Goal: Task Accomplishment & Management: Manage account settings

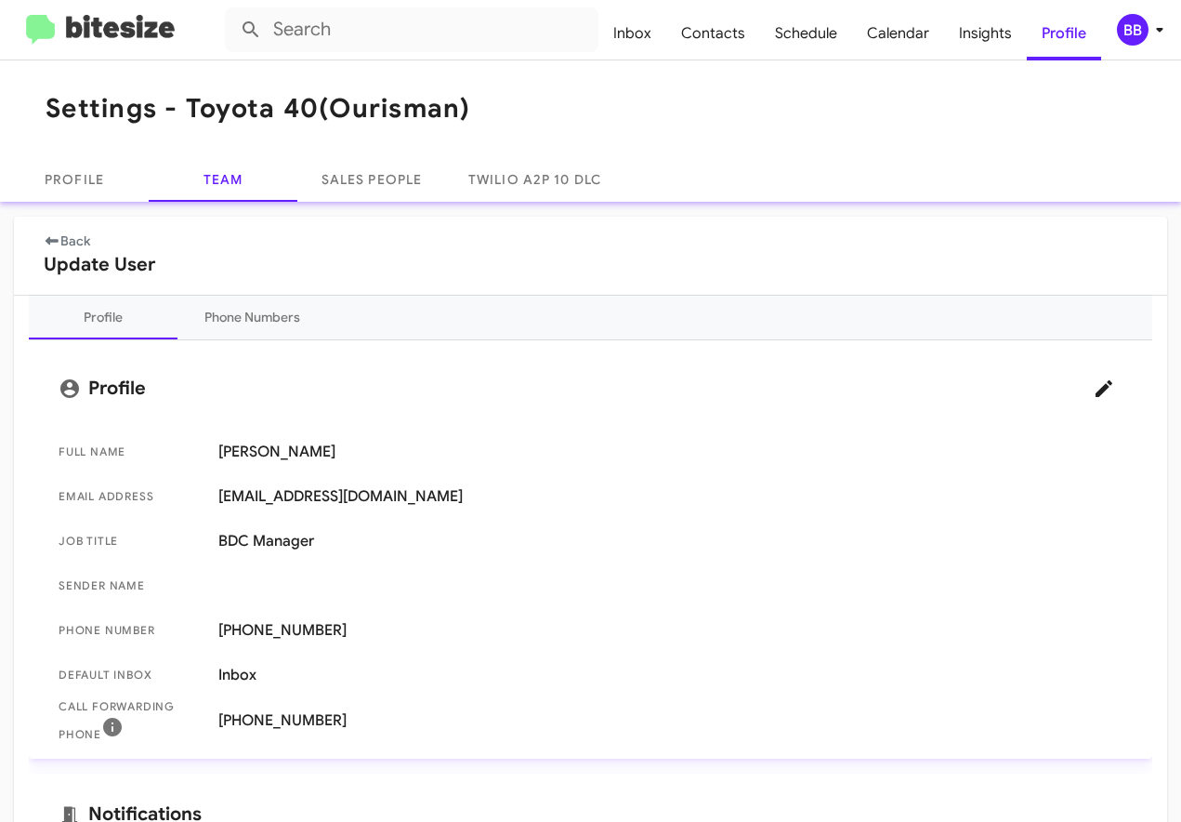
scroll to position [126, 0]
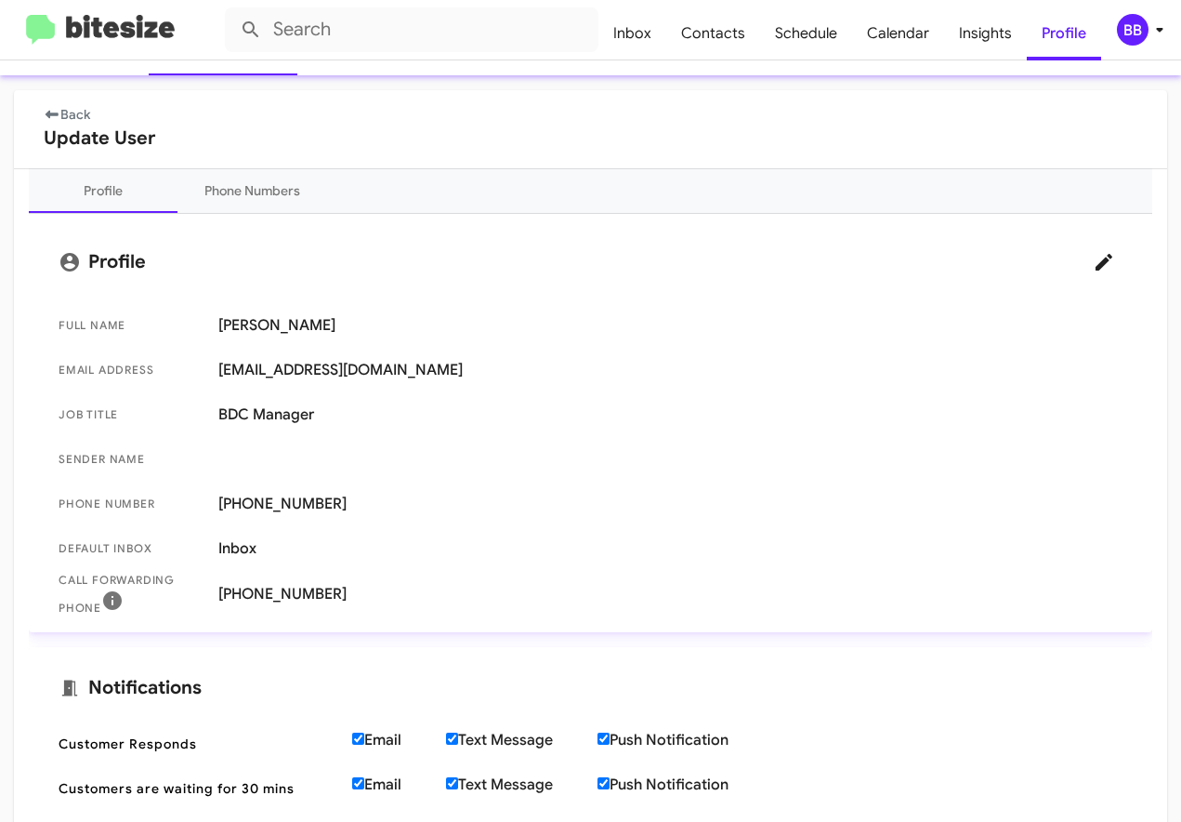
click at [122, 35] on img at bounding box center [100, 30] width 149 height 31
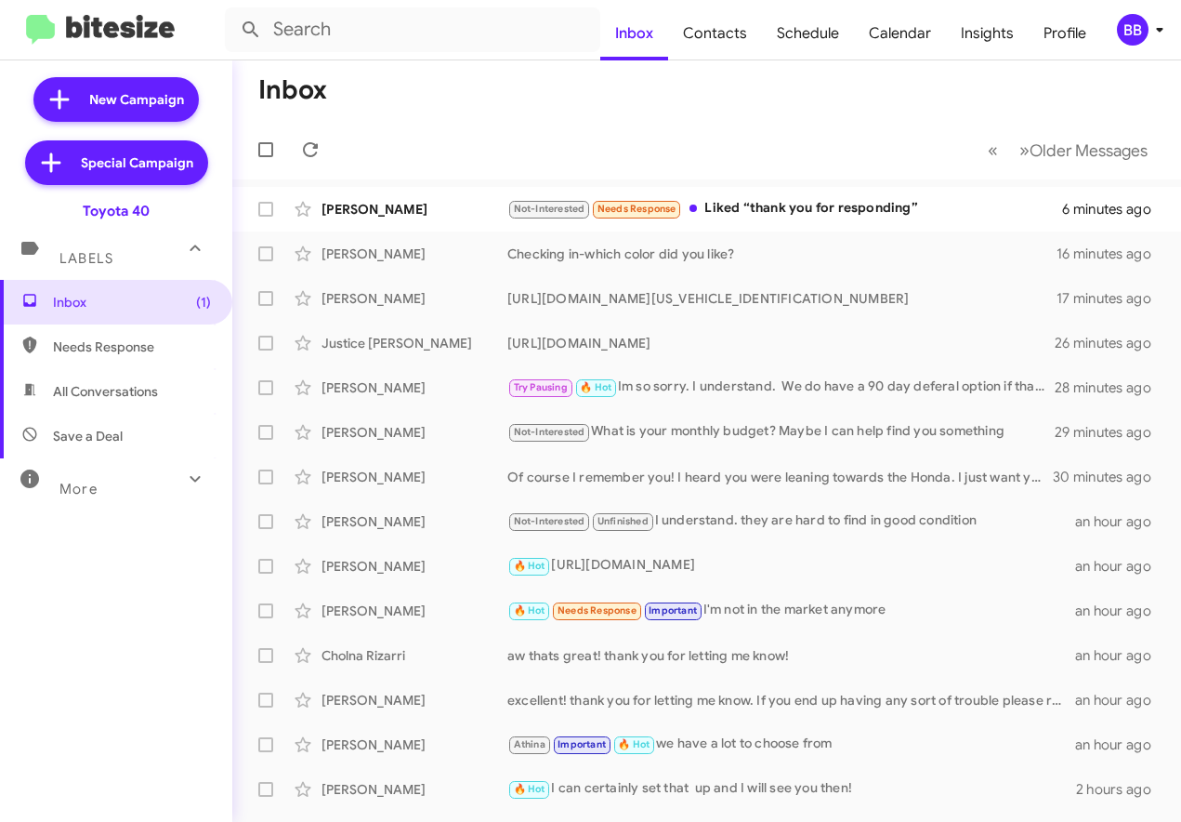
click at [1146, 25] on div "BB" at bounding box center [1133, 30] width 32 height 32
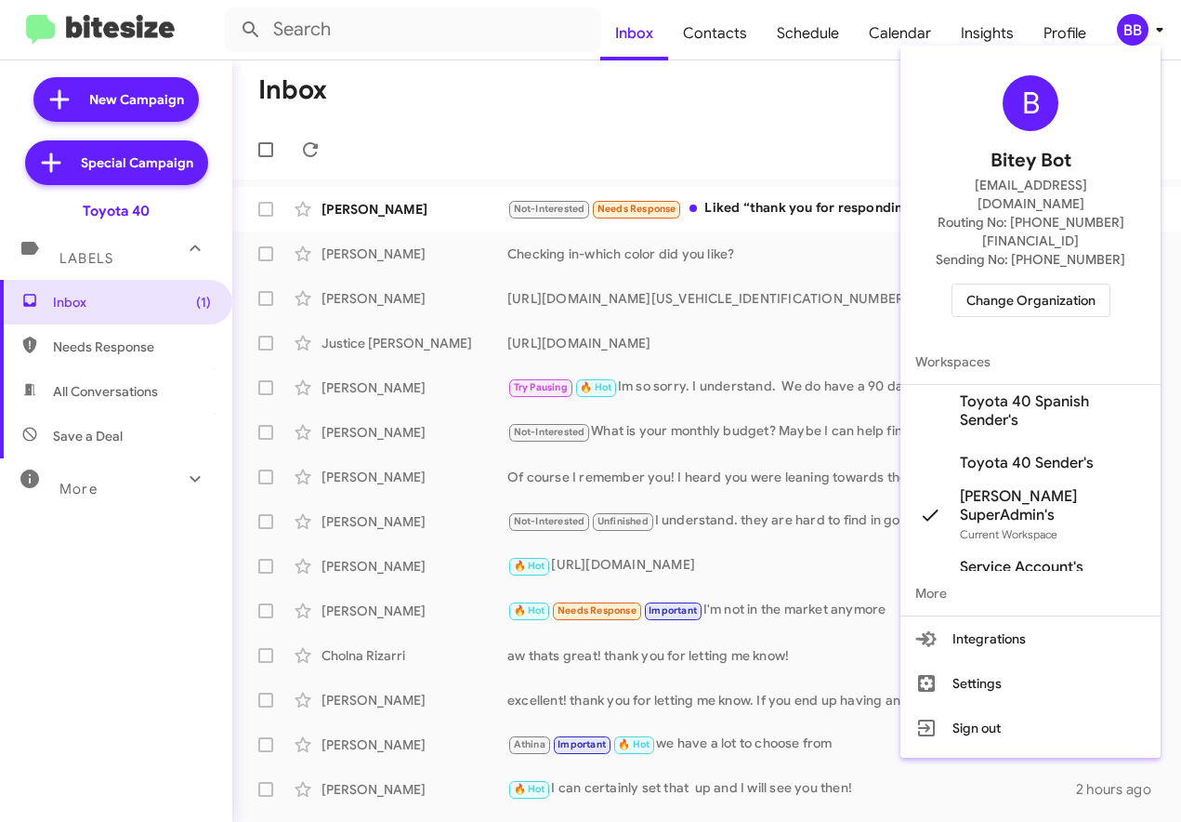
click at [596, 171] on div at bounding box center [590, 411] width 1181 height 822
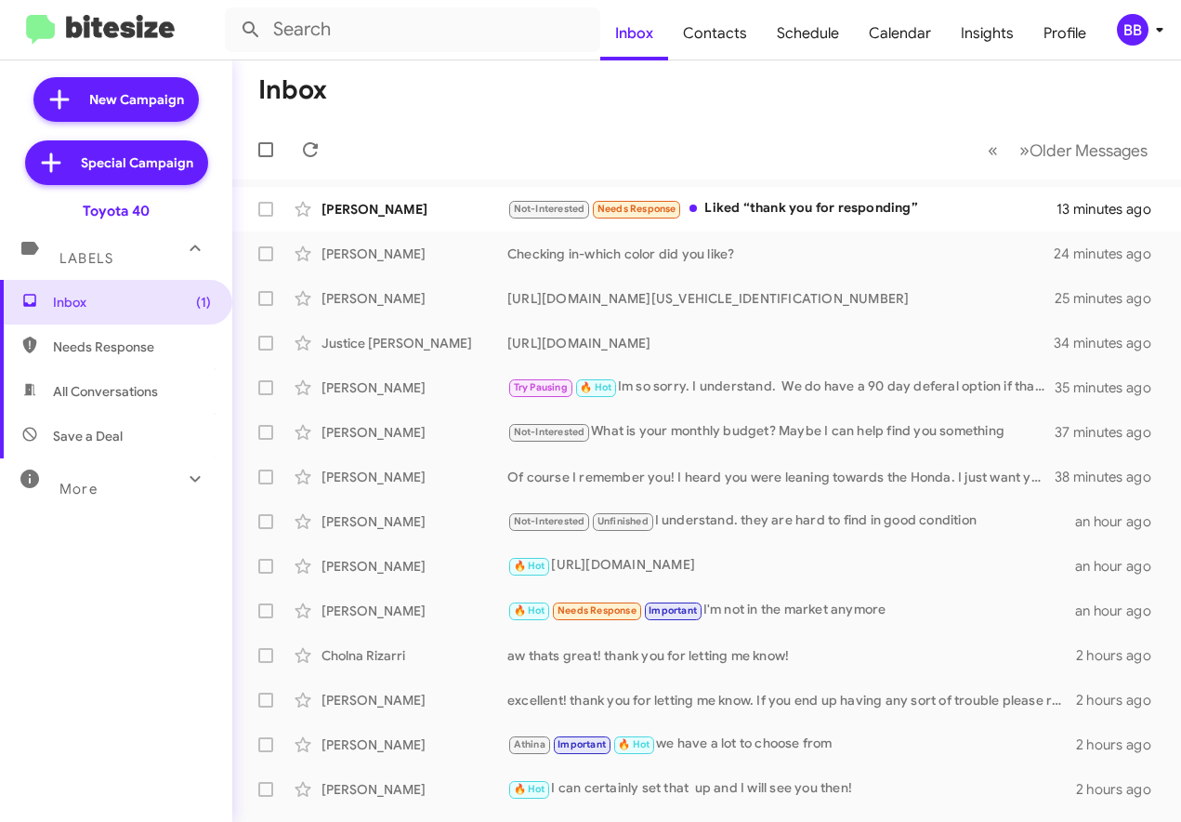
click at [1139, 24] on div "BB" at bounding box center [1133, 30] width 32 height 32
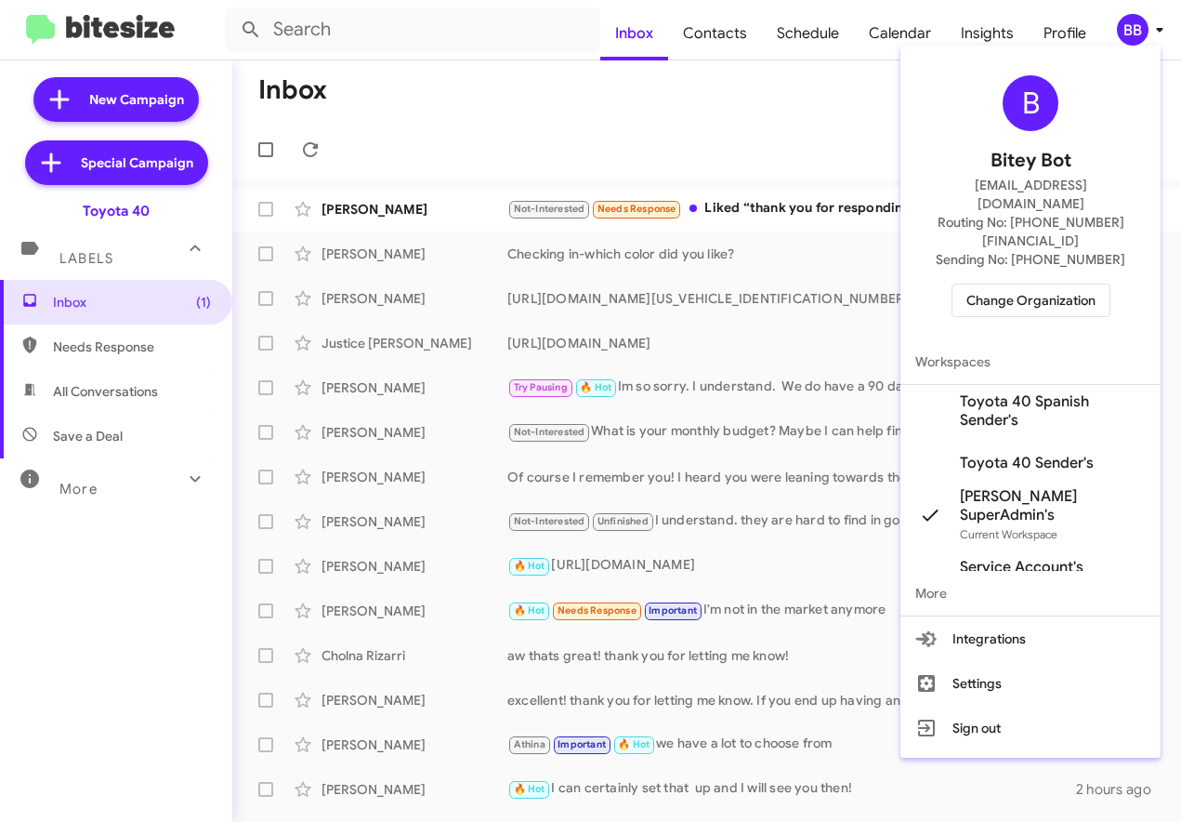
click at [976, 284] on span "Change Organization" at bounding box center [1031, 300] width 129 height 32
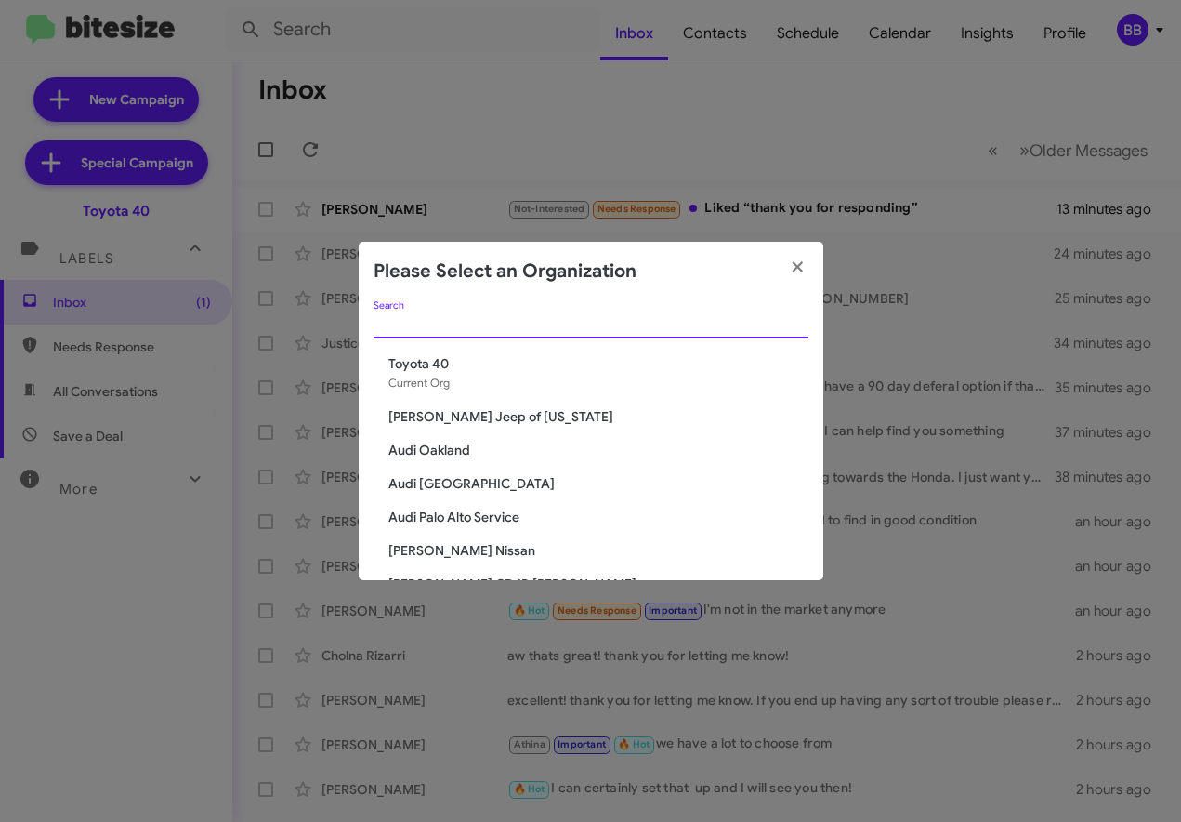
click at [442, 321] on input "Search" at bounding box center [591, 324] width 435 height 15
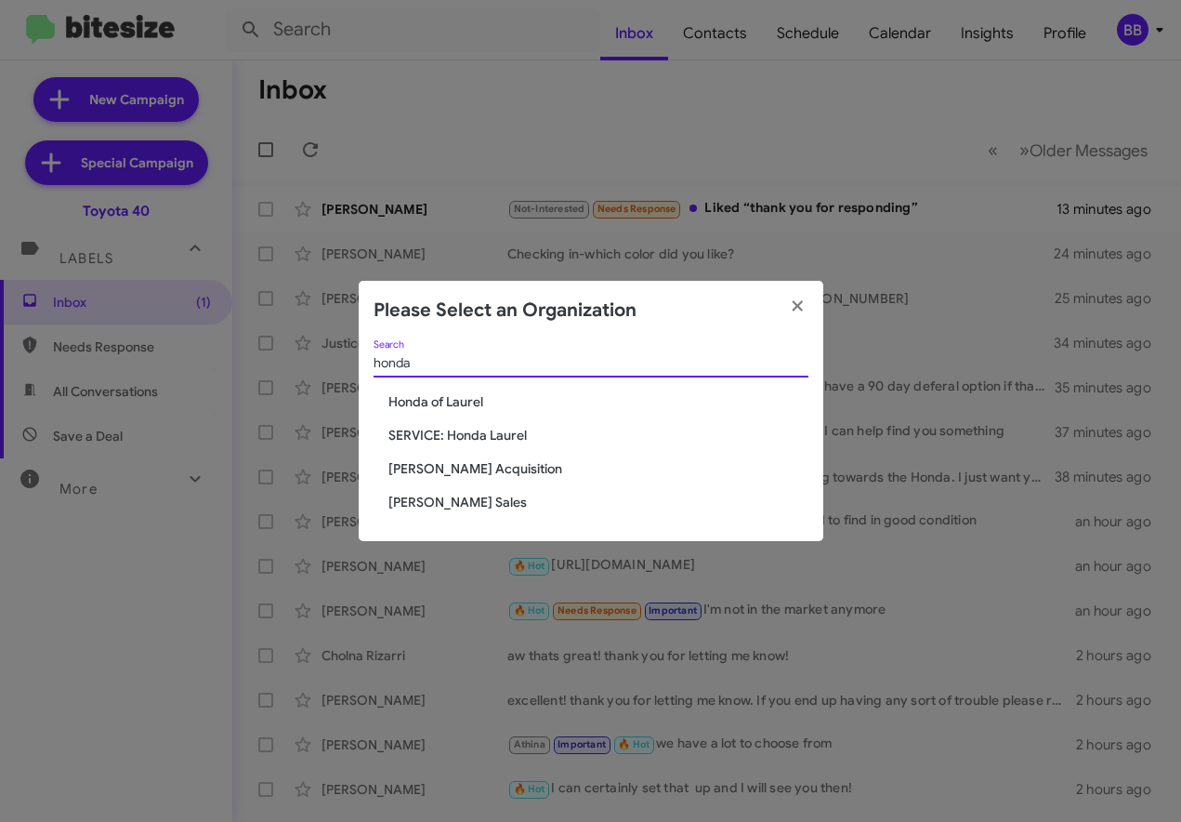
type input "honda"
click at [454, 505] on span "[PERSON_NAME] Sales" at bounding box center [599, 502] width 420 height 19
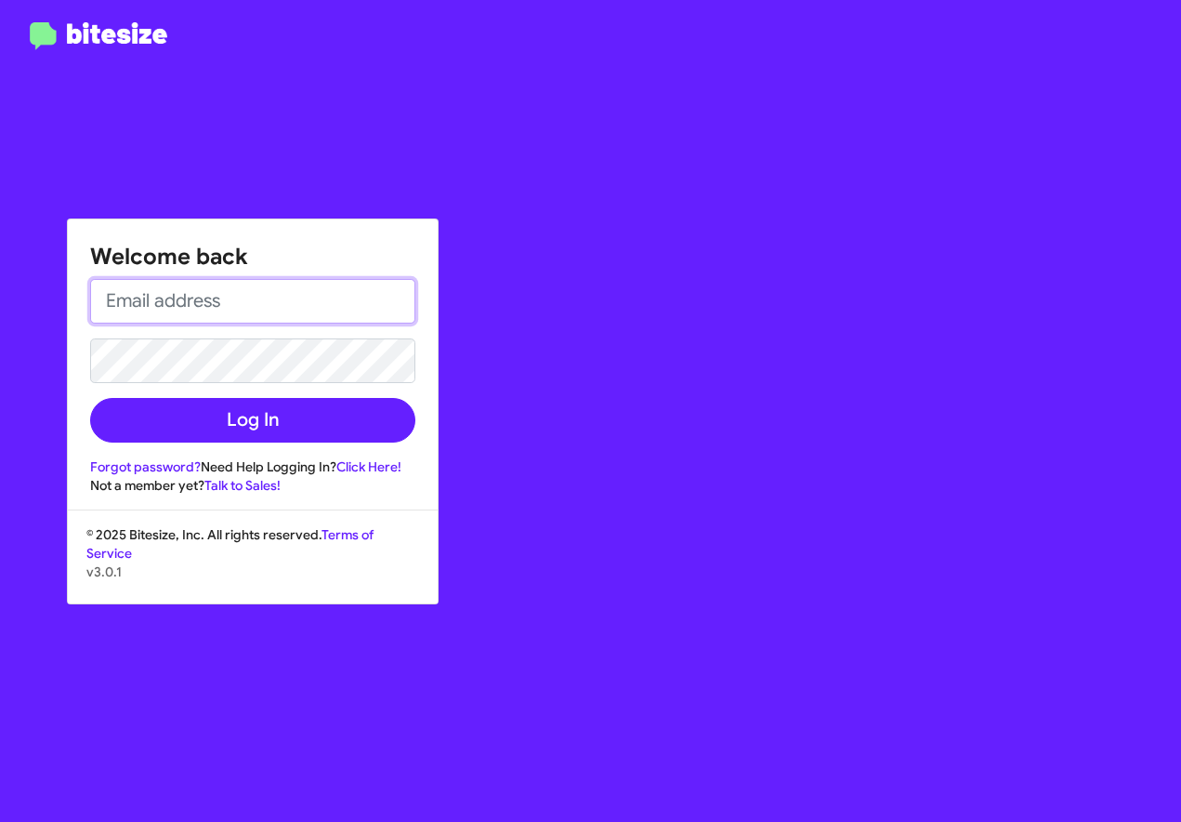
type input "[EMAIL_ADDRESS][DOMAIN_NAME]"
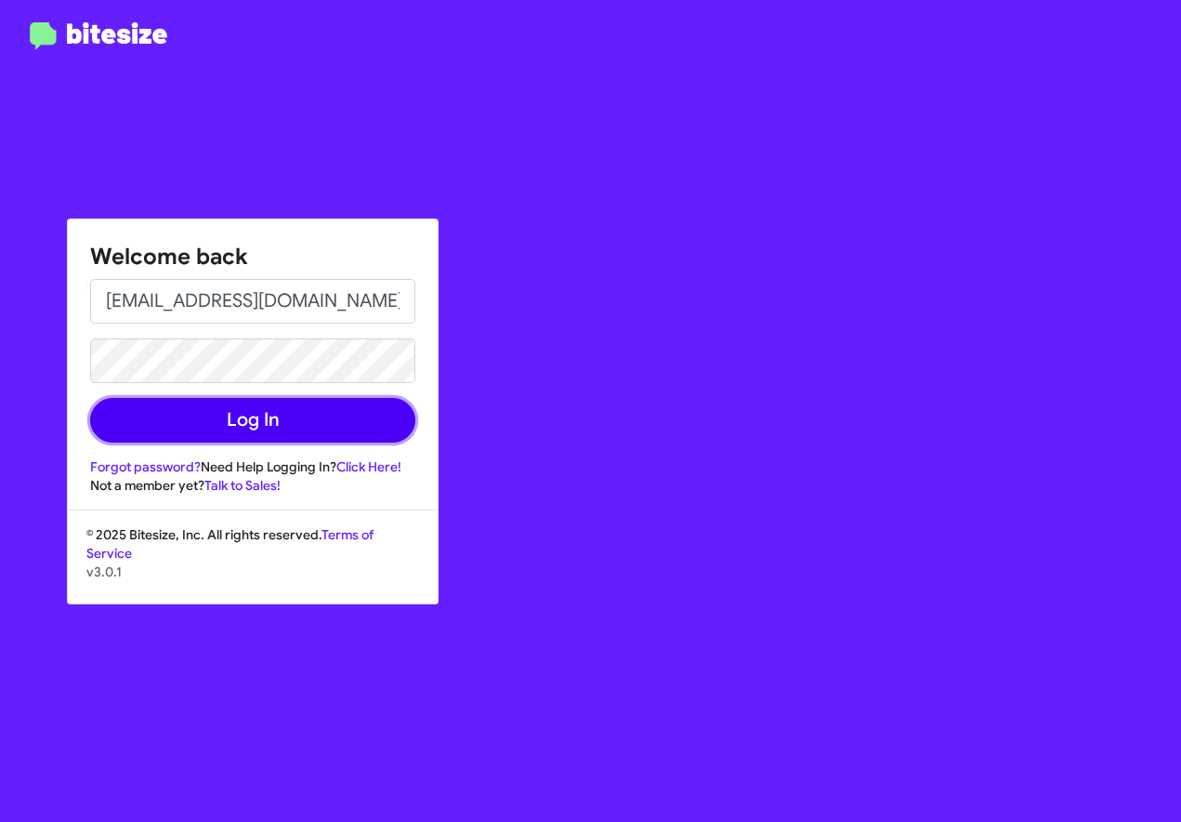
click at [277, 420] on button "Log In" at bounding box center [252, 420] width 325 height 45
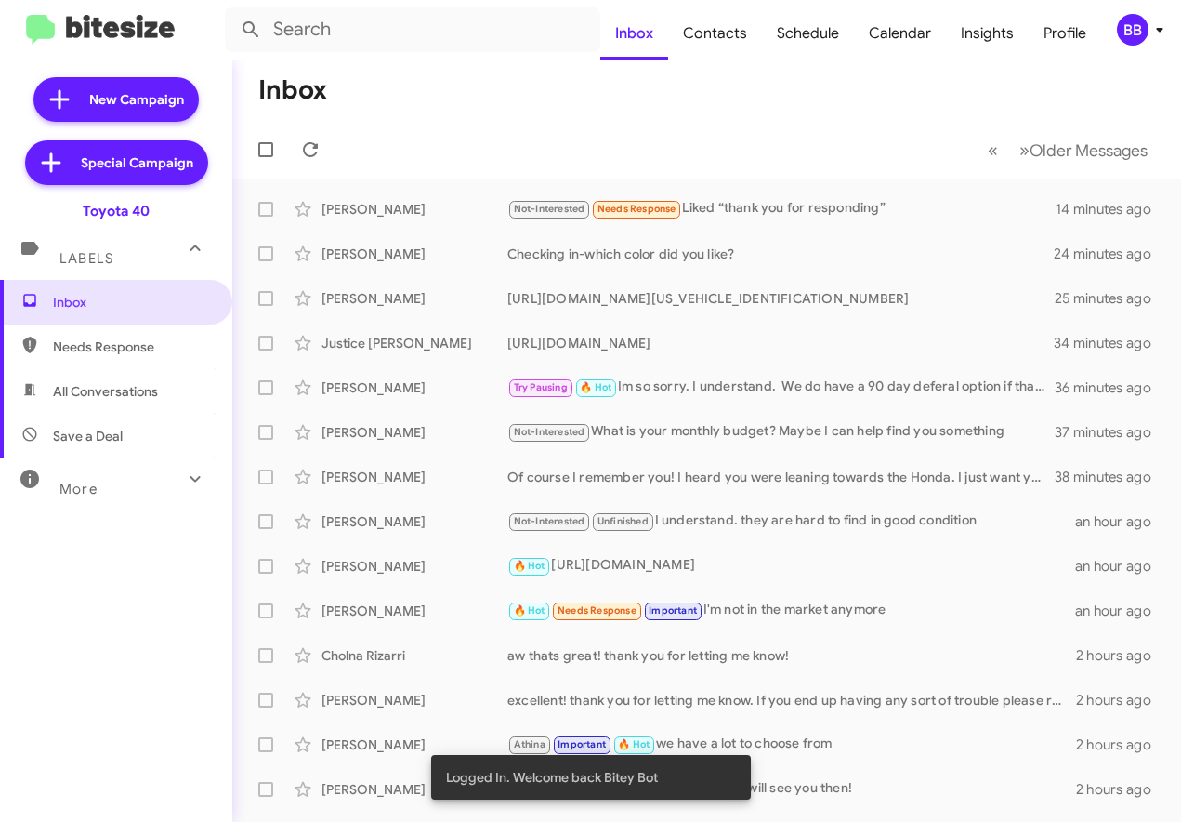
click at [1131, 27] on div "BB" at bounding box center [1133, 30] width 32 height 32
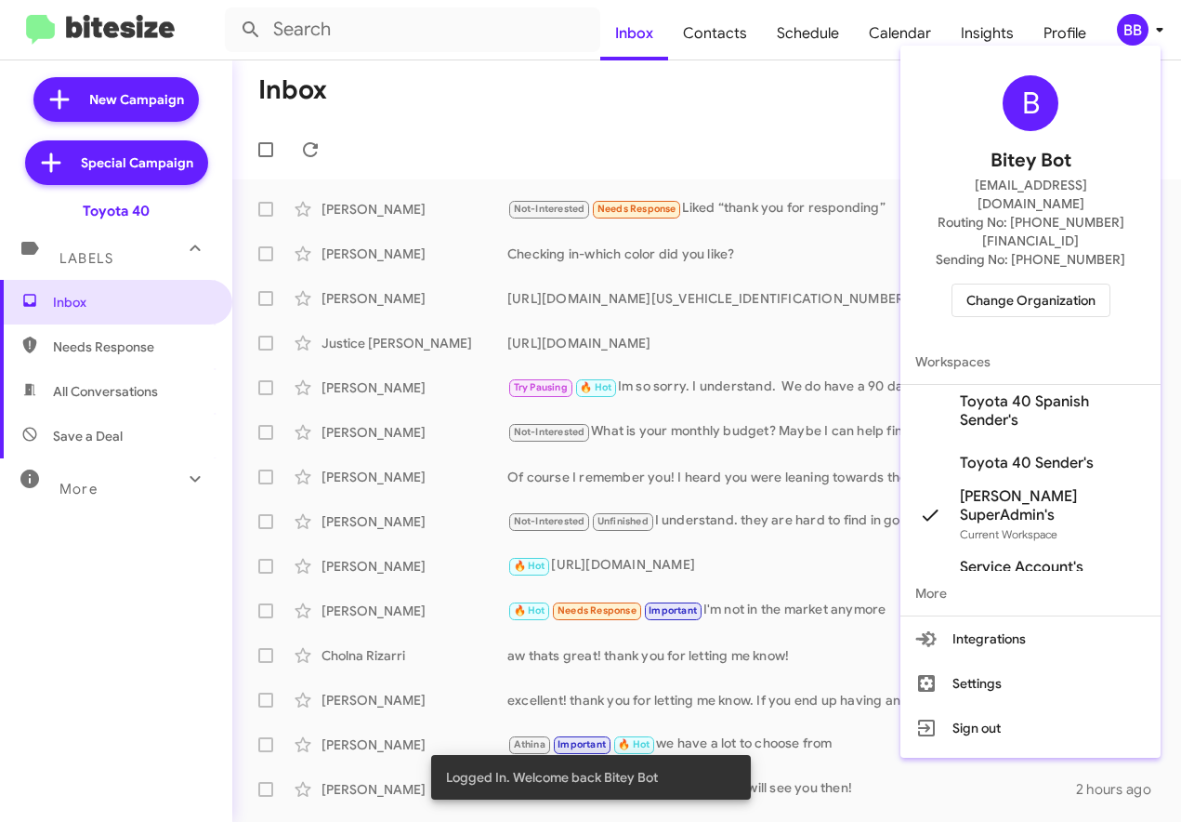
click at [1021, 284] on span "Change Organization" at bounding box center [1031, 300] width 129 height 32
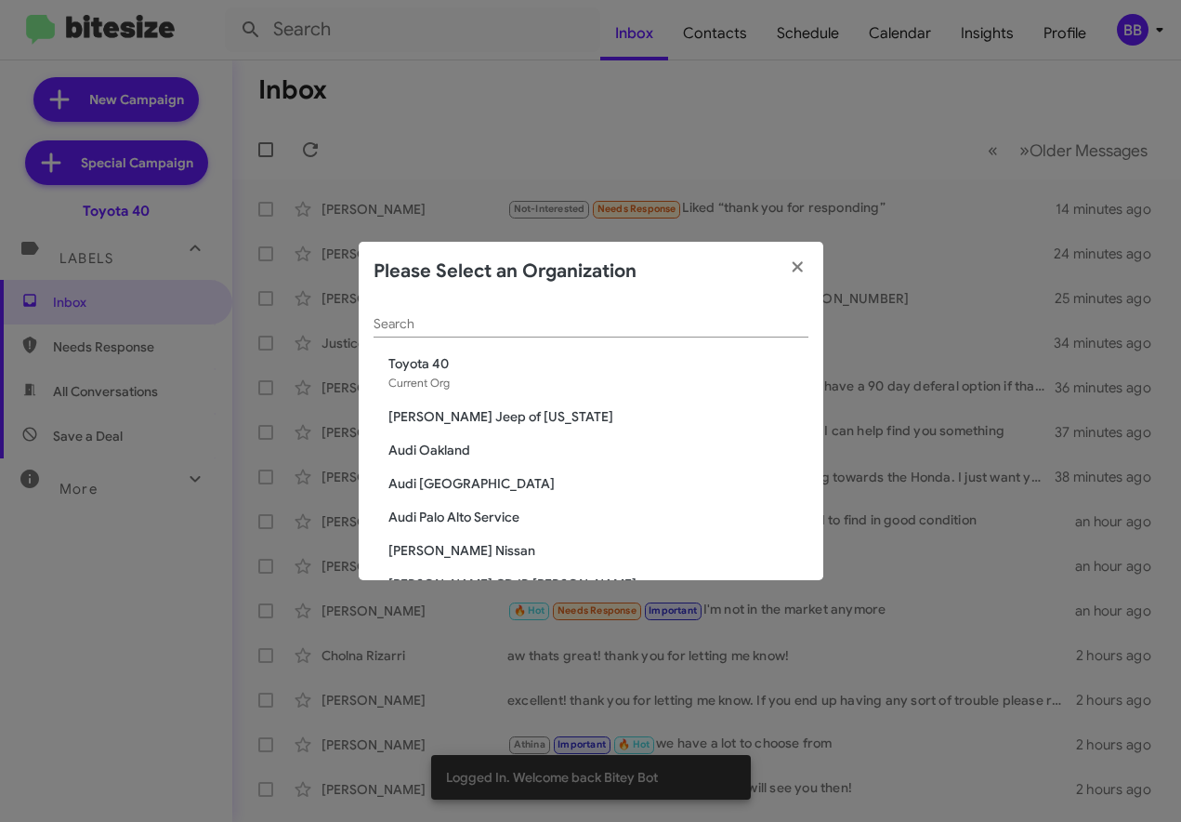
click at [407, 320] on input "Search" at bounding box center [591, 324] width 435 height 15
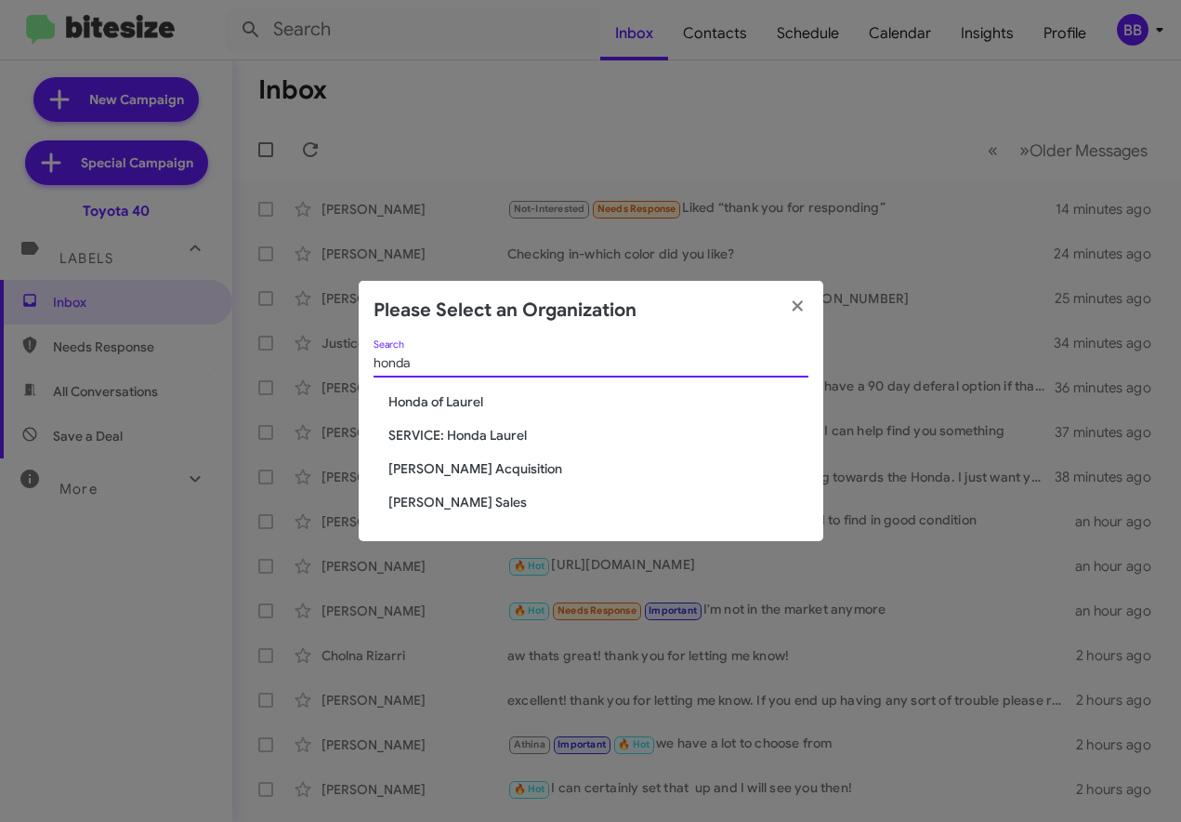
type input "honda"
click at [465, 502] on span "[PERSON_NAME] Sales" at bounding box center [599, 502] width 420 height 19
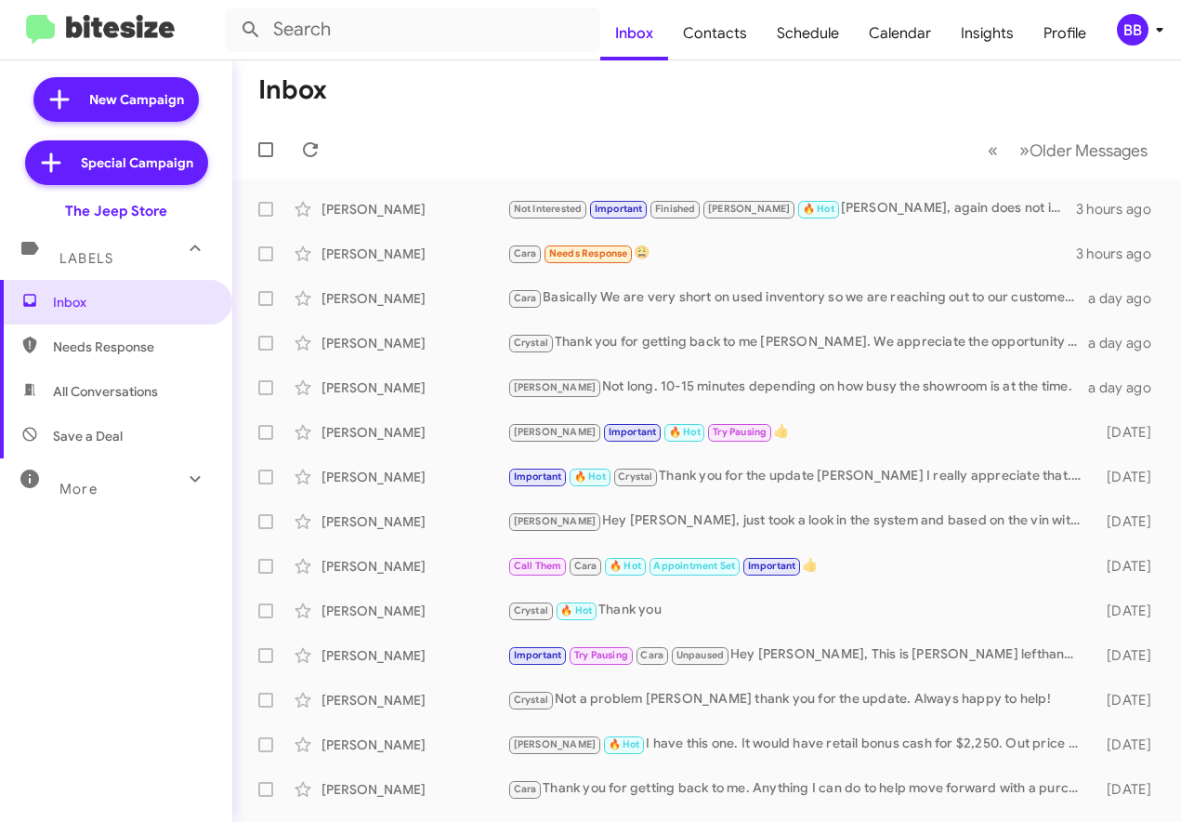
click at [77, 20] on img at bounding box center [100, 30] width 149 height 31
click at [1150, 21] on icon at bounding box center [1160, 30] width 22 height 22
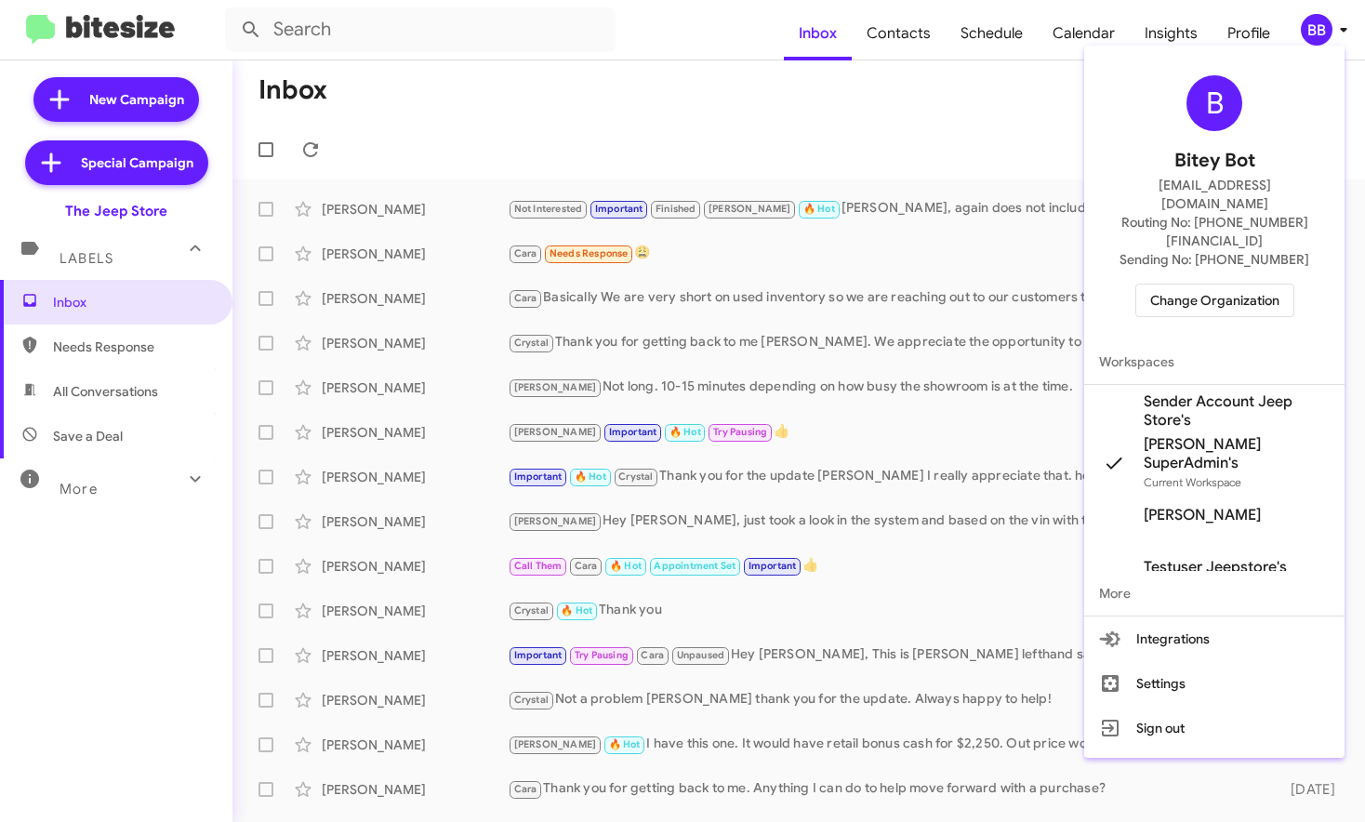
click at [1180, 284] on span "Change Organization" at bounding box center [1214, 300] width 129 height 32
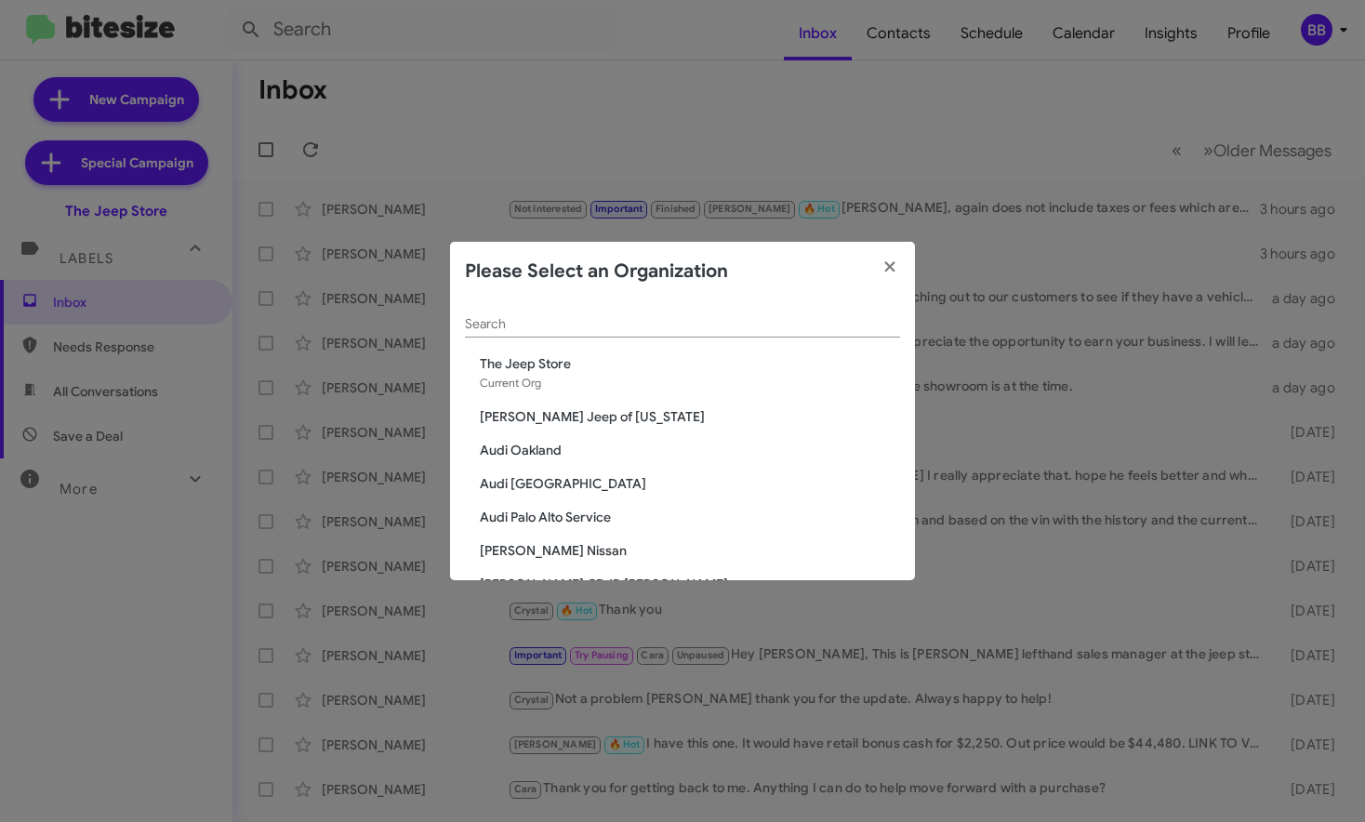
click at [495, 335] on div "Search" at bounding box center [682, 319] width 435 height 36
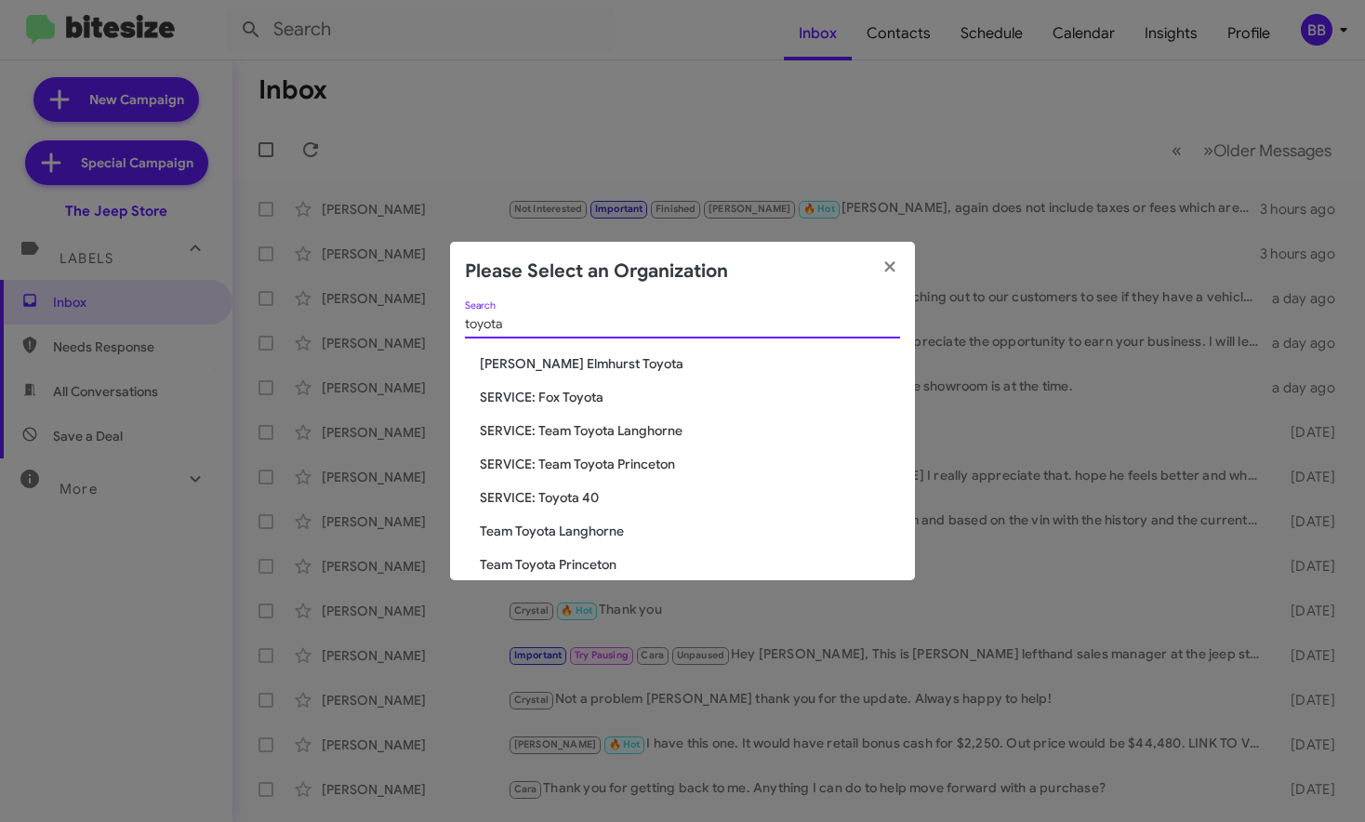
scroll to position [191, 0]
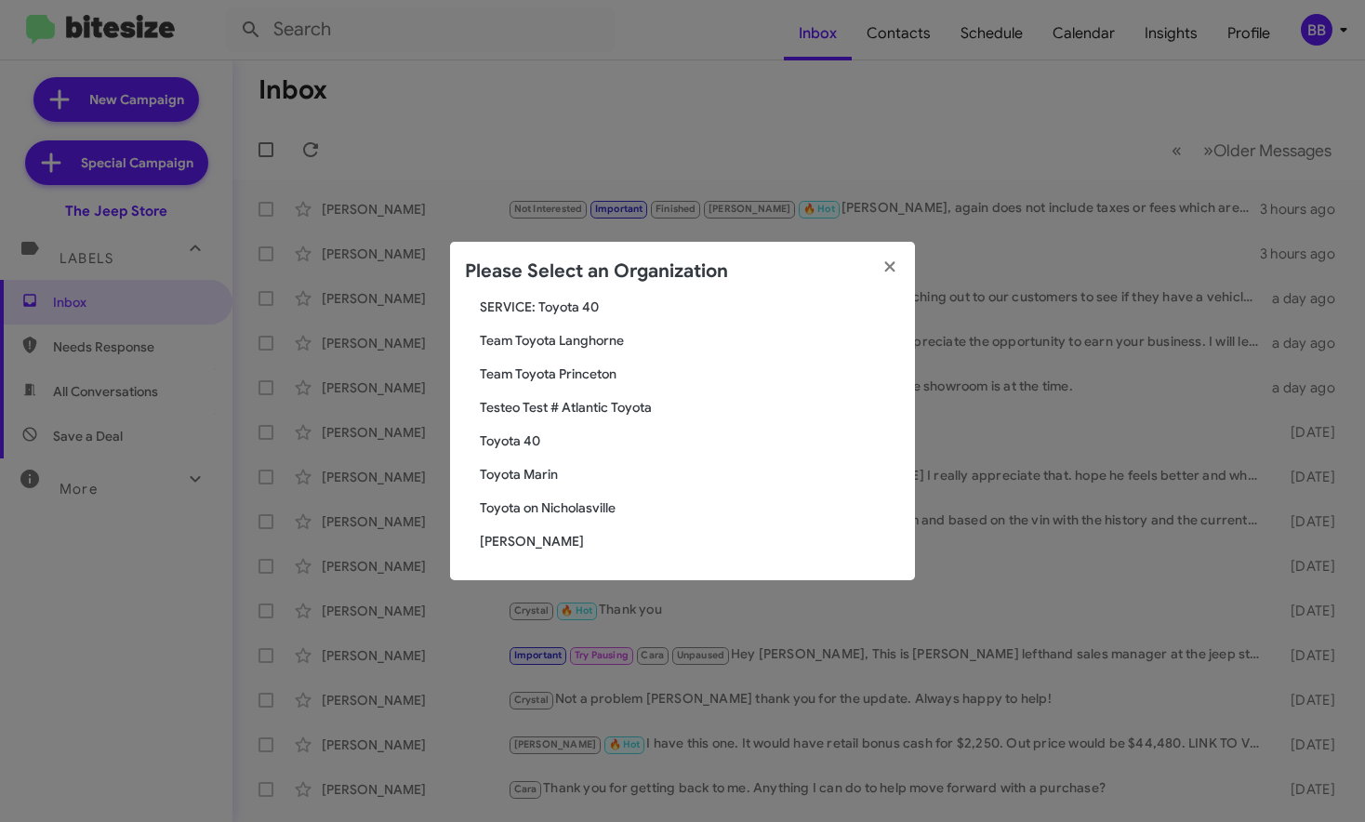
type input "toyota"
click at [504, 442] on span "Toyota 40" at bounding box center [690, 440] width 420 height 19
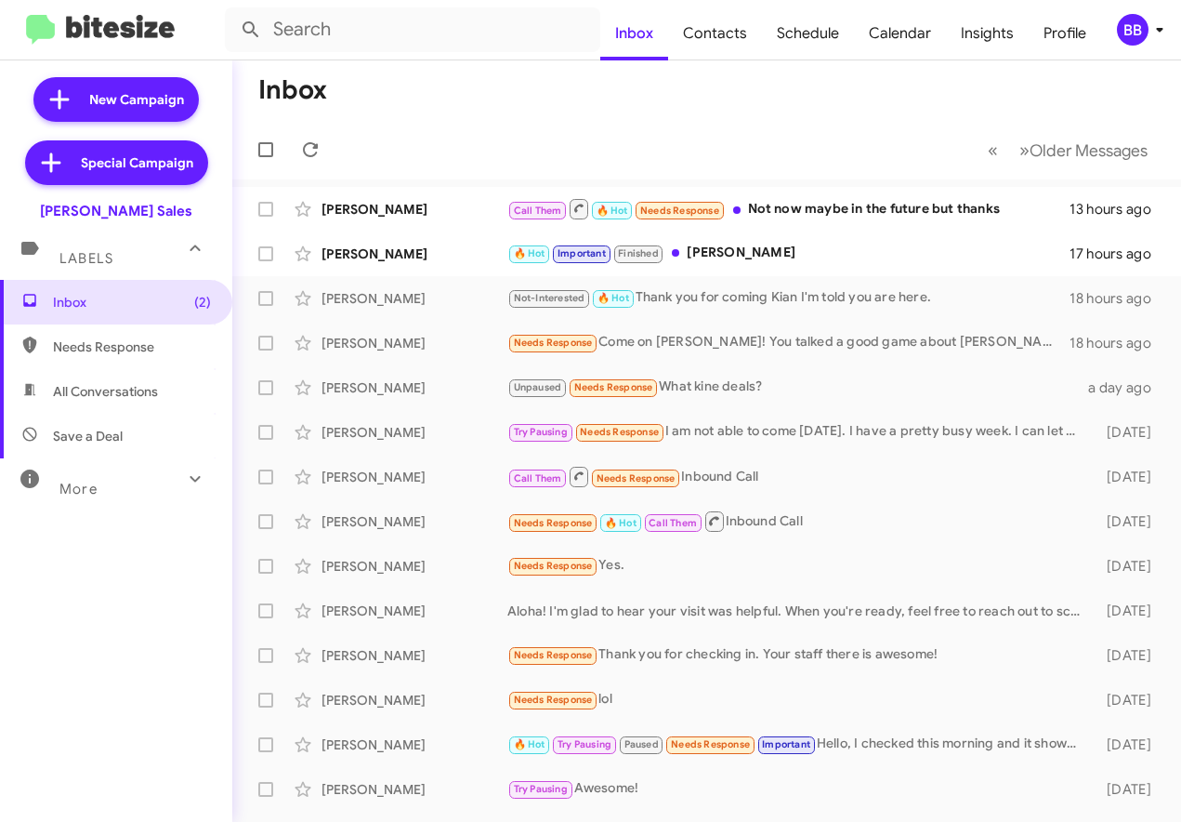
click at [116, 476] on div "More" at bounding box center [97, 481] width 165 height 34
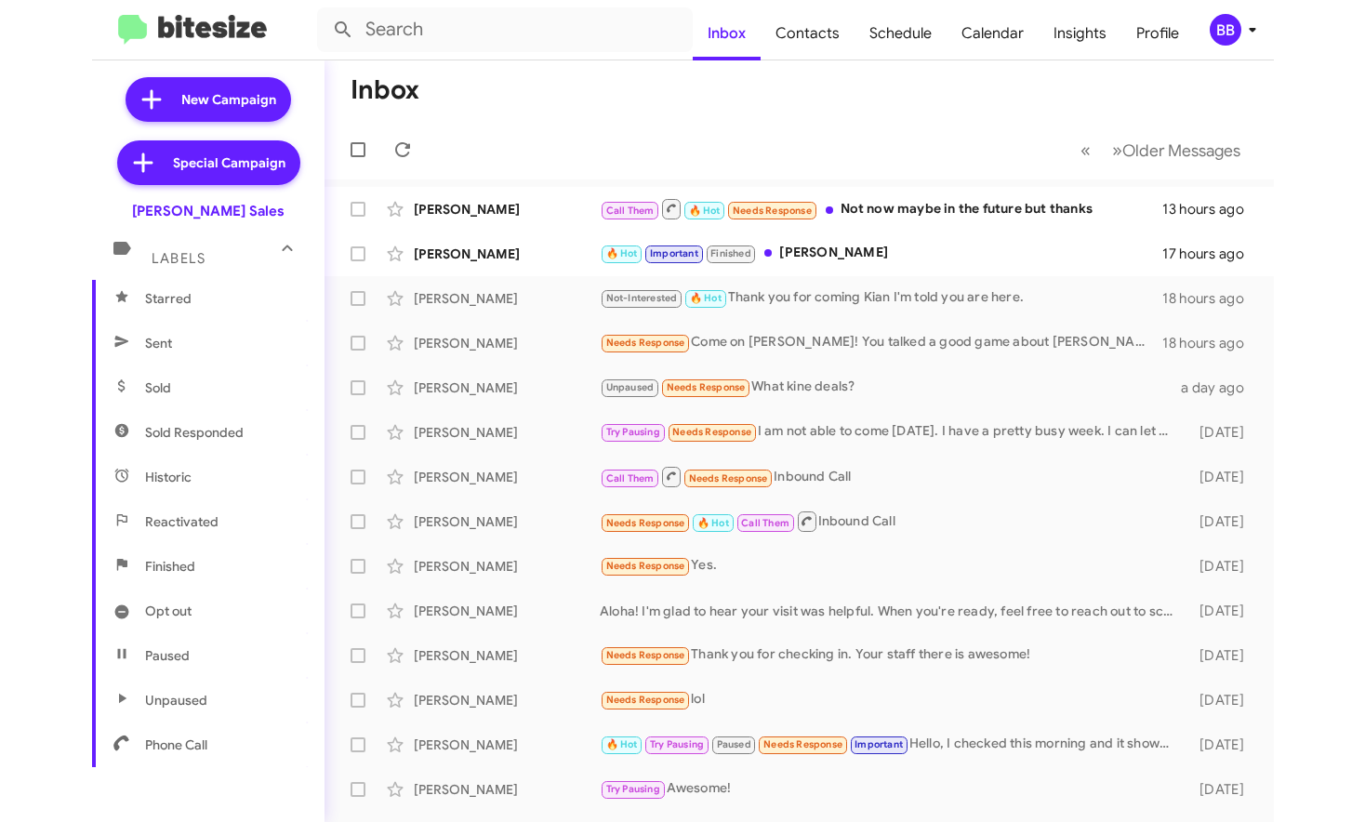
scroll to position [384, 0]
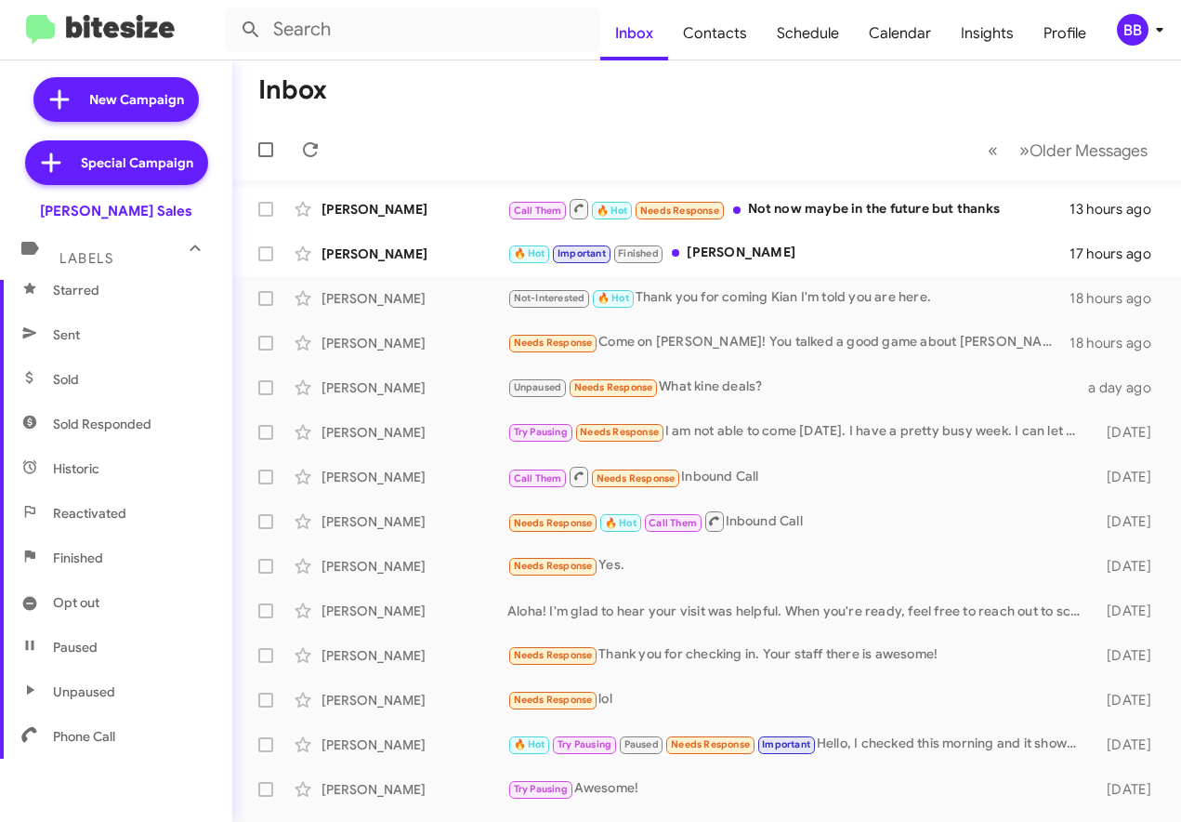
click at [144, 415] on span "Sold Responded" at bounding box center [102, 424] width 99 height 19
type input "in:sold-verified"
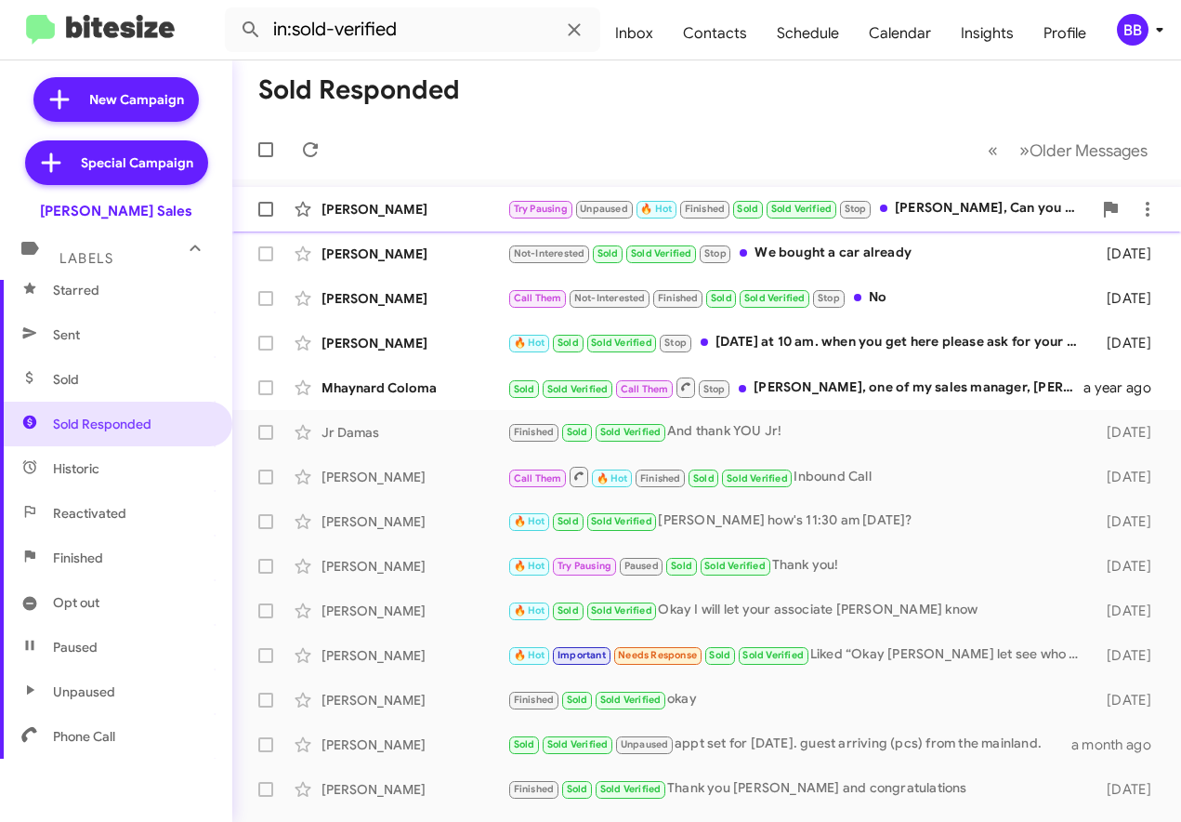
click at [249, 216] on label at bounding box center [265, 209] width 37 height 37
click at [265, 217] on input "checkbox" at bounding box center [265, 217] width 1 height 1
checkbox input "true"
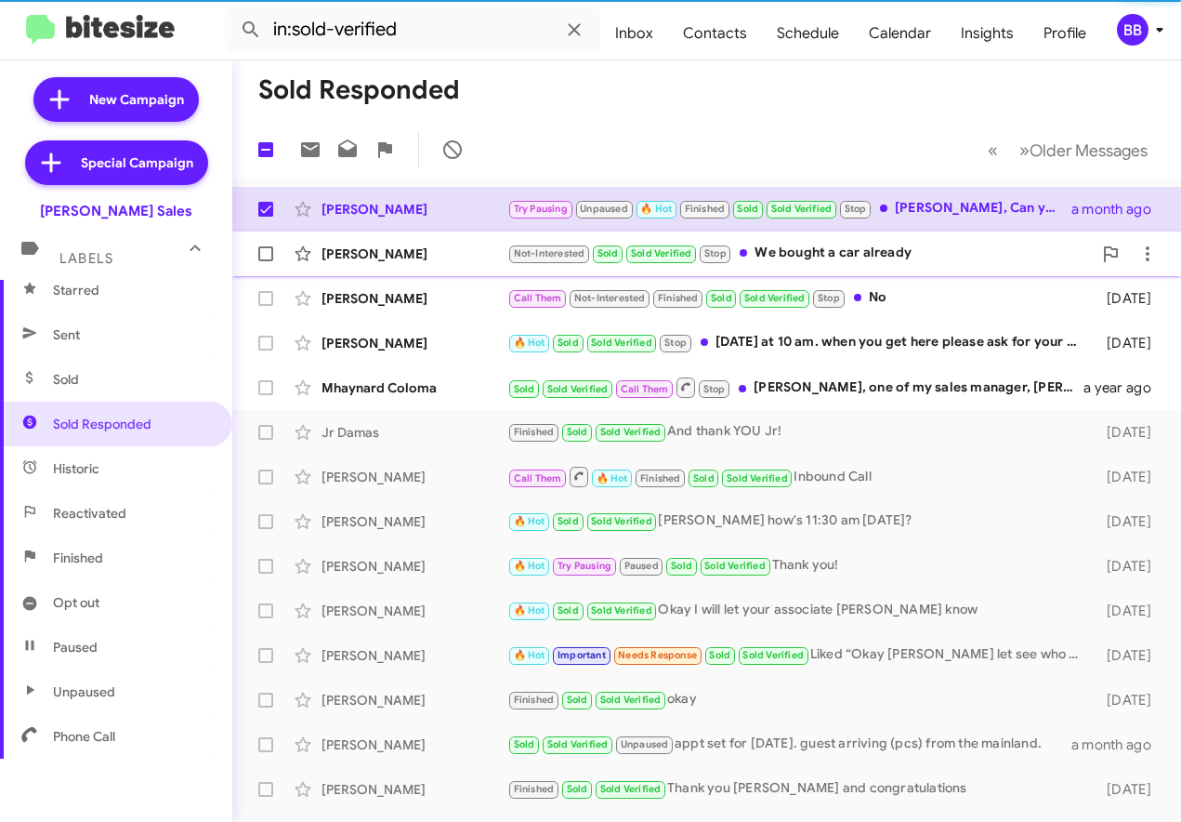
click at [247, 265] on label at bounding box center [265, 253] width 37 height 37
click at [265, 262] on input "checkbox" at bounding box center [265, 261] width 1 height 1
checkbox input "true"
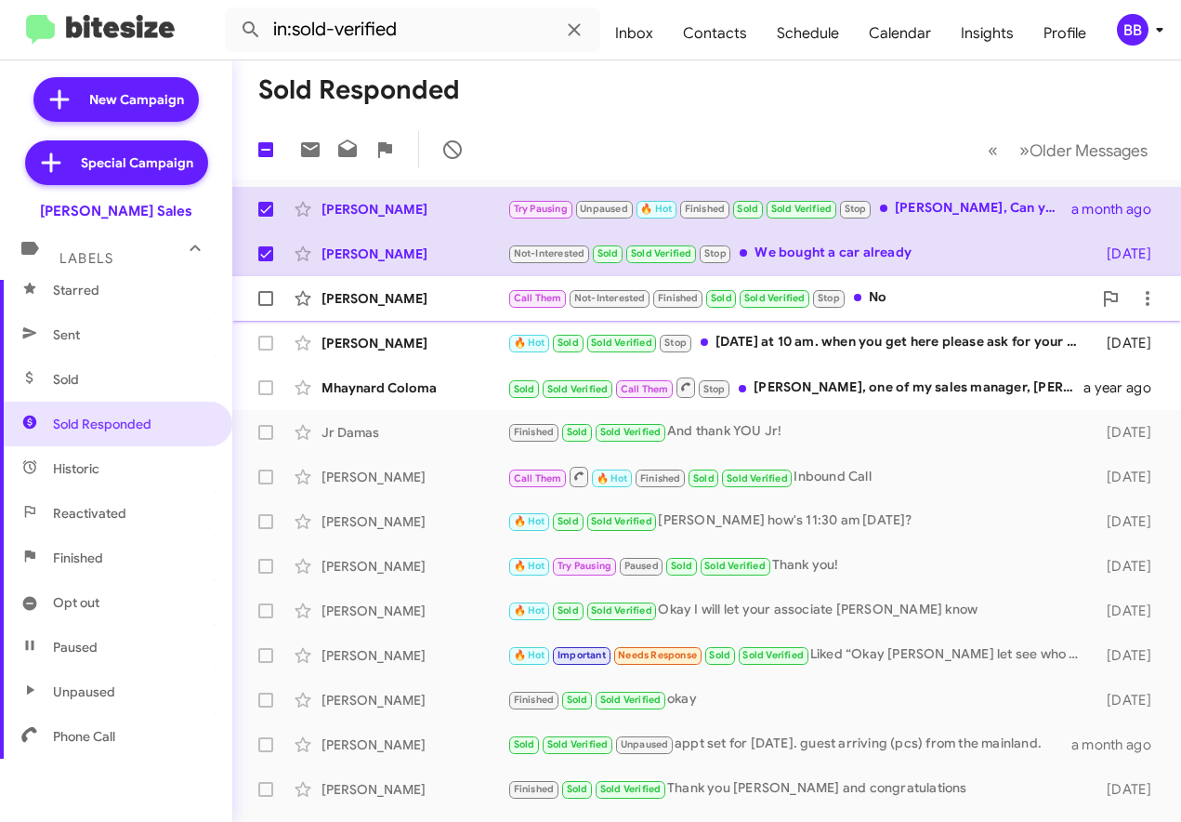
click at [258, 302] on span at bounding box center [265, 298] width 15 height 15
click at [265, 306] on input "checkbox" at bounding box center [265, 306] width 1 height 1
checkbox input "true"
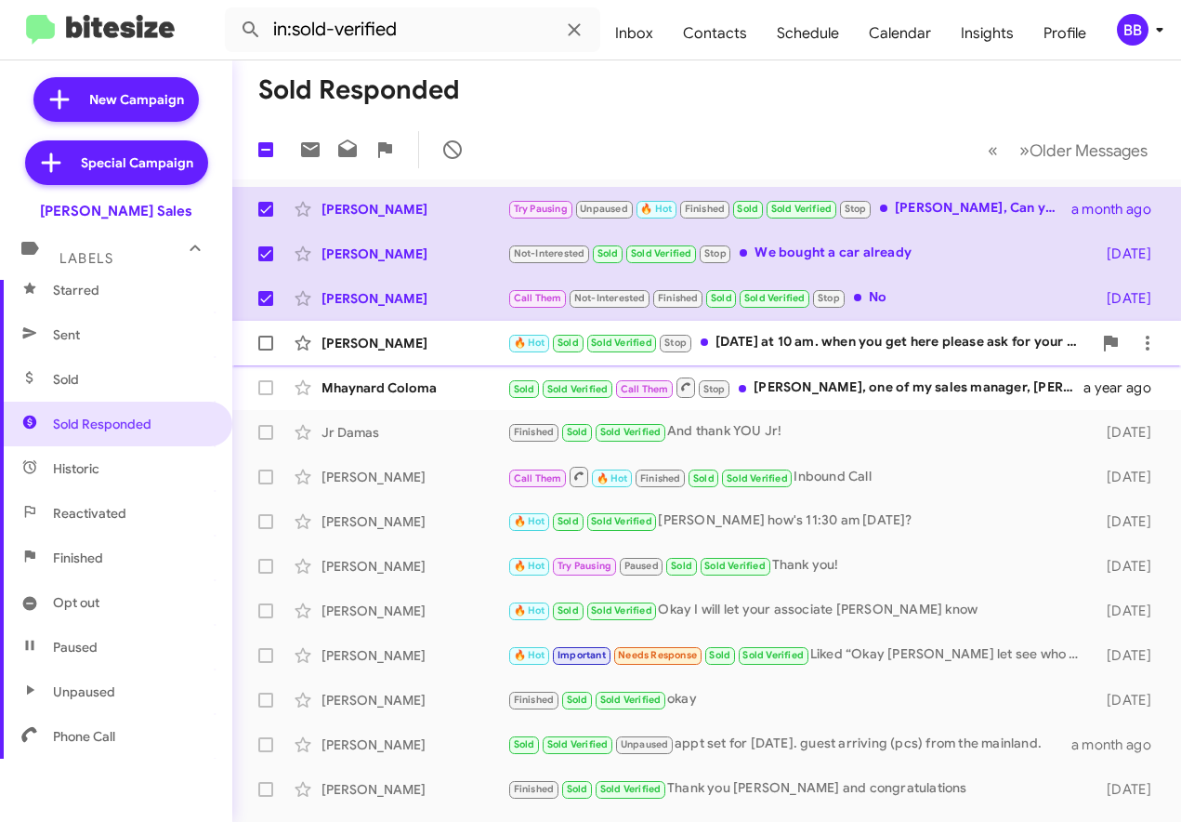
click at [261, 360] on label at bounding box center [265, 342] width 37 height 37
click at [265, 351] on input "checkbox" at bounding box center [265, 350] width 1 height 1
checkbox input "true"
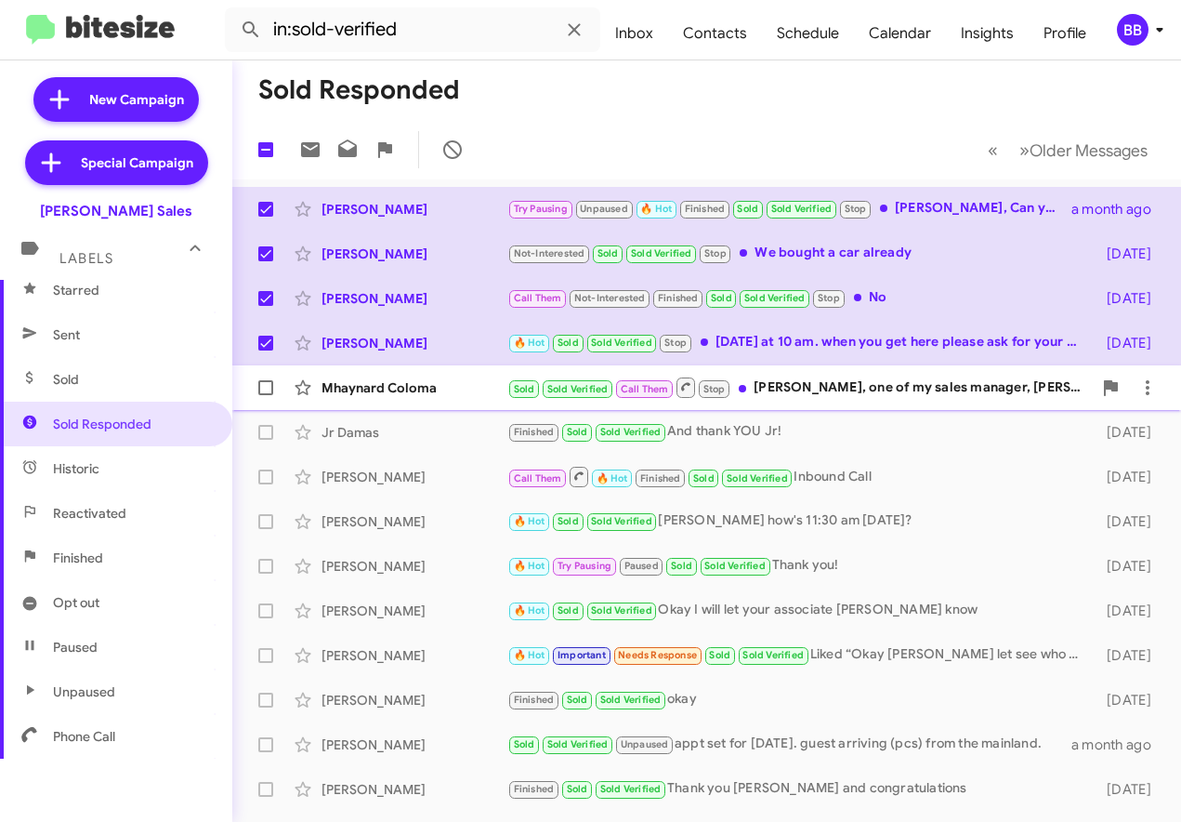
click at [265, 392] on span at bounding box center [265, 387] width 15 height 15
click at [265, 395] on input "checkbox" at bounding box center [265, 395] width 1 height 1
checkbox input "true"
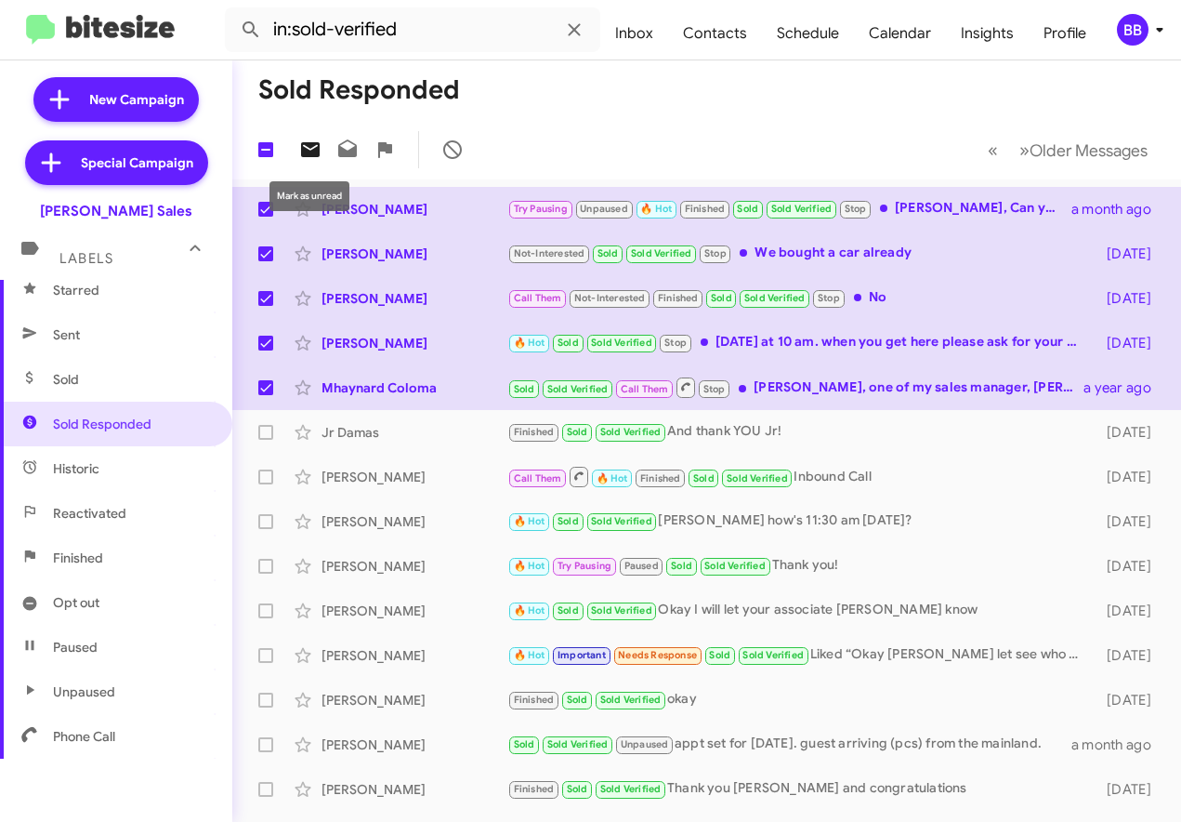
click at [313, 151] on icon at bounding box center [310, 149] width 19 height 15
click at [336, 152] on span at bounding box center [347, 149] width 37 height 22
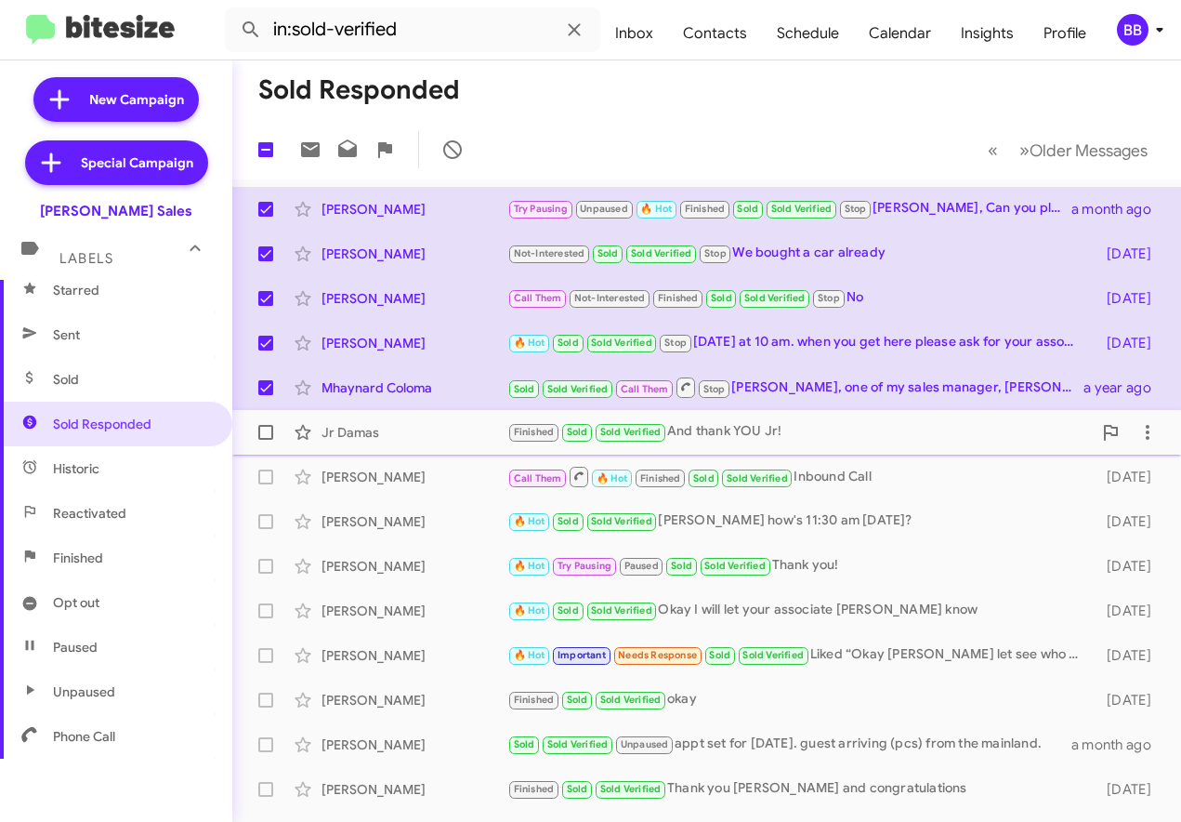
click at [511, 434] on small "Finished" at bounding box center [533, 433] width 49 height 18
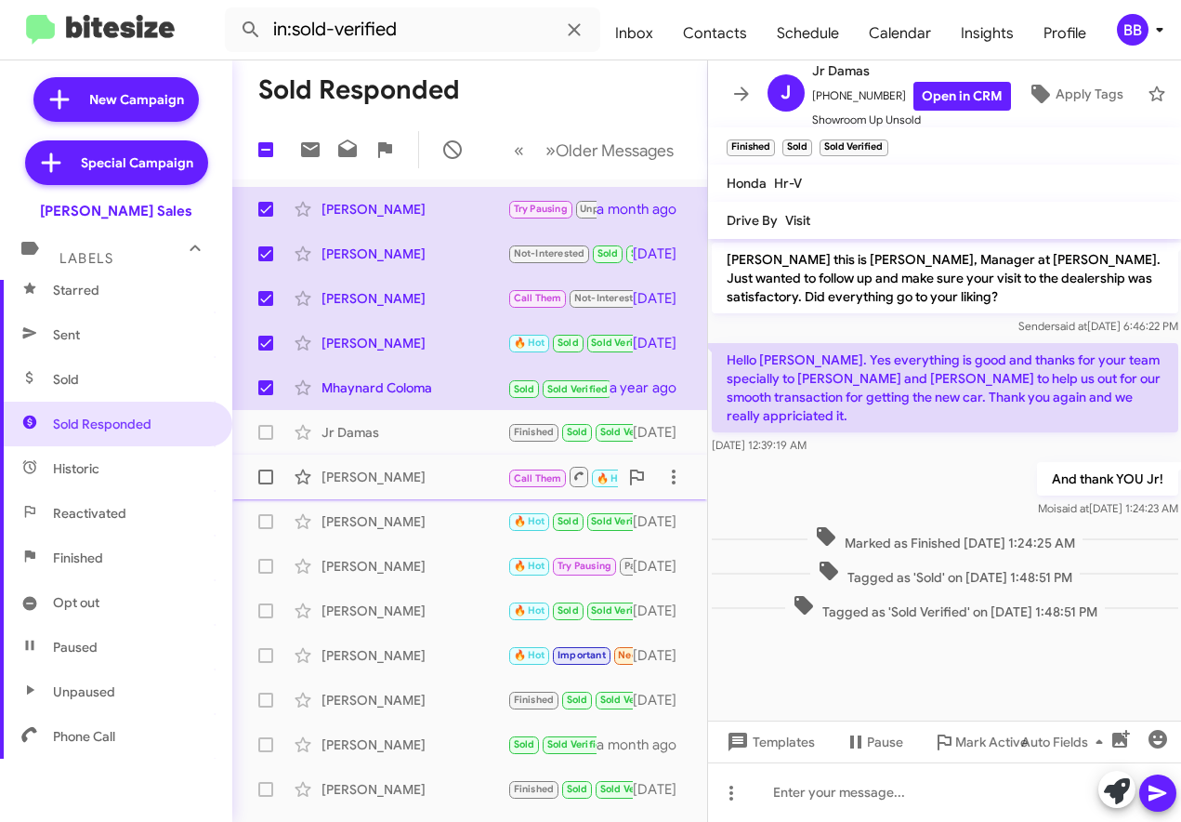
click at [463, 482] on div "Arlene Sunada" at bounding box center [415, 477] width 186 height 19
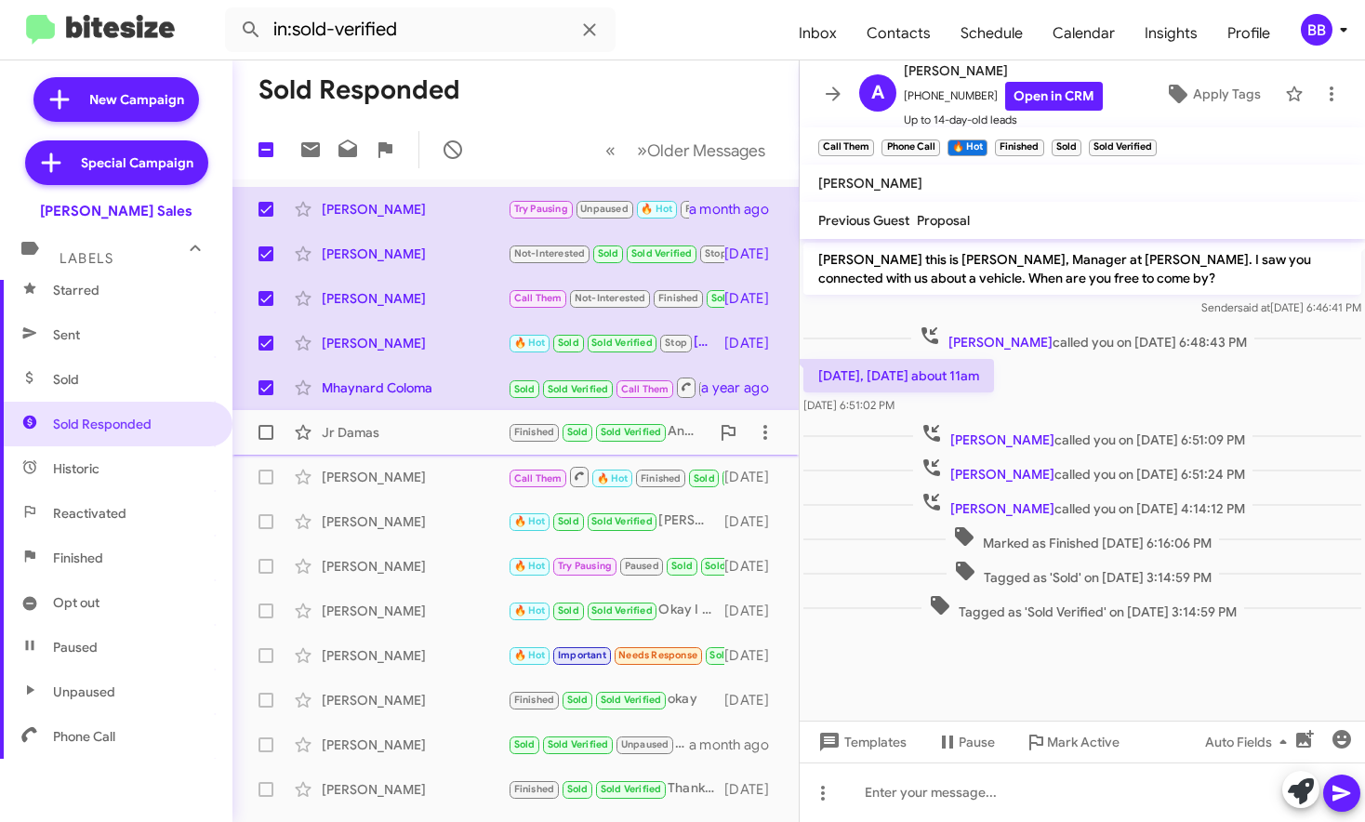
click at [429, 423] on div "Jr Damas" at bounding box center [415, 432] width 186 height 19
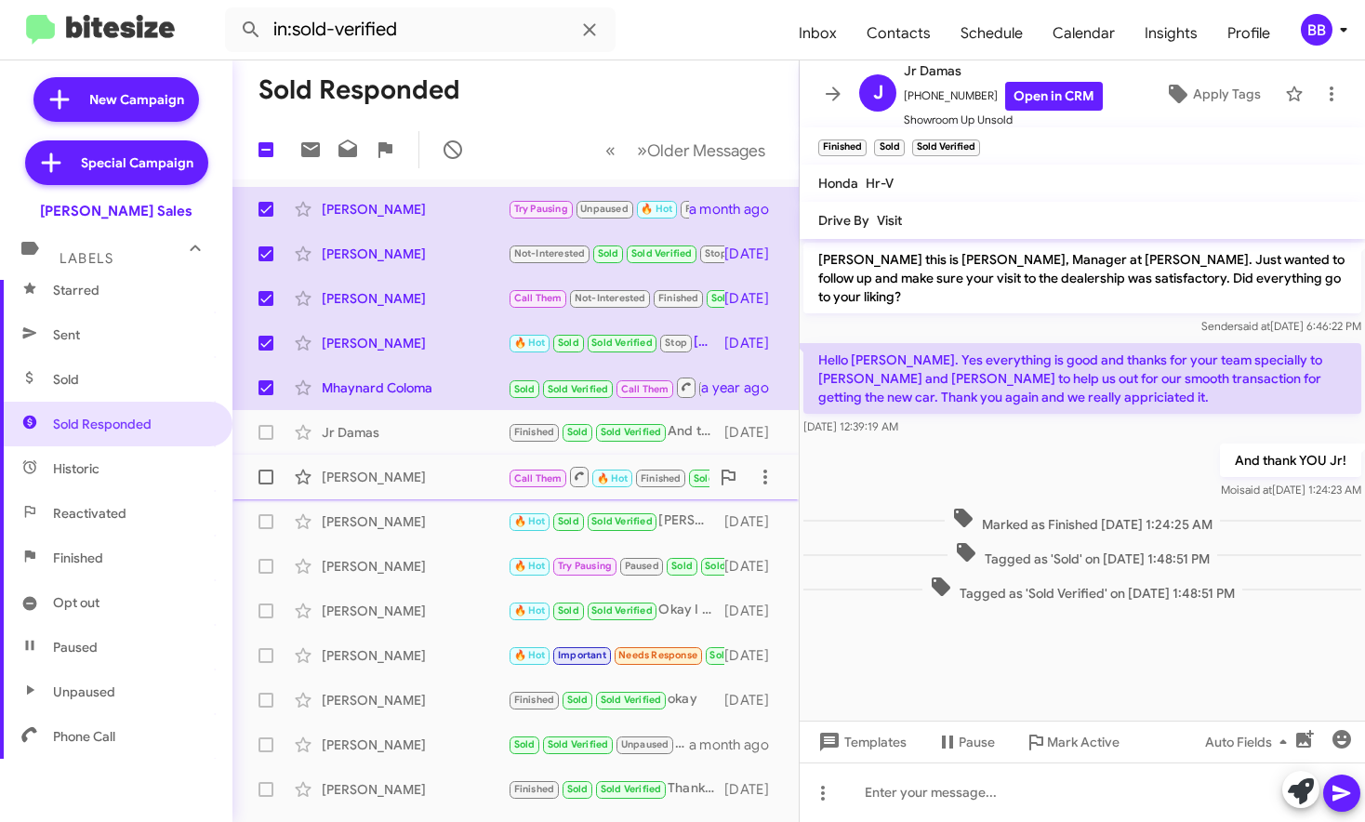
click at [434, 476] on div "Arlene Sunada" at bounding box center [415, 477] width 186 height 19
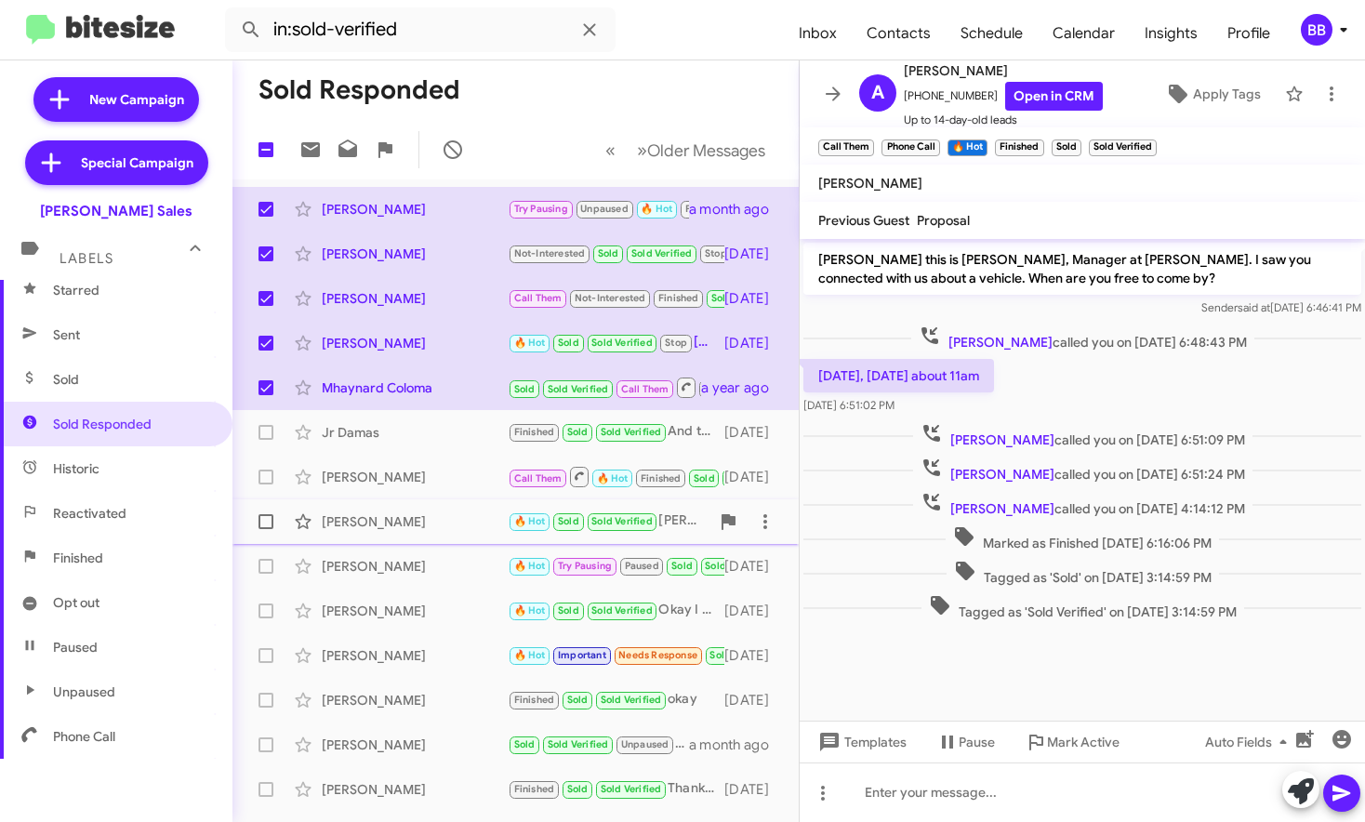
click at [446, 518] on div "Christopher Southard" at bounding box center [415, 521] width 186 height 19
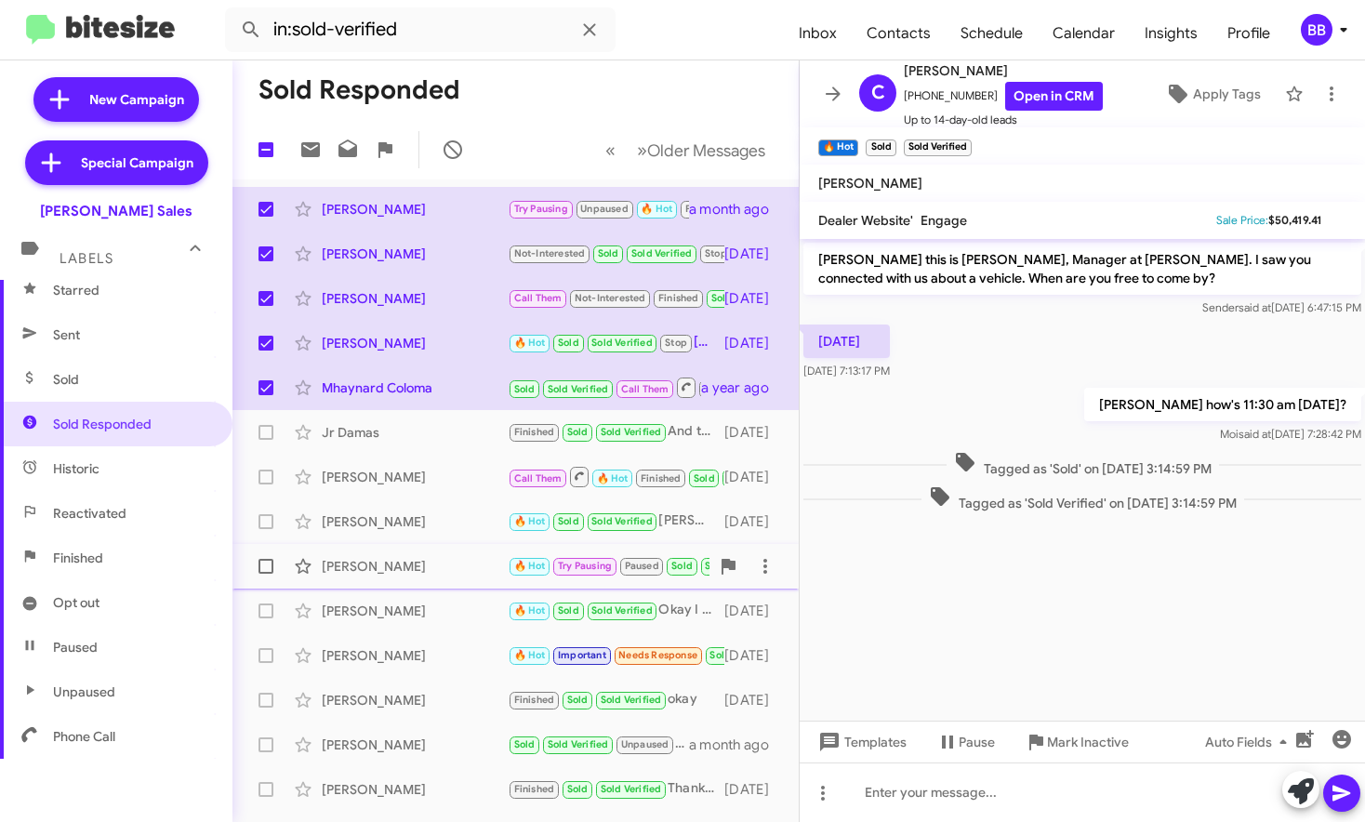
click at [449, 573] on div "Jana Cabrera" at bounding box center [415, 566] width 186 height 19
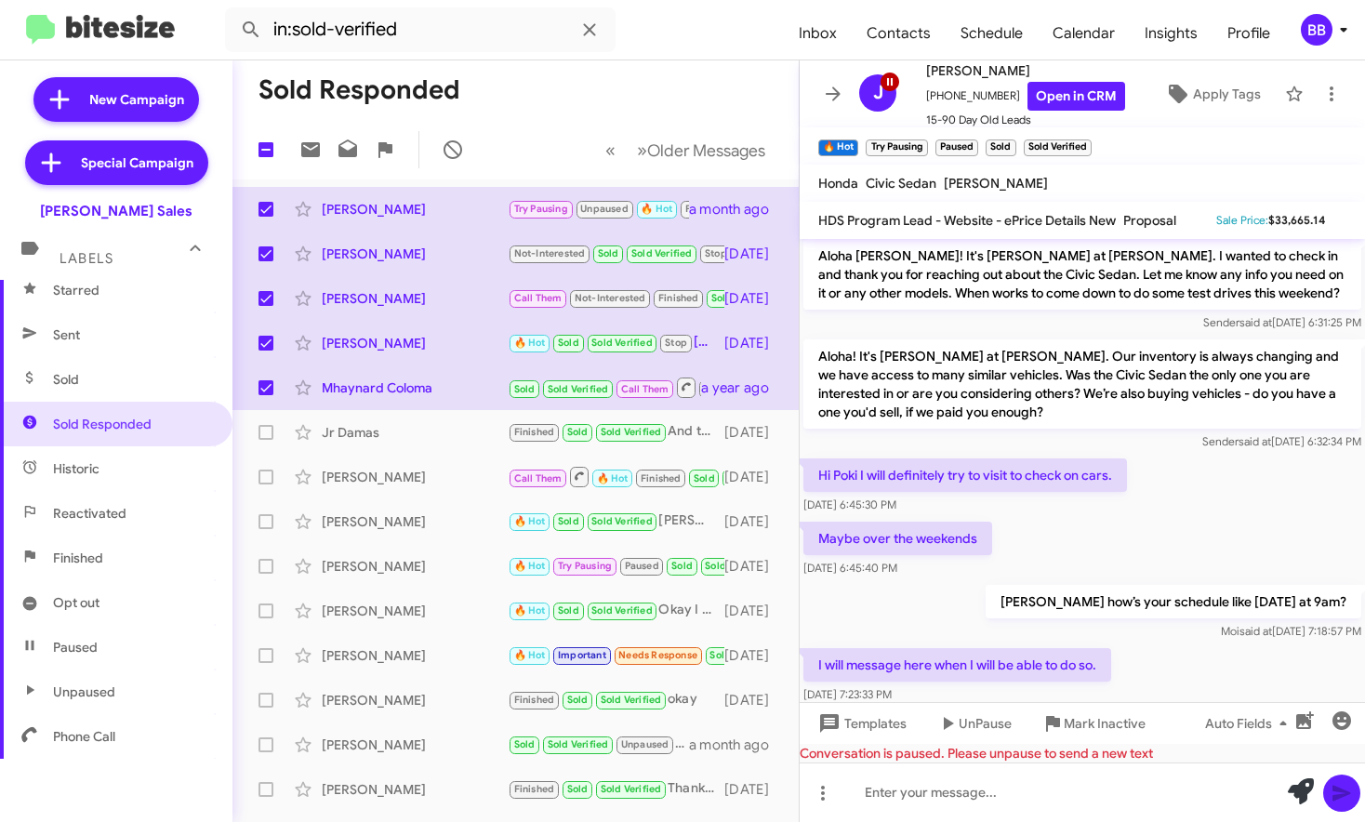
scroll to position [2187, 0]
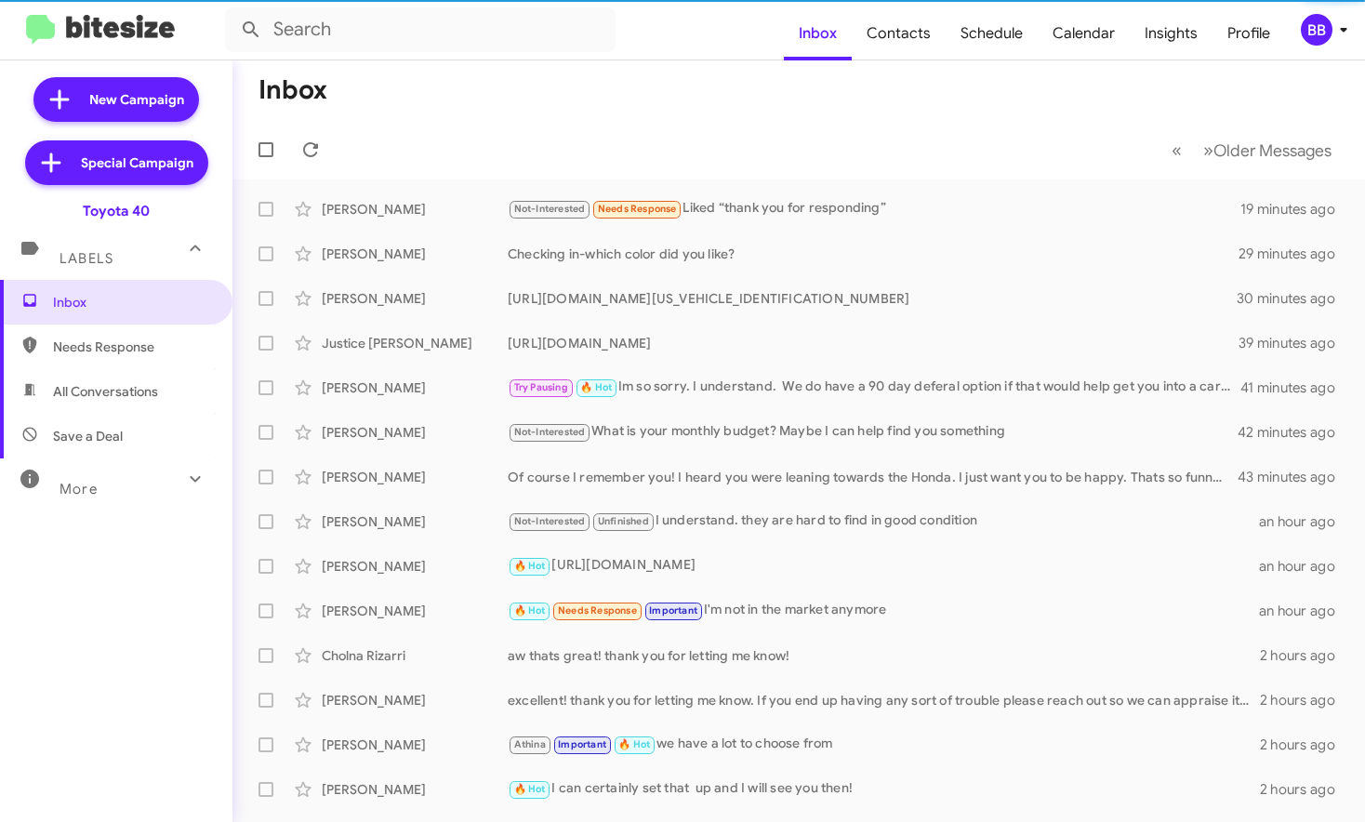
click at [1305, 40] on div "BB" at bounding box center [1316, 30] width 32 height 32
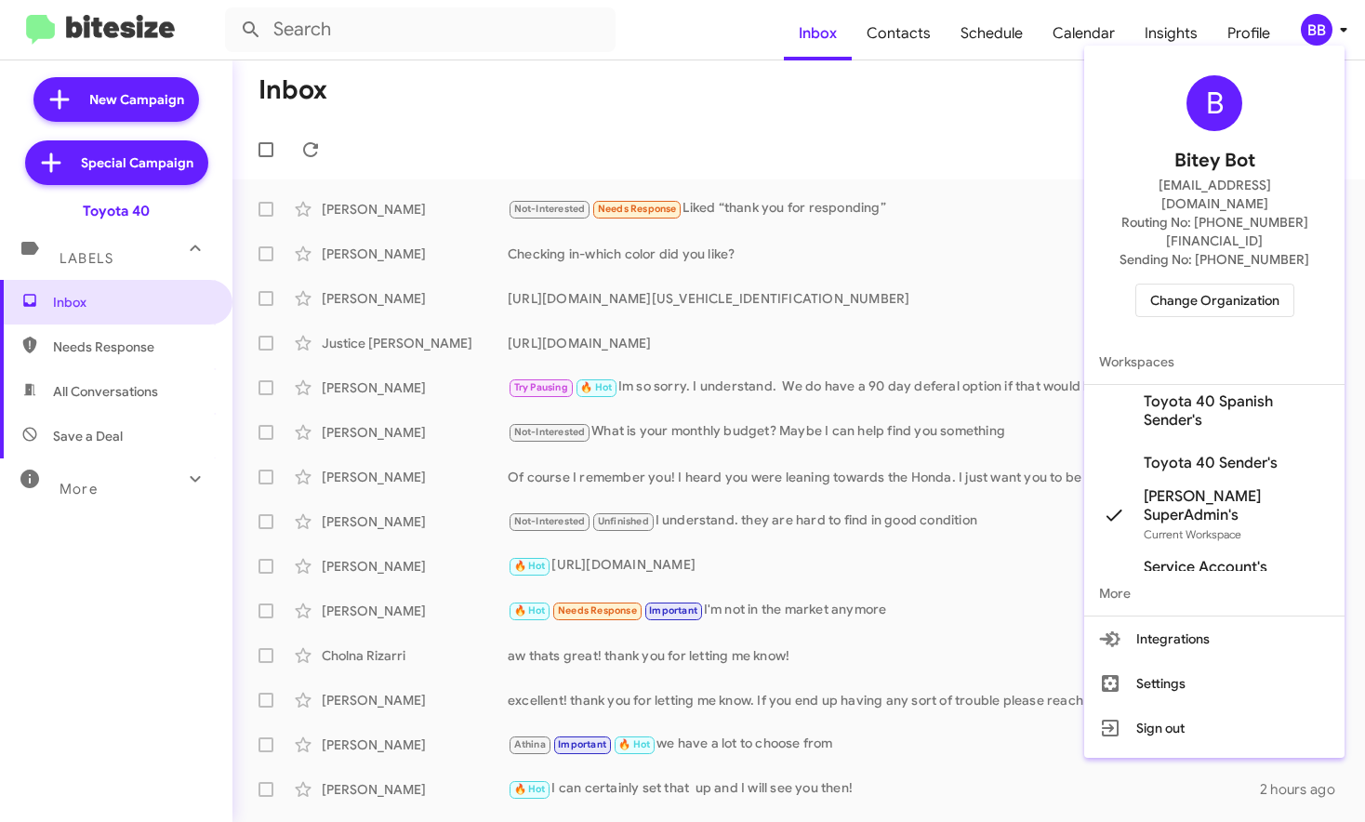
click at [1194, 284] on span "Change Organization" at bounding box center [1214, 300] width 129 height 32
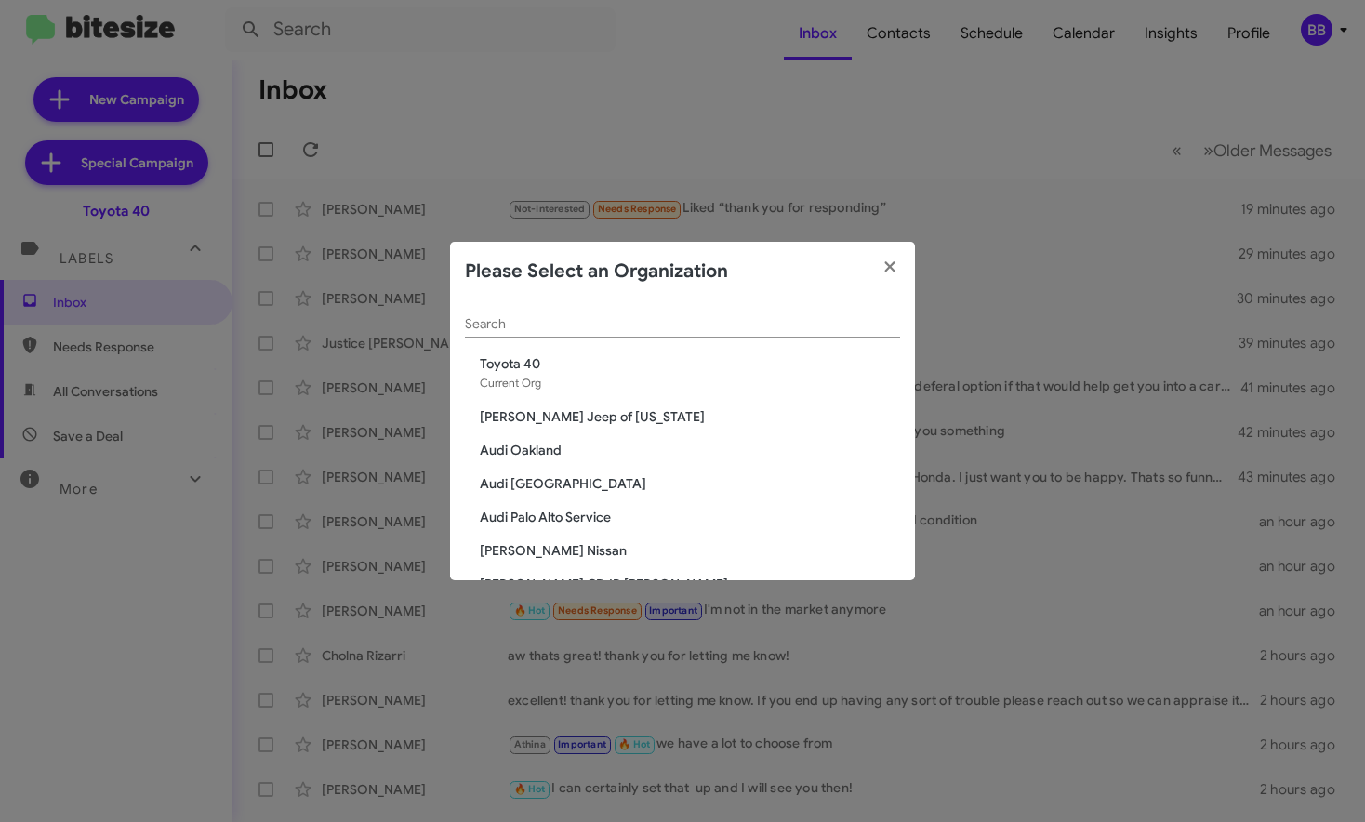
click at [528, 326] on input "Search" at bounding box center [682, 324] width 435 height 15
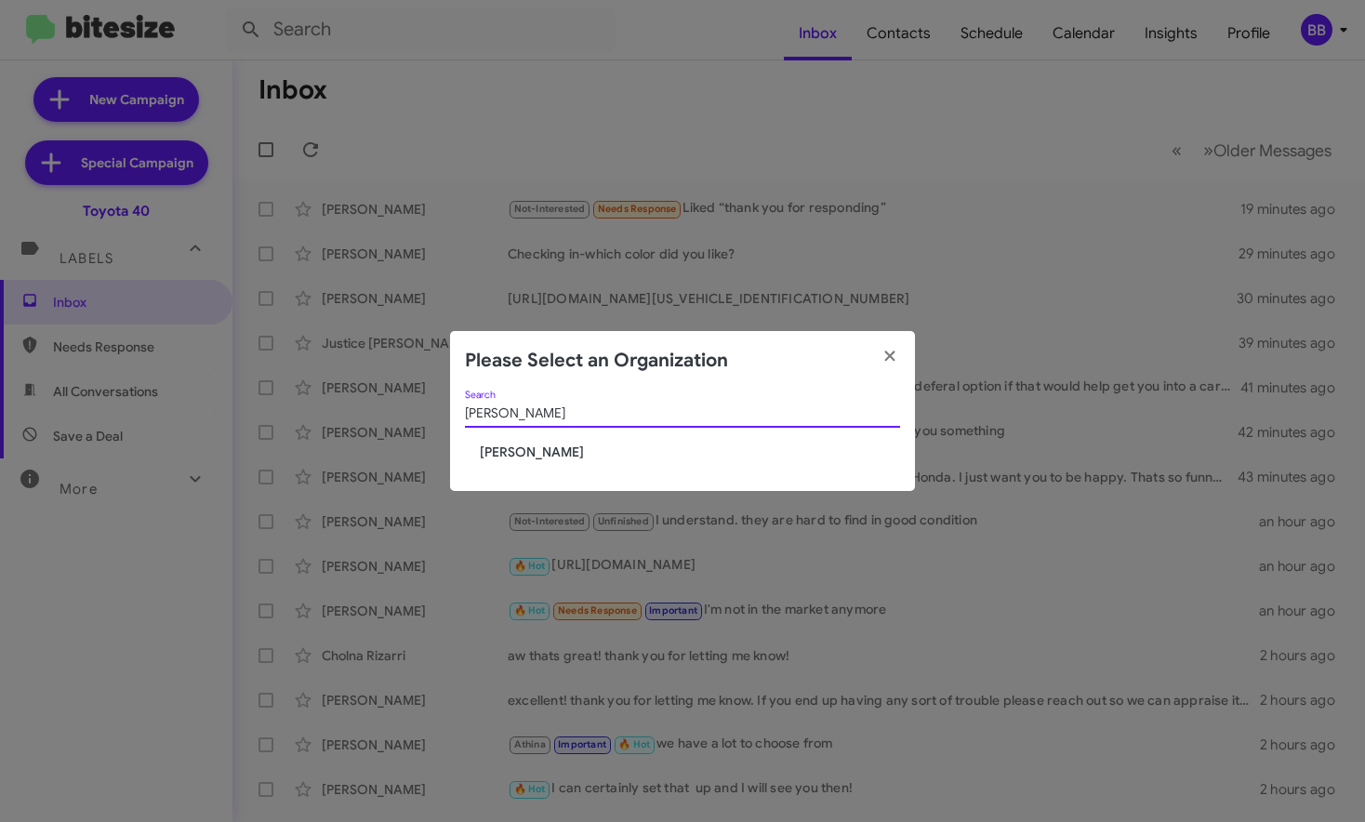
type input "tracy"
click at [534, 448] on span "[PERSON_NAME]" at bounding box center [690, 451] width 420 height 19
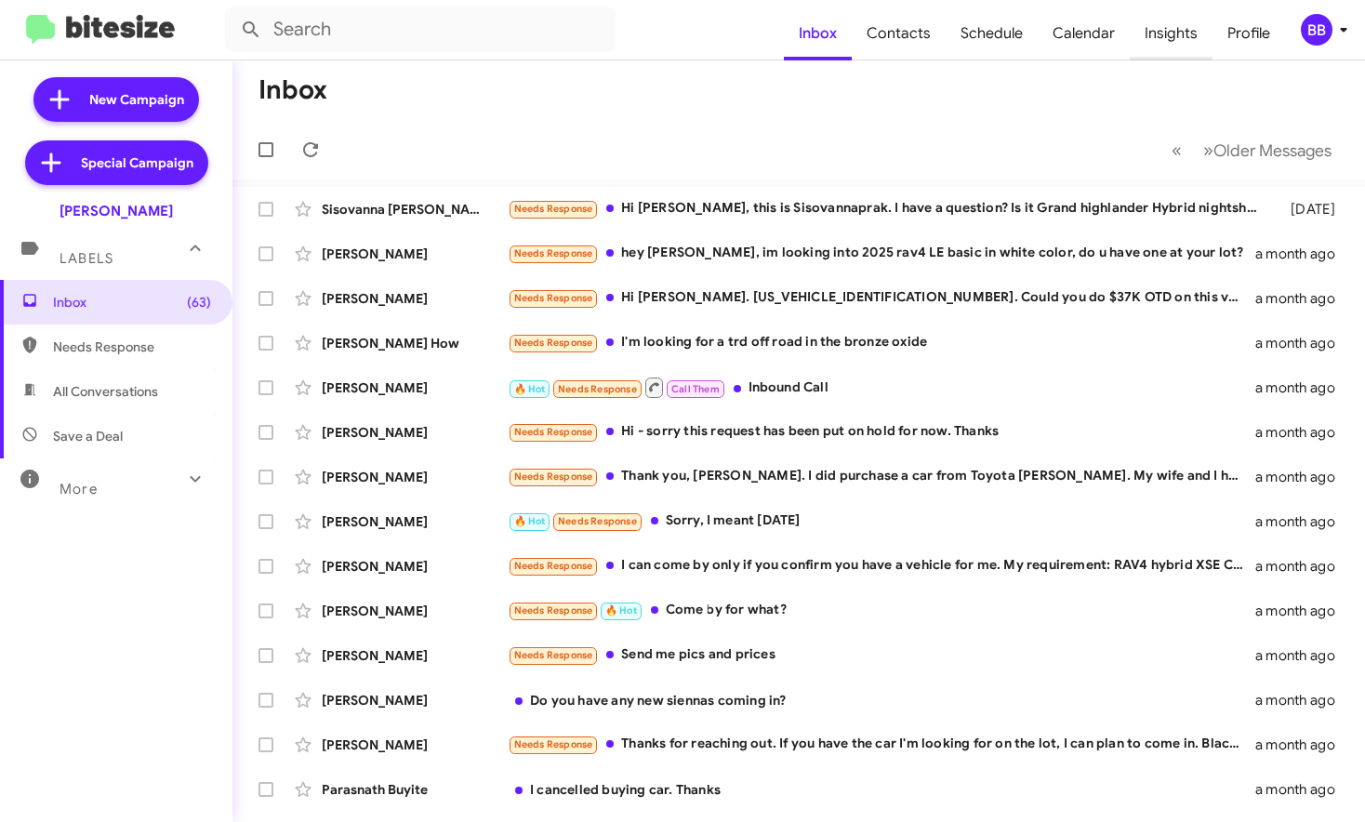
click at [1189, 41] on span "Insights" at bounding box center [1170, 34] width 83 height 54
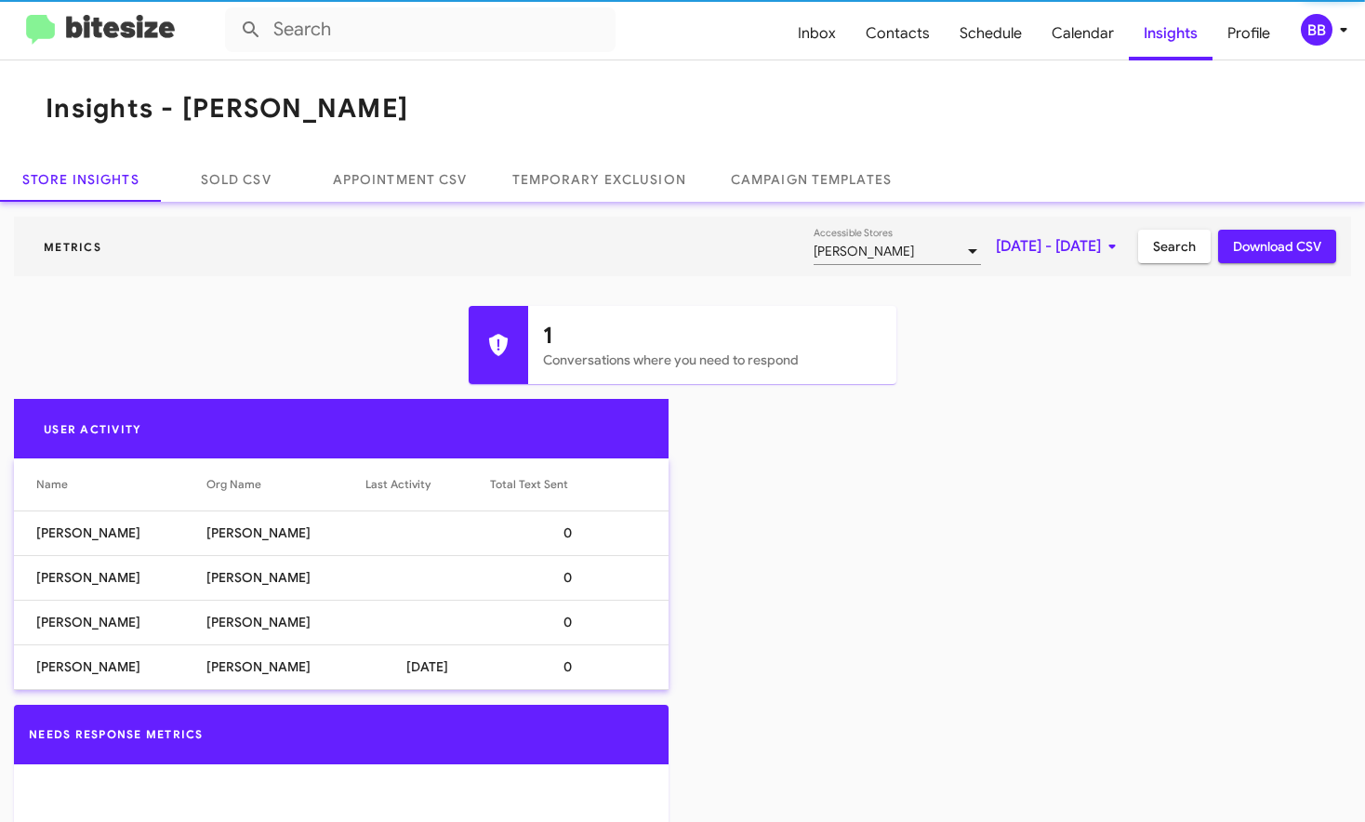
click at [996, 256] on span "[DATE] - [DATE]" at bounding box center [1059, 246] width 127 height 33
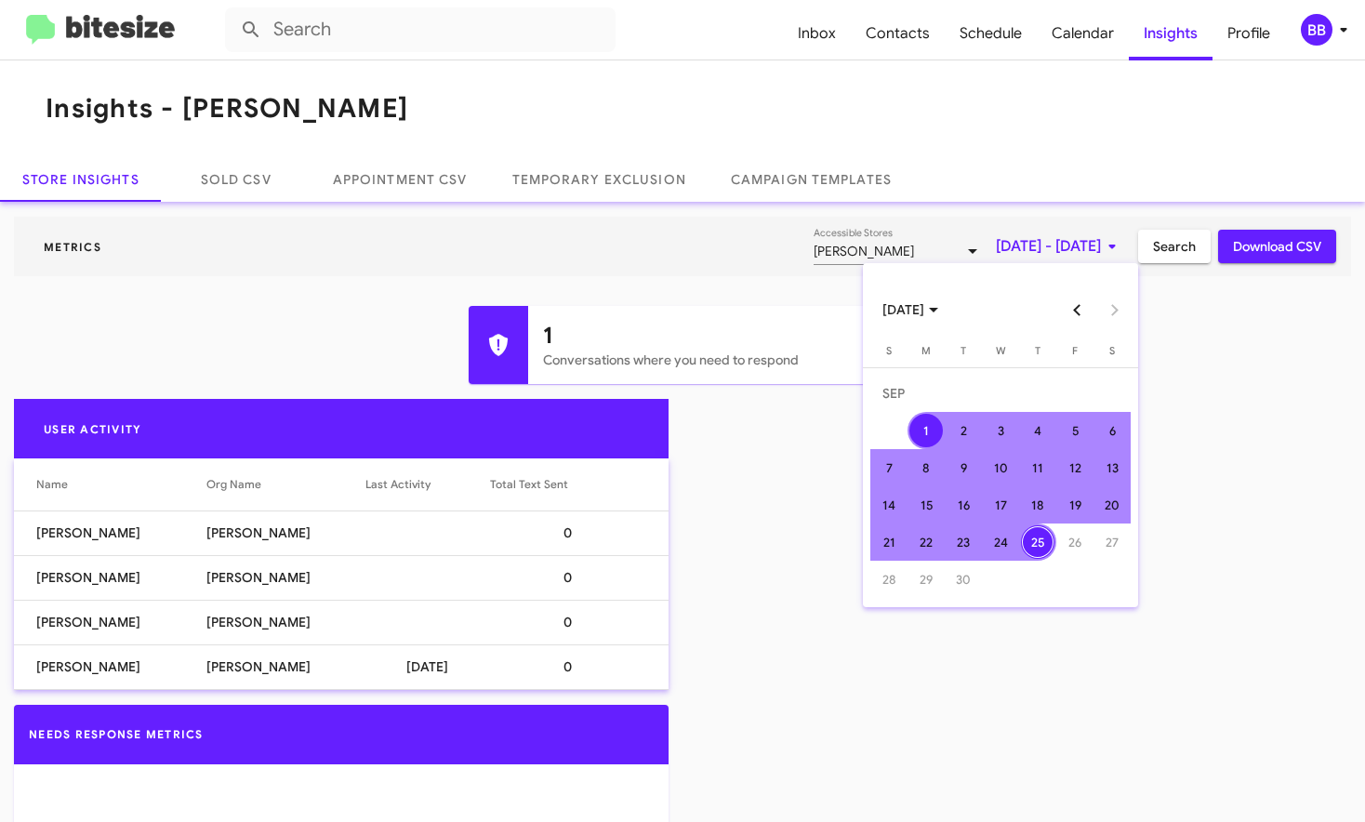
click at [1075, 306] on button "Previous month" at bounding box center [1077, 309] width 37 height 37
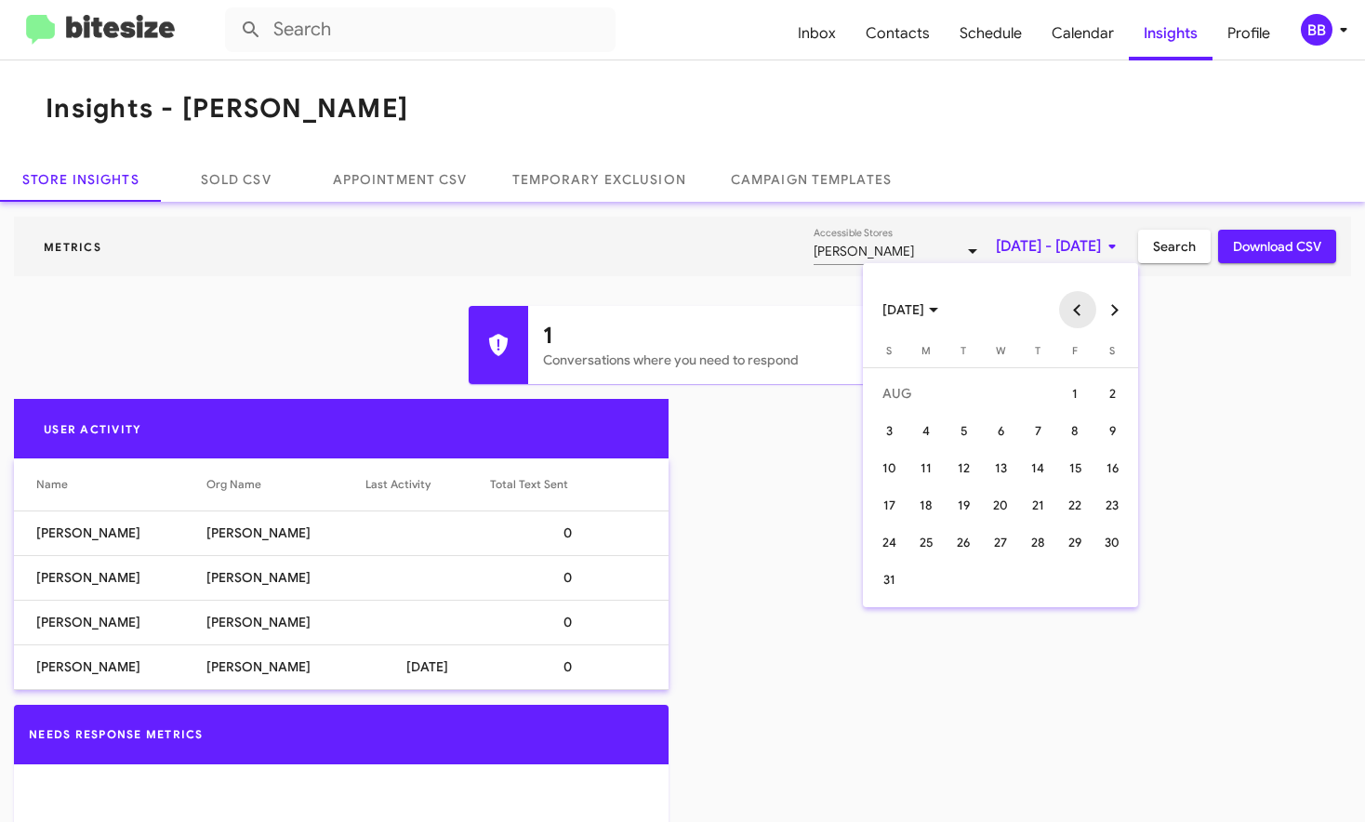
click at [1075, 306] on button "Previous month" at bounding box center [1077, 309] width 37 height 37
click at [1040, 390] on div "1" at bounding box center [1037, 392] width 33 height 33
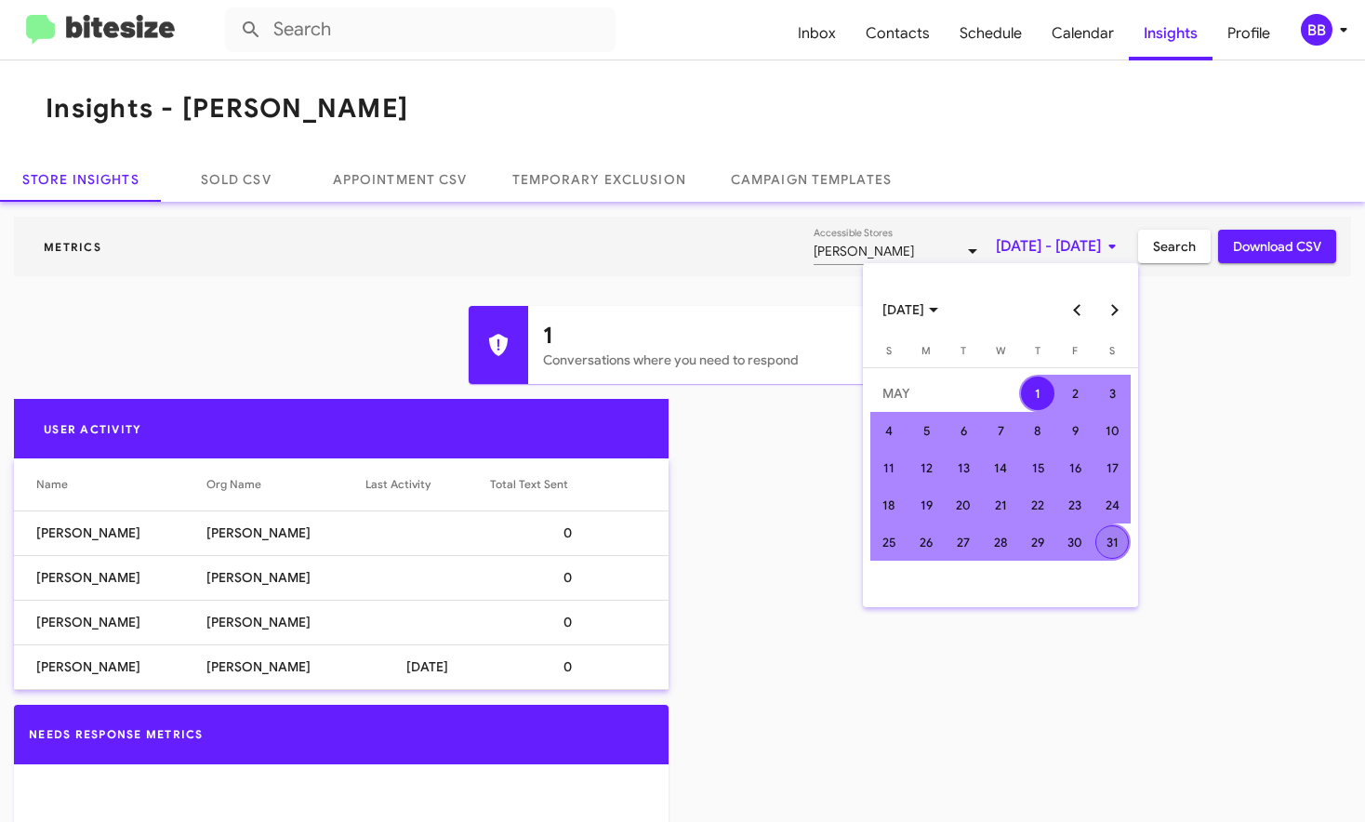
click at [1113, 537] on div "31" at bounding box center [1111, 541] width 33 height 33
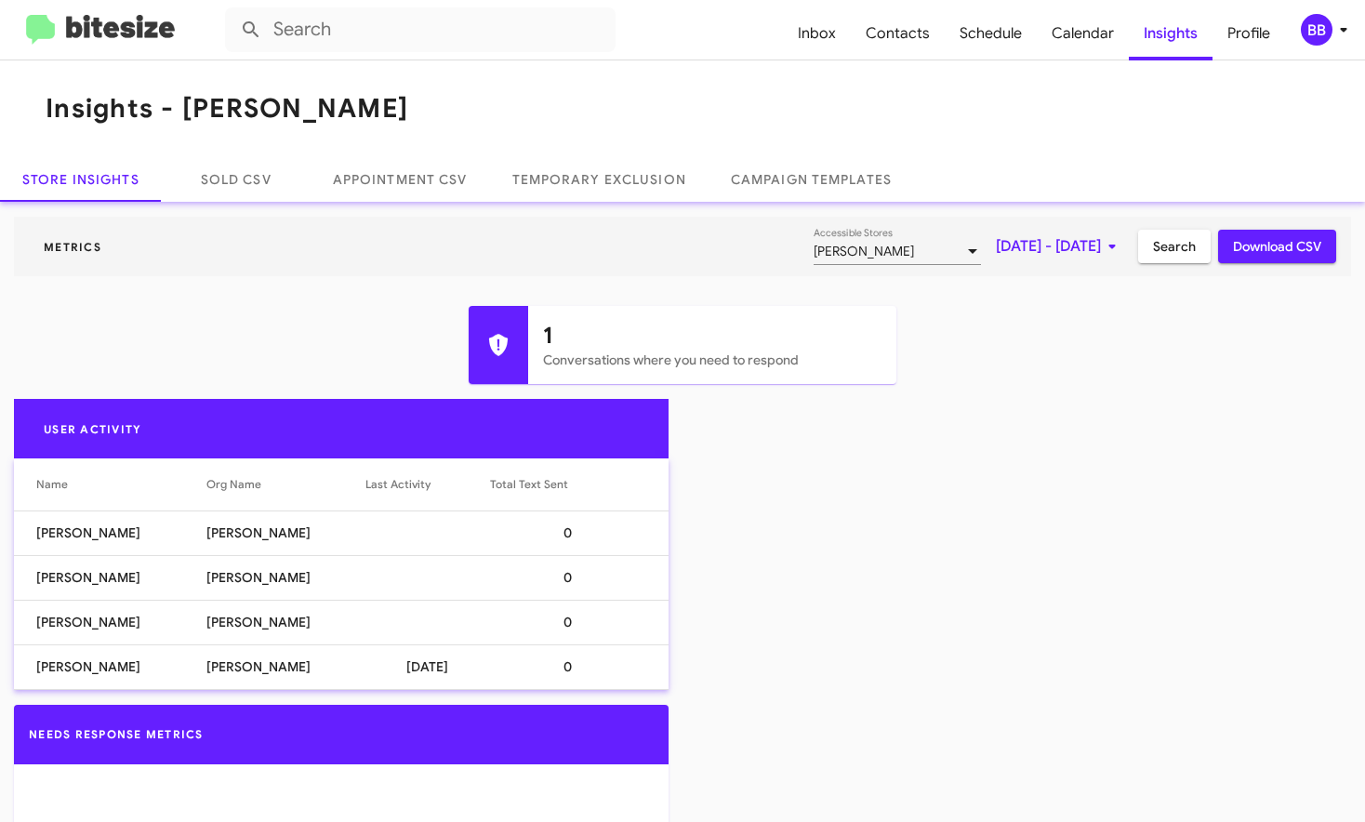
click at [1180, 247] on span "Search" at bounding box center [1174, 246] width 43 height 33
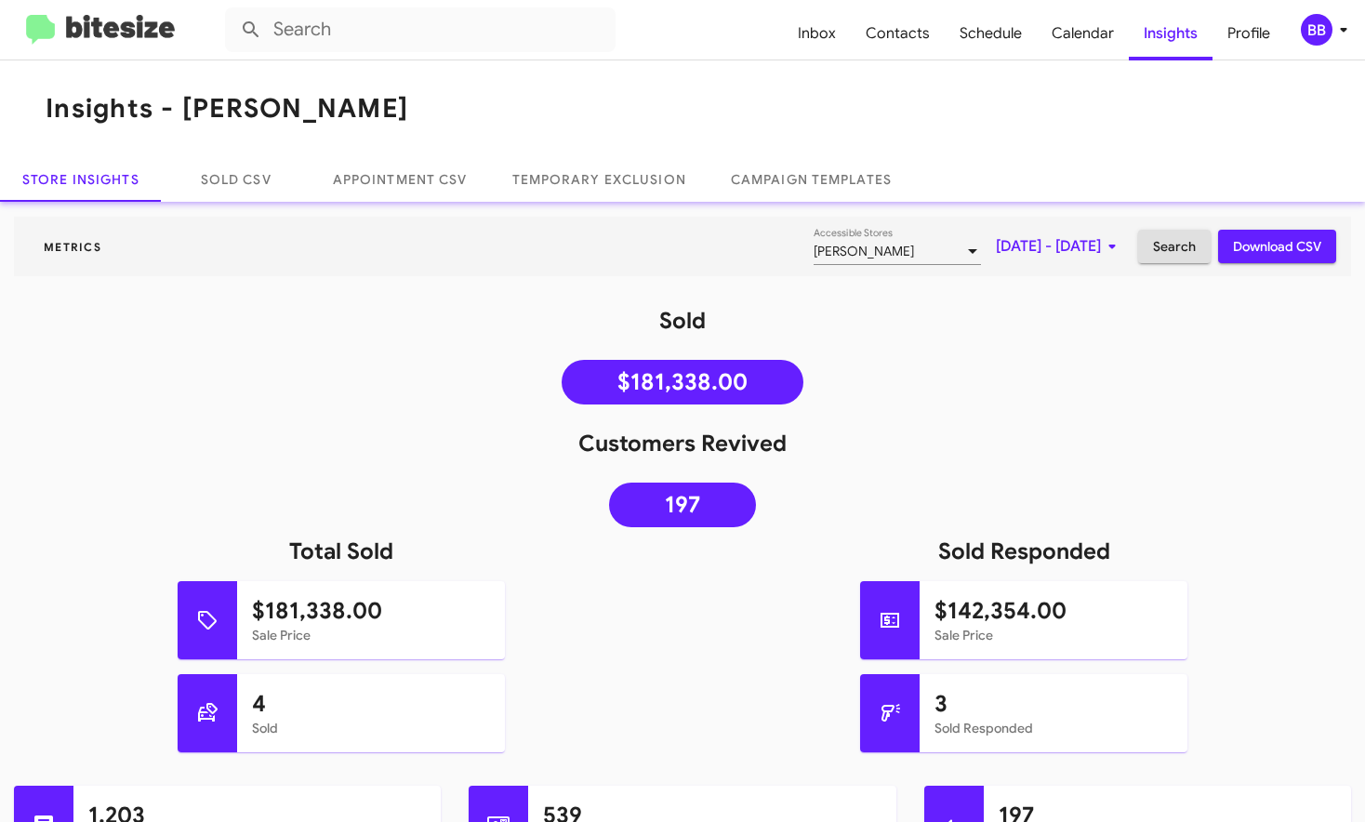
click at [999, 241] on span "[DATE] - [DATE]" at bounding box center [1059, 246] width 127 height 33
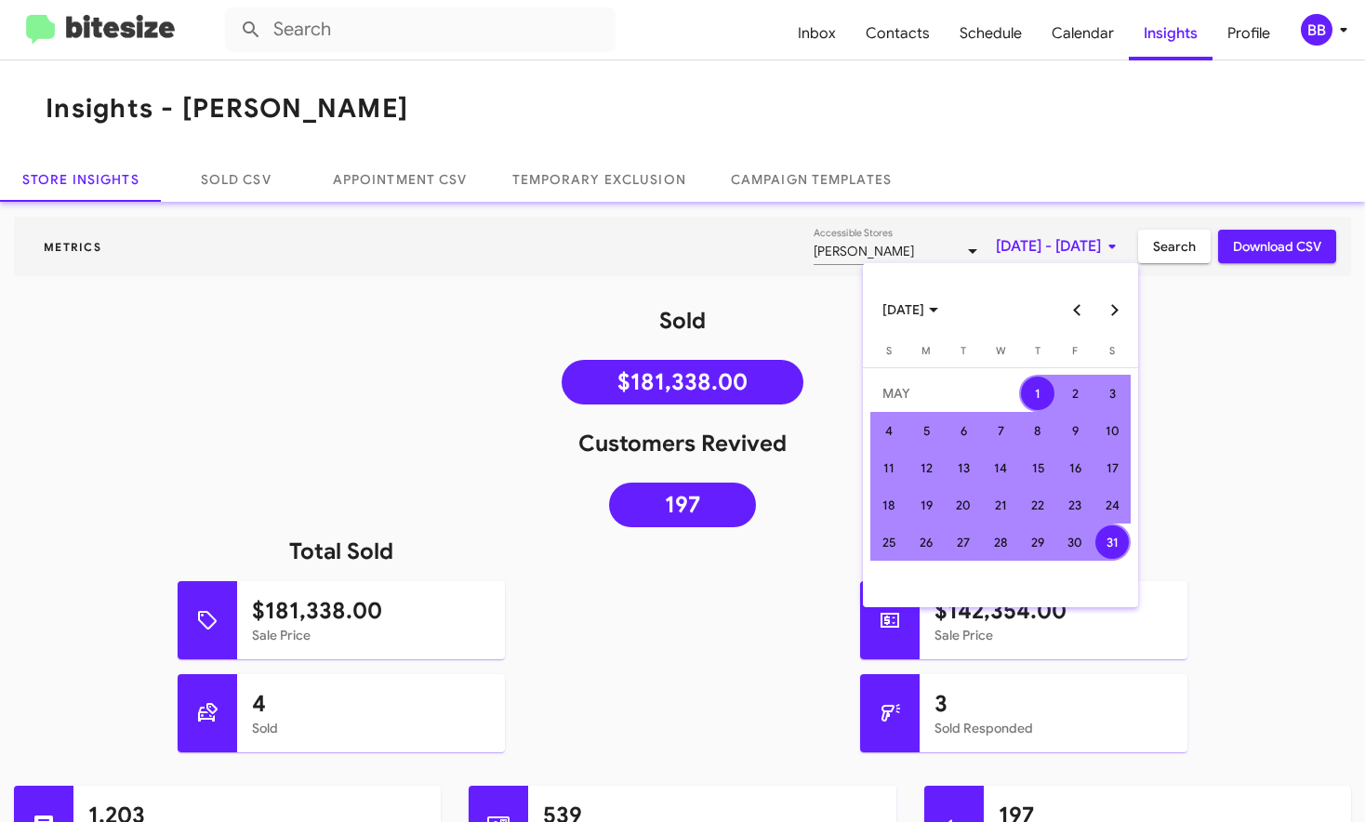
click at [1114, 298] on button "Next month" at bounding box center [1114, 309] width 37 height 37
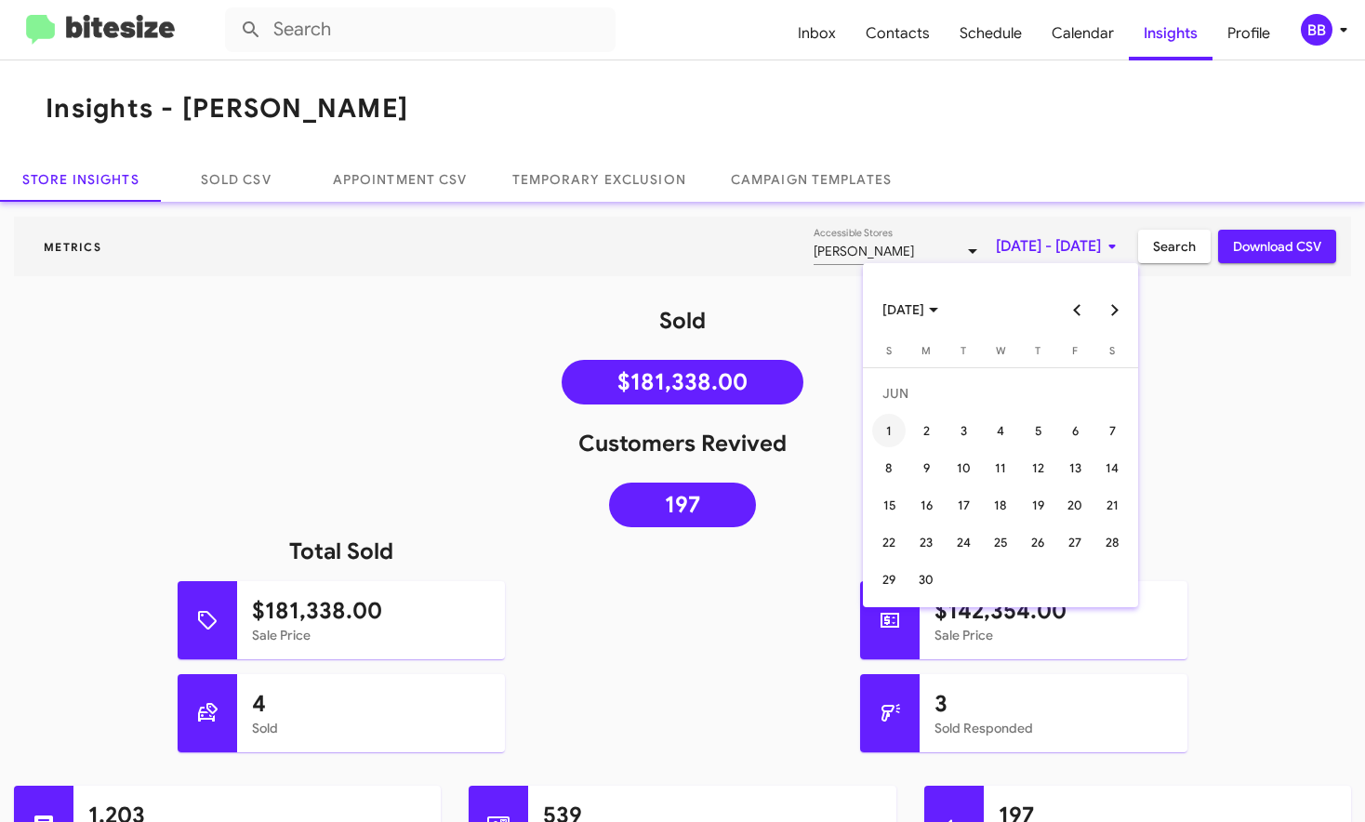
click at [894, 426] on div "1" at bounding box center [888, 430] width 33 height 33
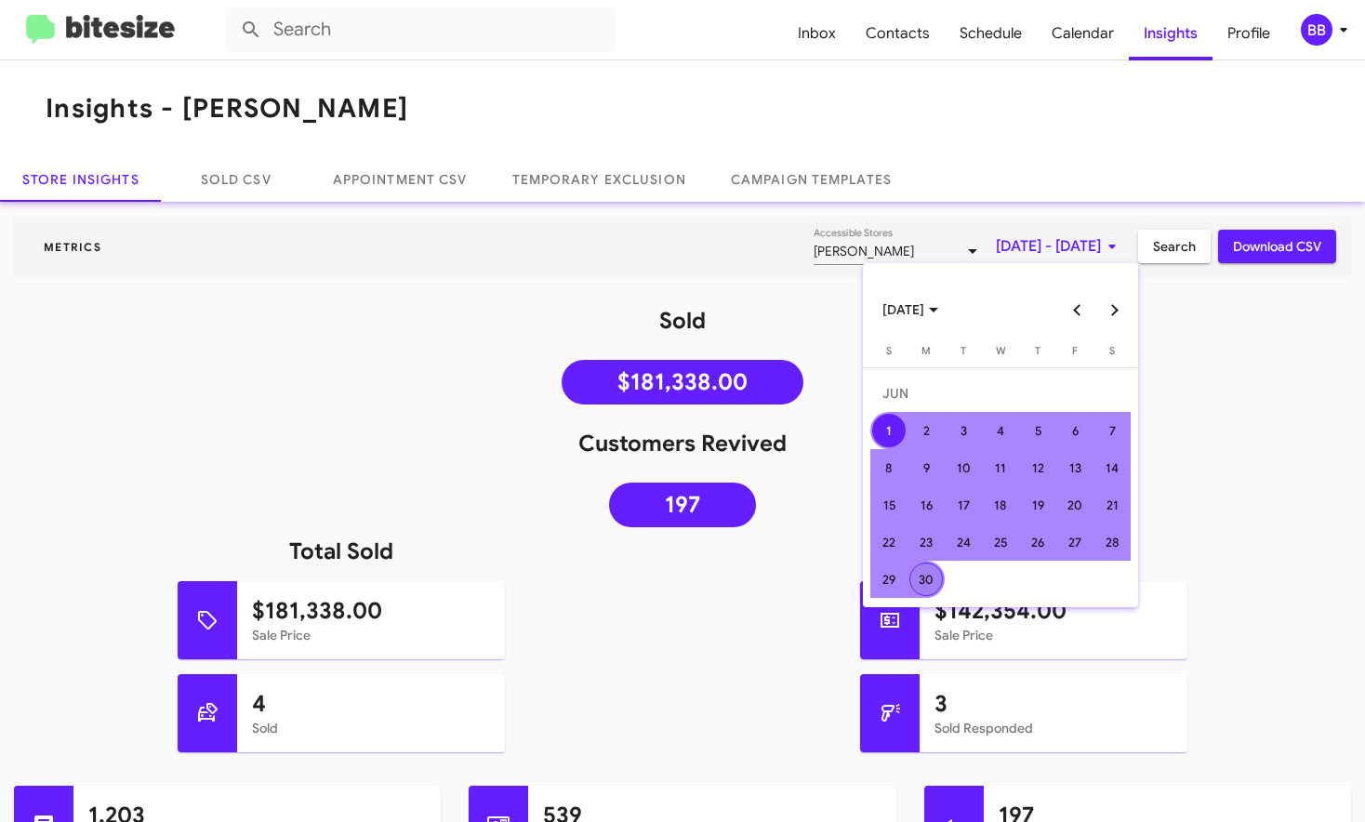
click at [943, 583] on td "30" at bounding box center [925, 578] width 37 height 37
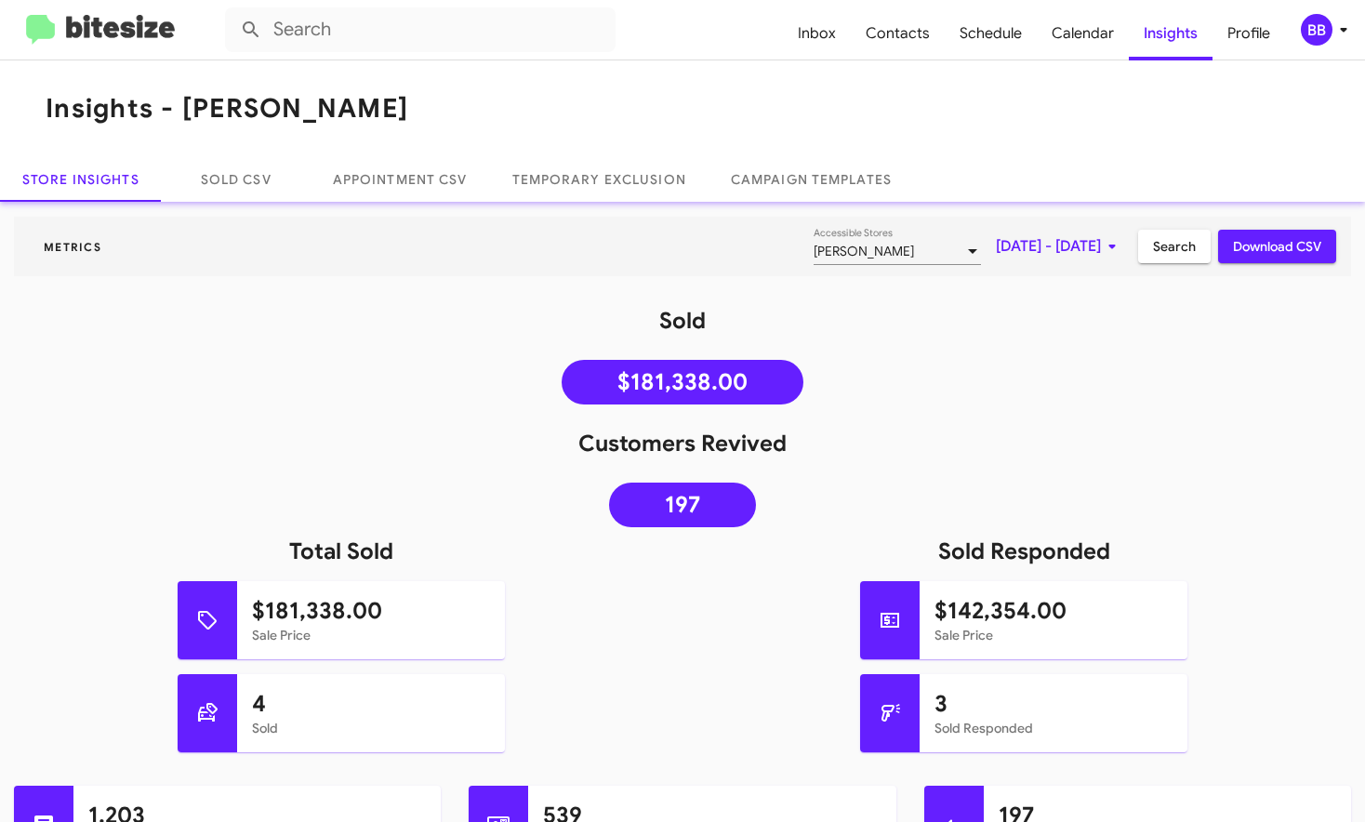
click at [1168, 250] on span "Search" at bounding box center [1174, 246] width 43 height 33
click at [1076, 249] on span "[DATE] - [DATE]" at bounding box center [1059, 246] width 127 height 33
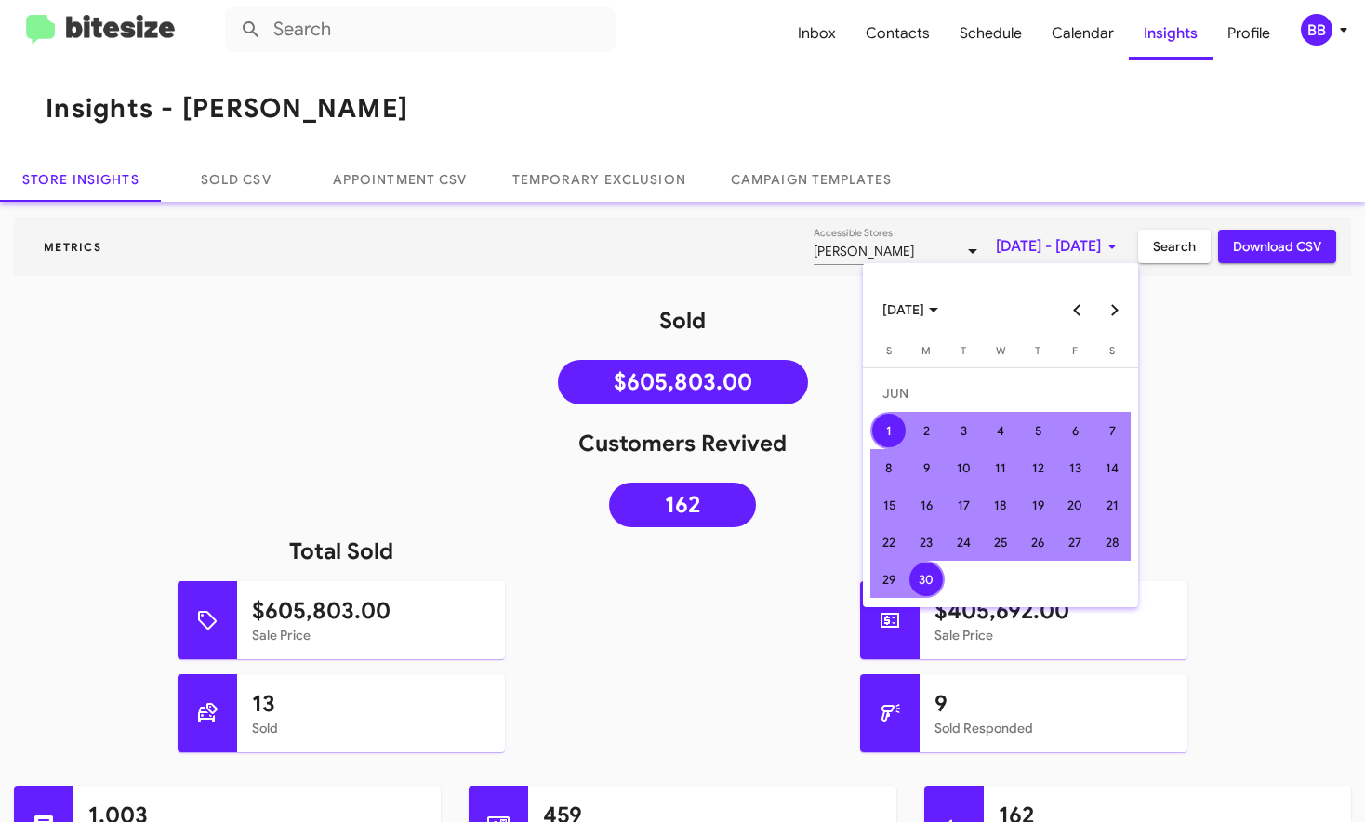
click at [1114, 306] on button "Next month" at bounding box center [1114, 309] width 37 height 37
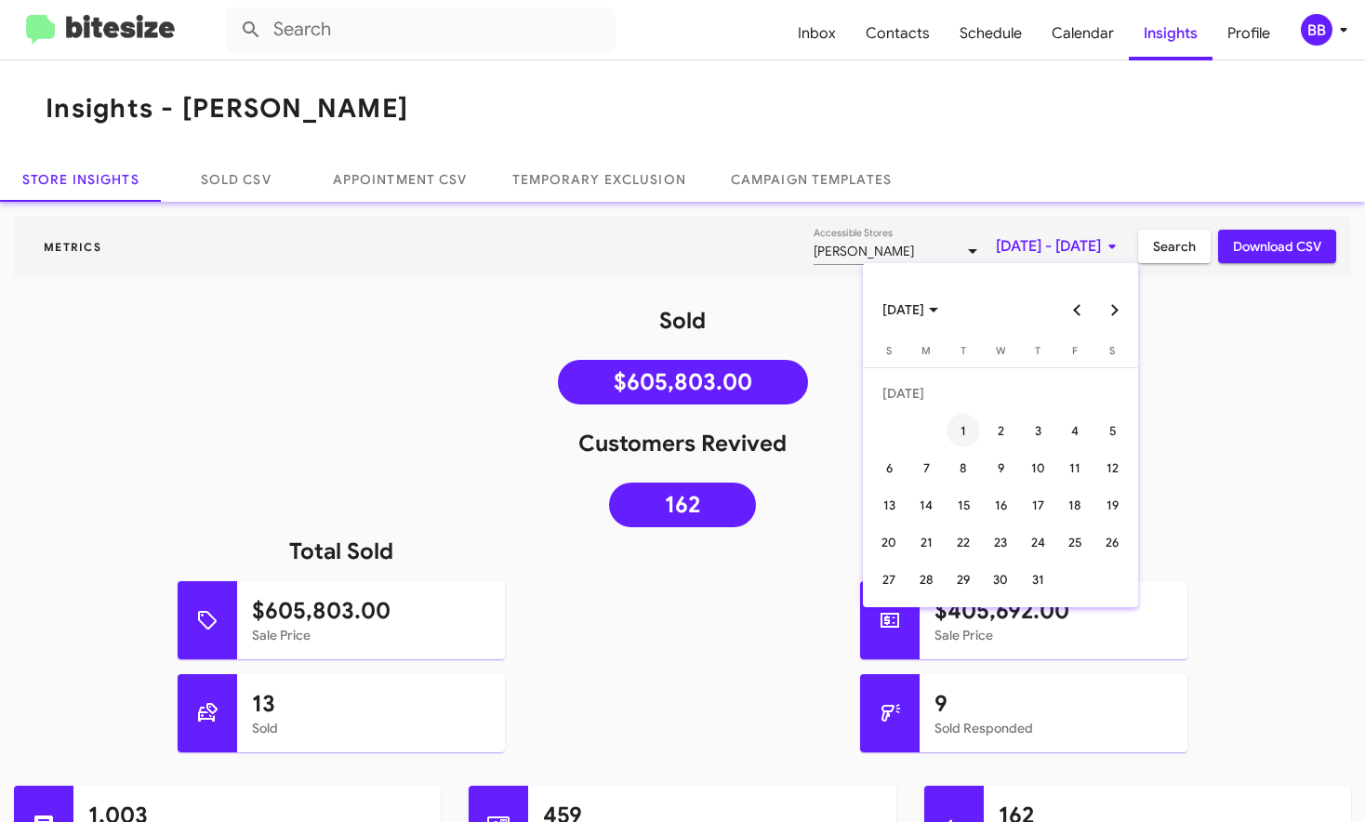
click at [956, 425] on div "1" at bounding box center [962, 430] width 33 height 33
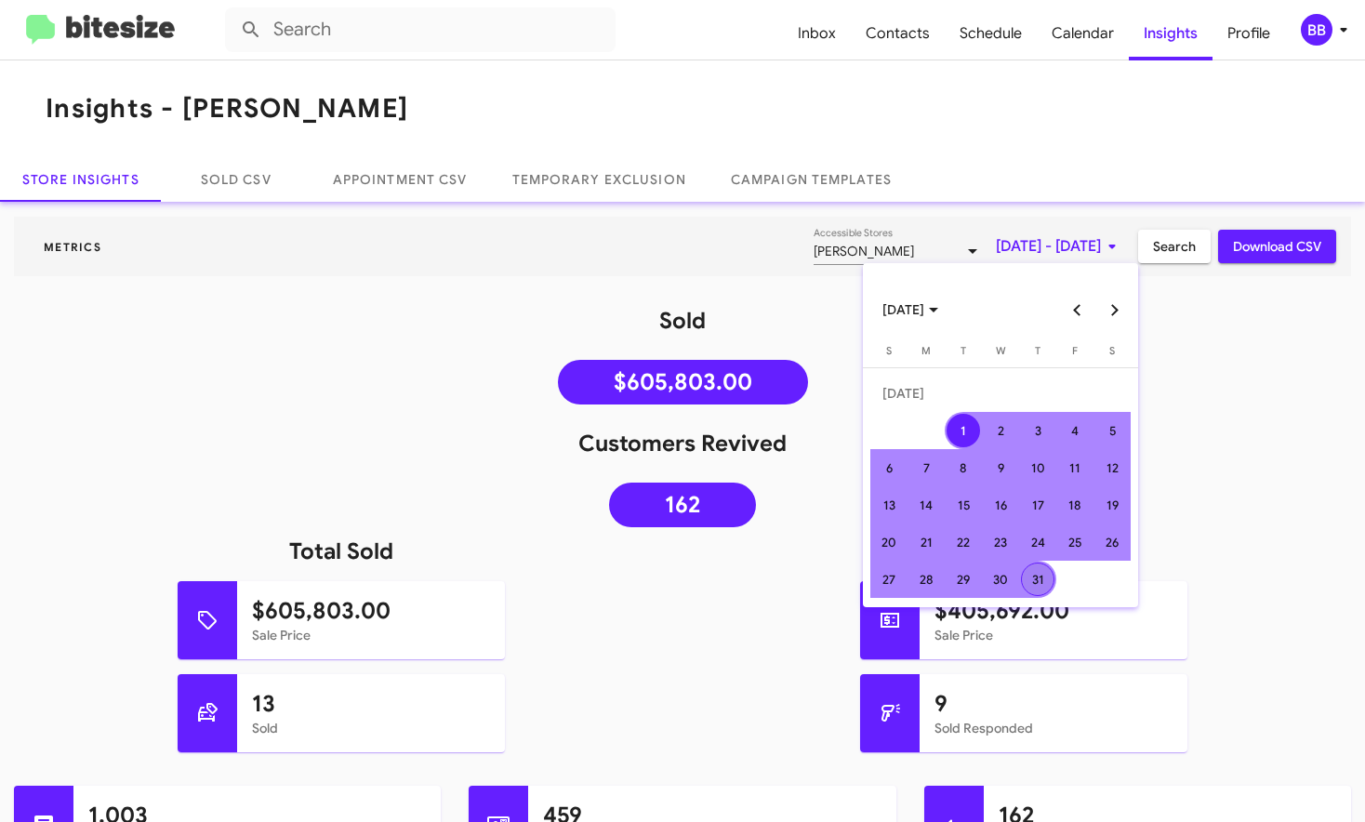
click at [1044, 586] on div "31" at bounding box center [1037, 578] width 33 height 33
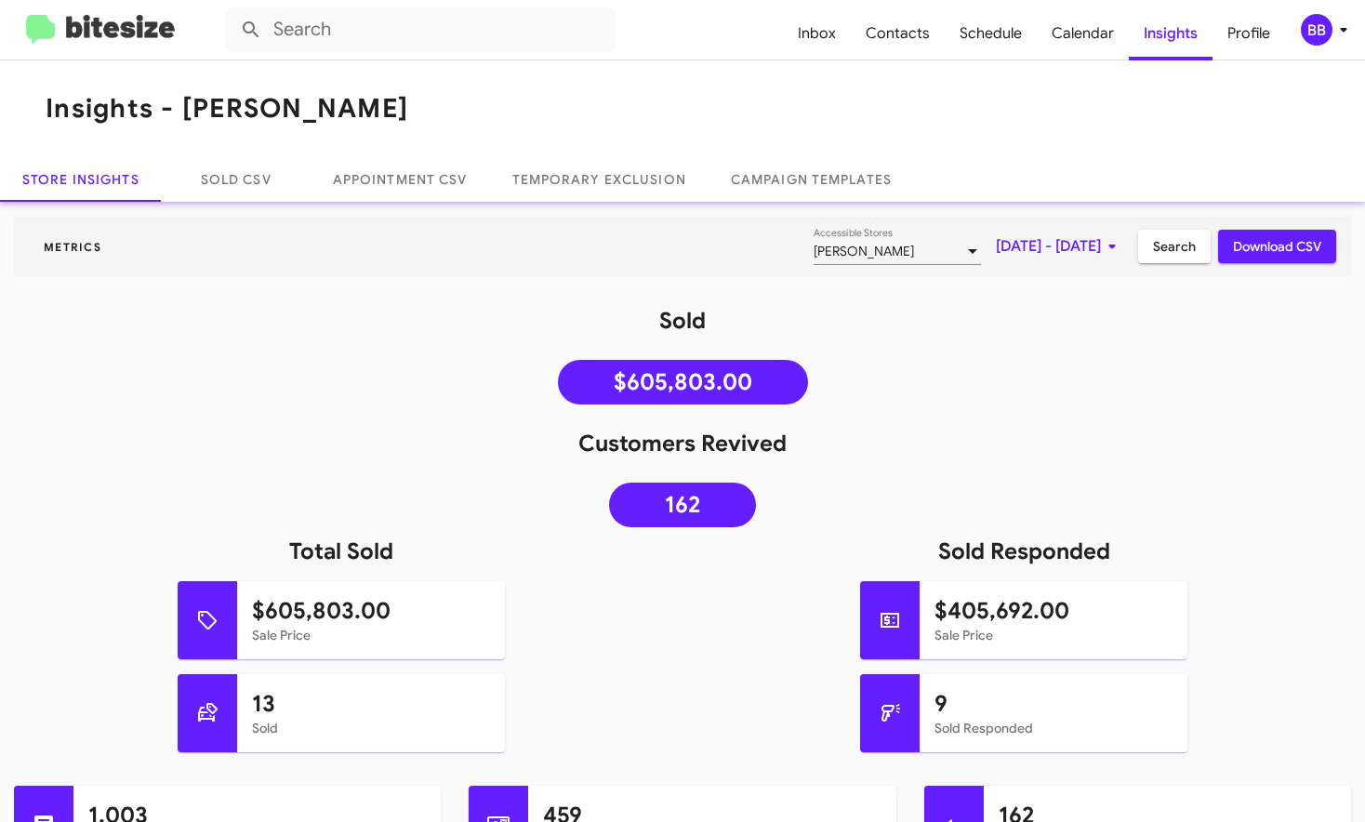
click at [1170, 252] on span "Search" at bounding box center [1174, 246] width 43 height 33
click at [1062, 242] on span "[DATE] - [DATE]" at bounding box center [1059, 246] width 127 height 33
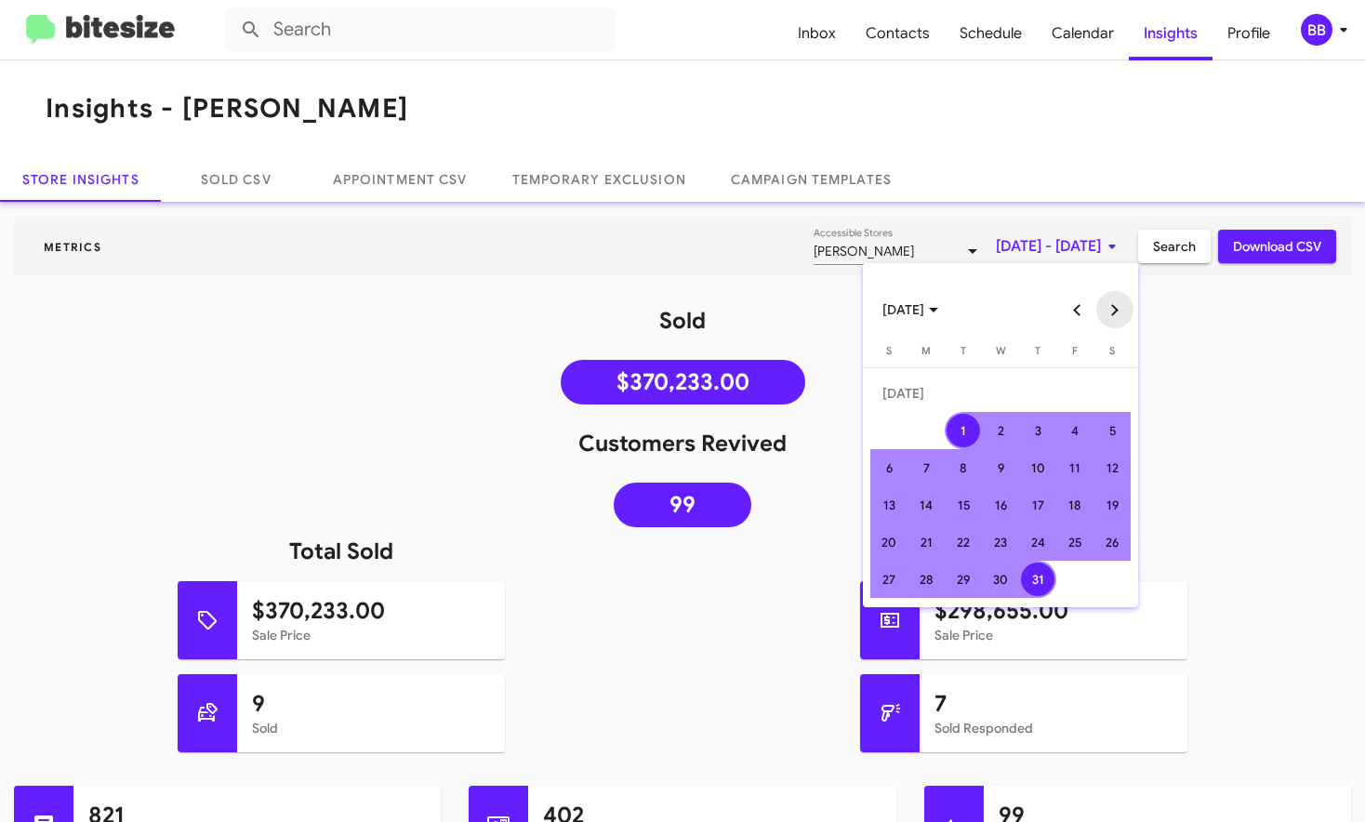
click at [1108, 305] on button "Next month" at bounding box center [1114, 309] width 37 height 37
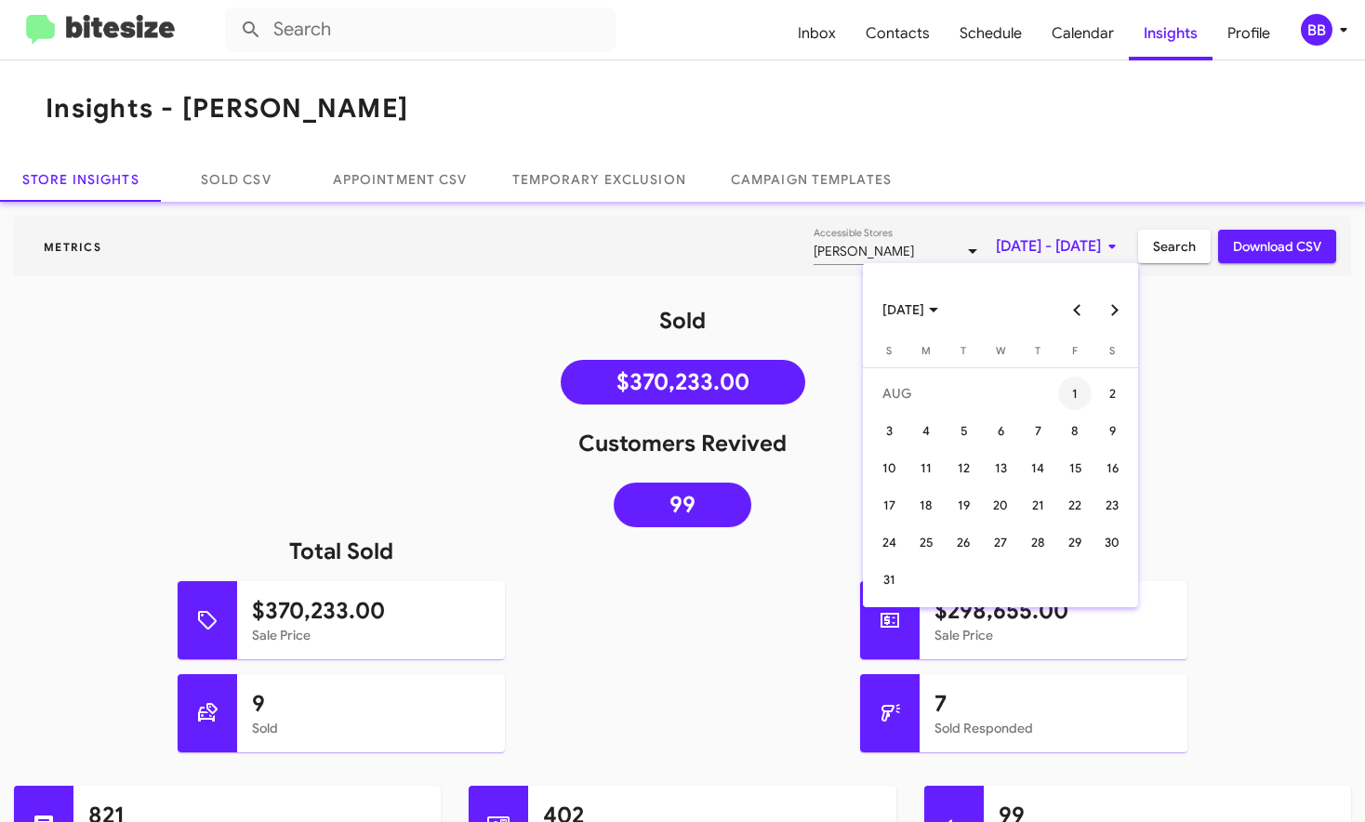
click at [1060, 396] on div "1" at bounding box center [1074, 392] width 33 height 33
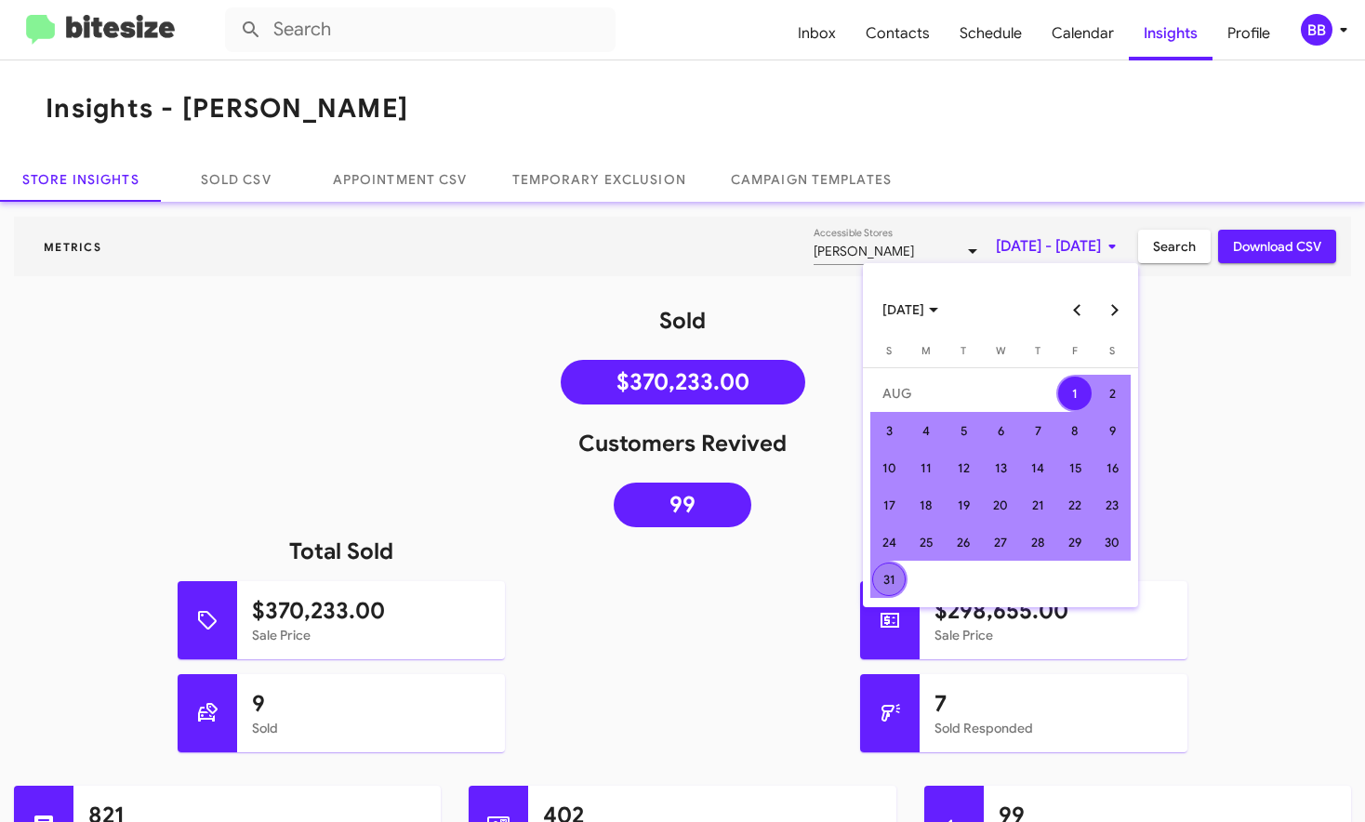
click at [891, 582] on div "31" at bounding box center [888, 578] width 33 height 33
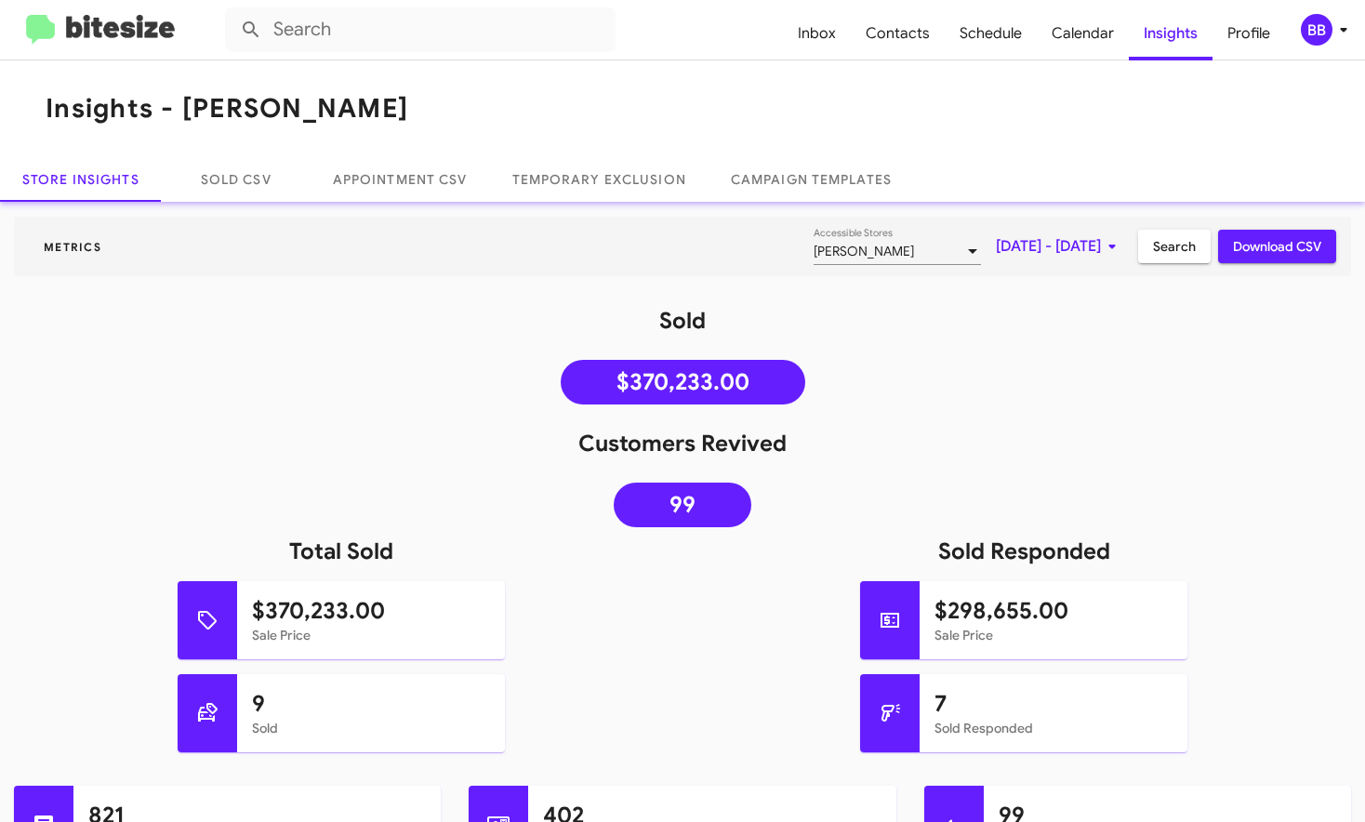
click at [1181, 242] on span "Search" at bounding box center [1174, 246] width 43 height 33
click at [1309, 42] on div "BB" at bounding box center [1316, 30] width 32 height 32
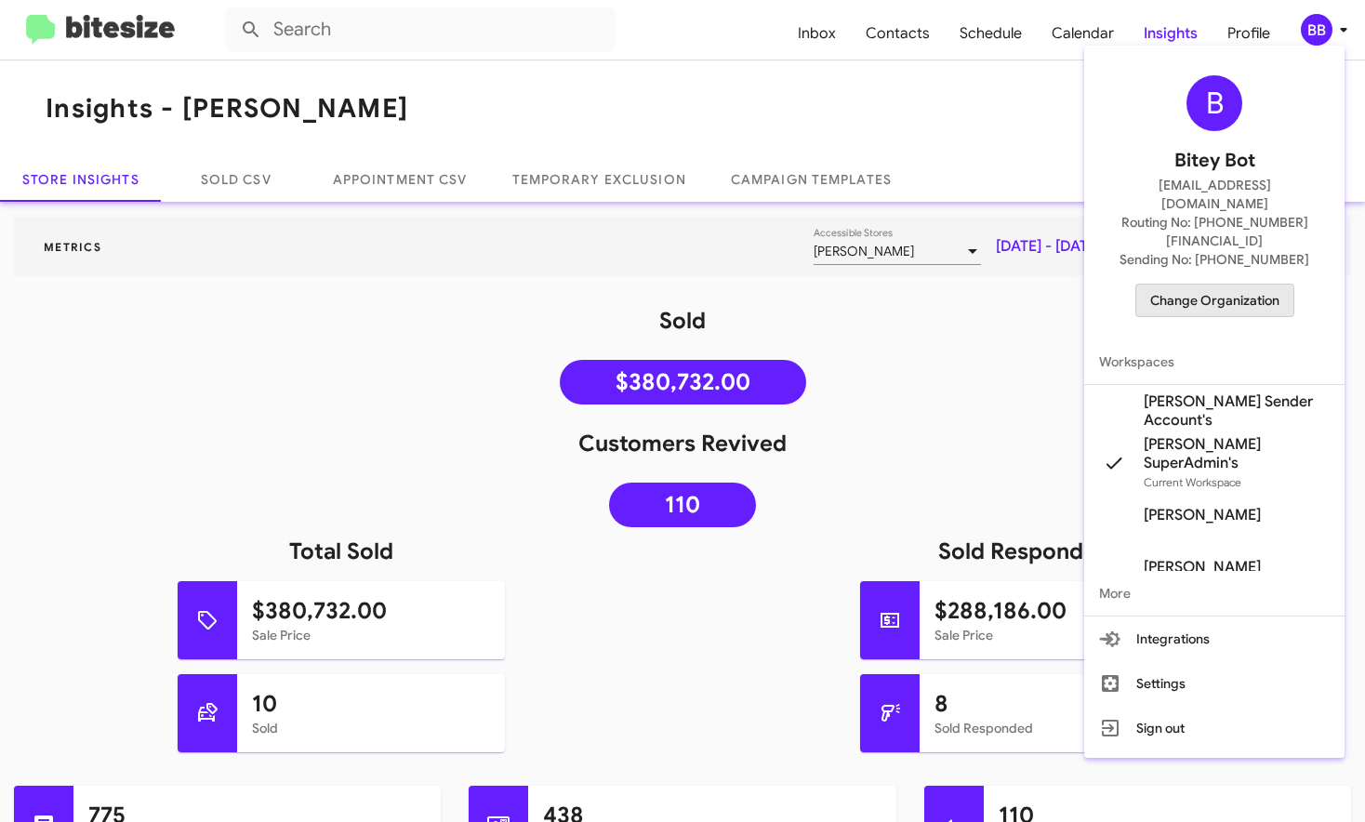
click at [1235, 284] on span "Change Organization" at bounding box center [1214, 300] width 129 height 32
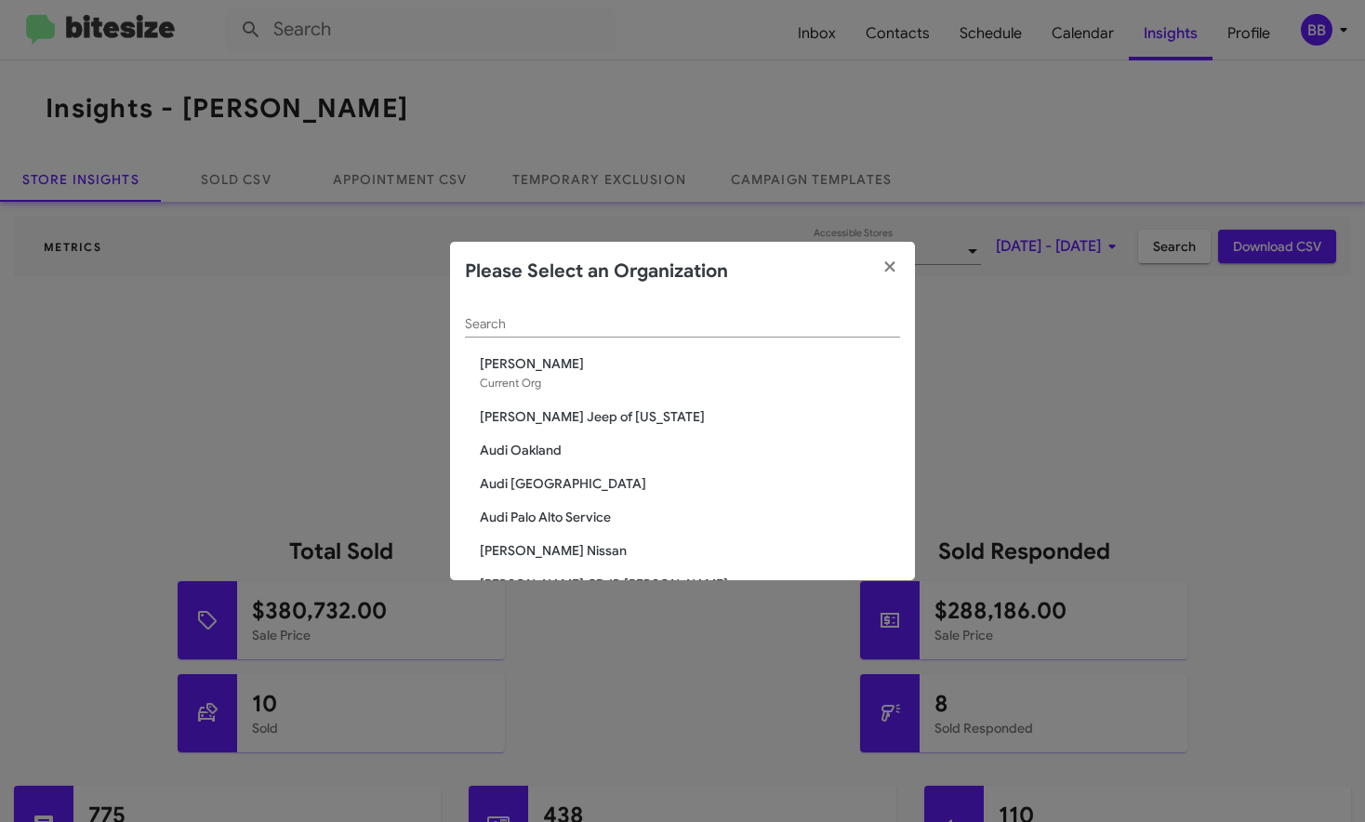
click at [534, 319] on input "Search" at bounding box center [682, 324] width 435 height 15
click at [891, 264] on icon "button" at bounding box center [889, 266] width 21 height 17
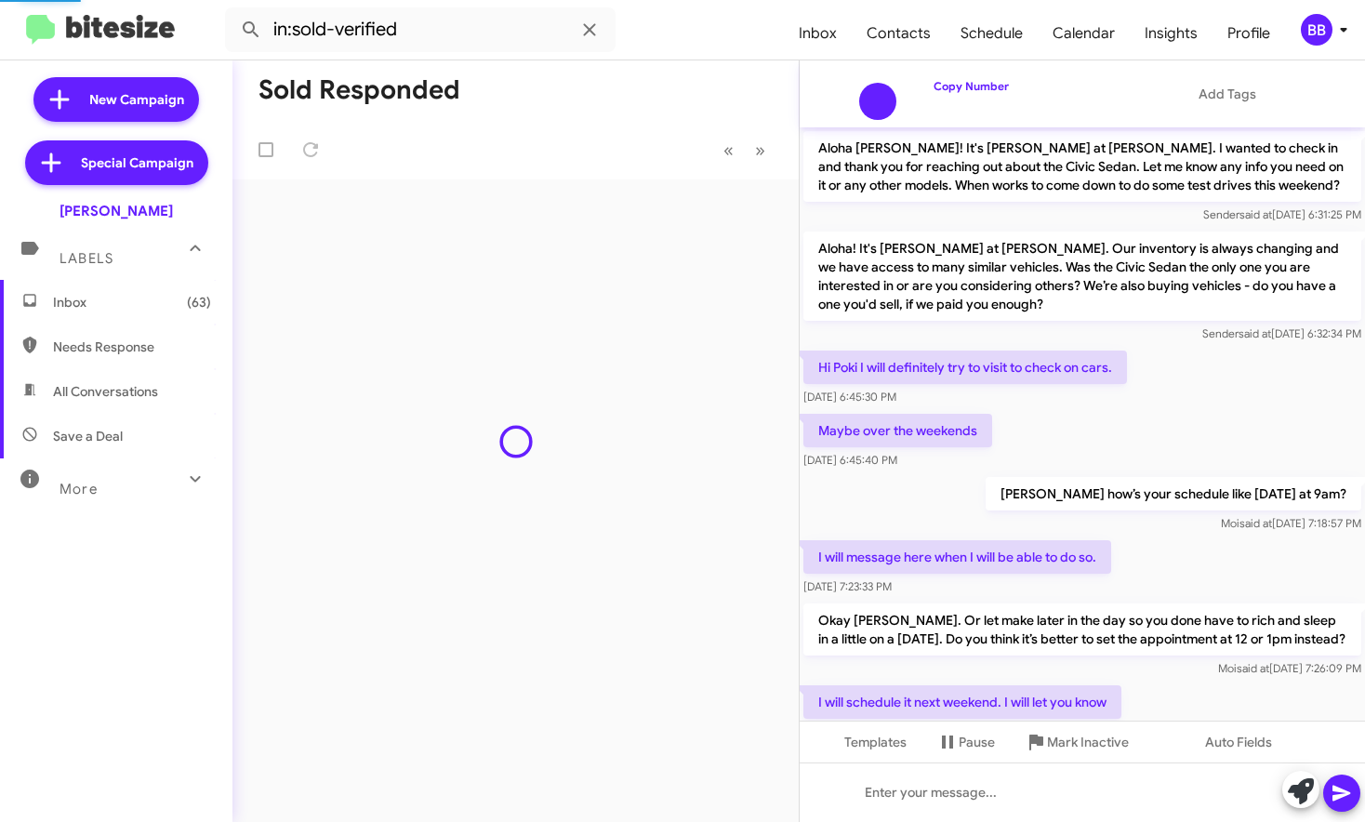
scroll to position [870, 0]
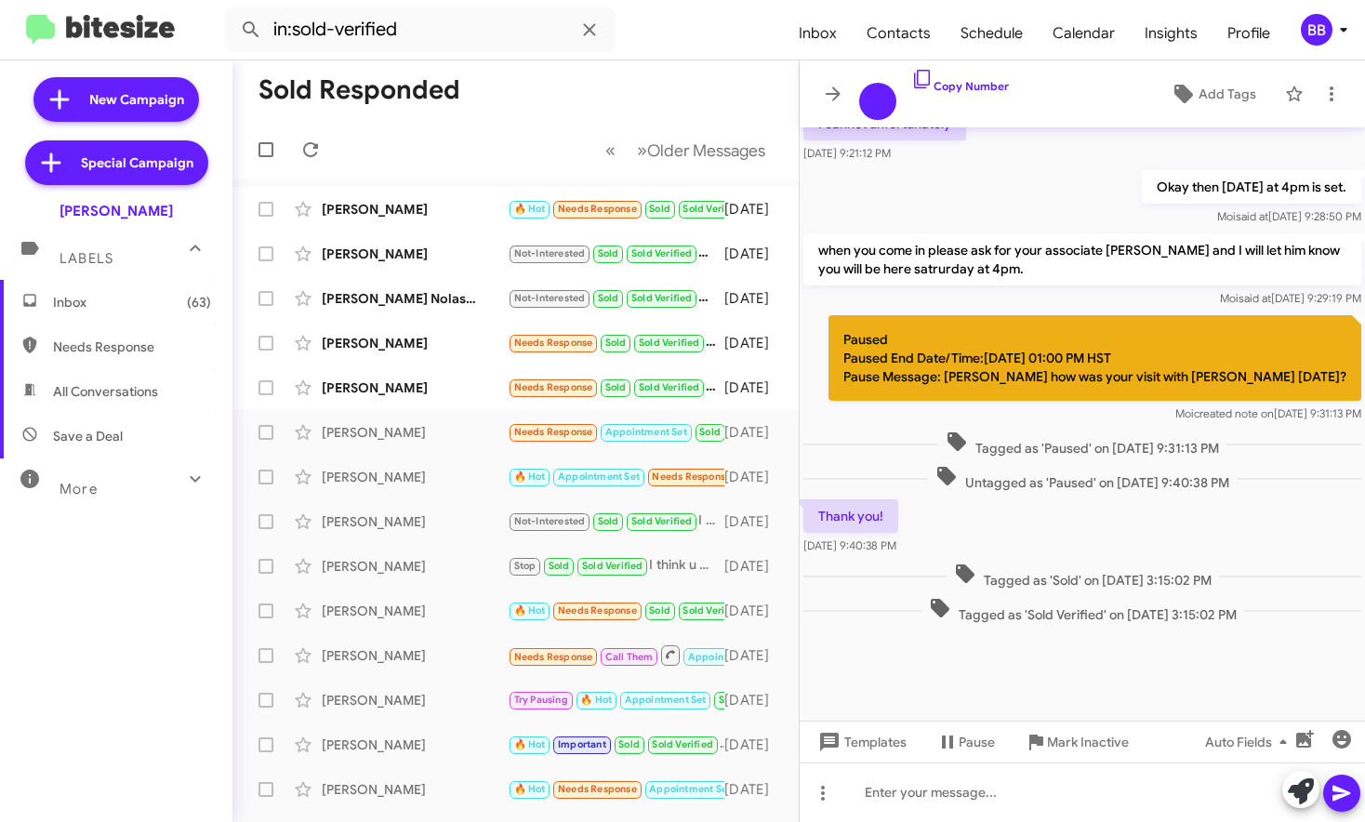
click at [1329, 46] on mat-toolbar "in:sold-verified Inbox Contacts Schedule Calendar Insights Profile BB" at bounding box center [682, 29] width 1365 height 59
click at [1317, 29] on div "BB" at bounding box center [1316, 30] width 32 height 32
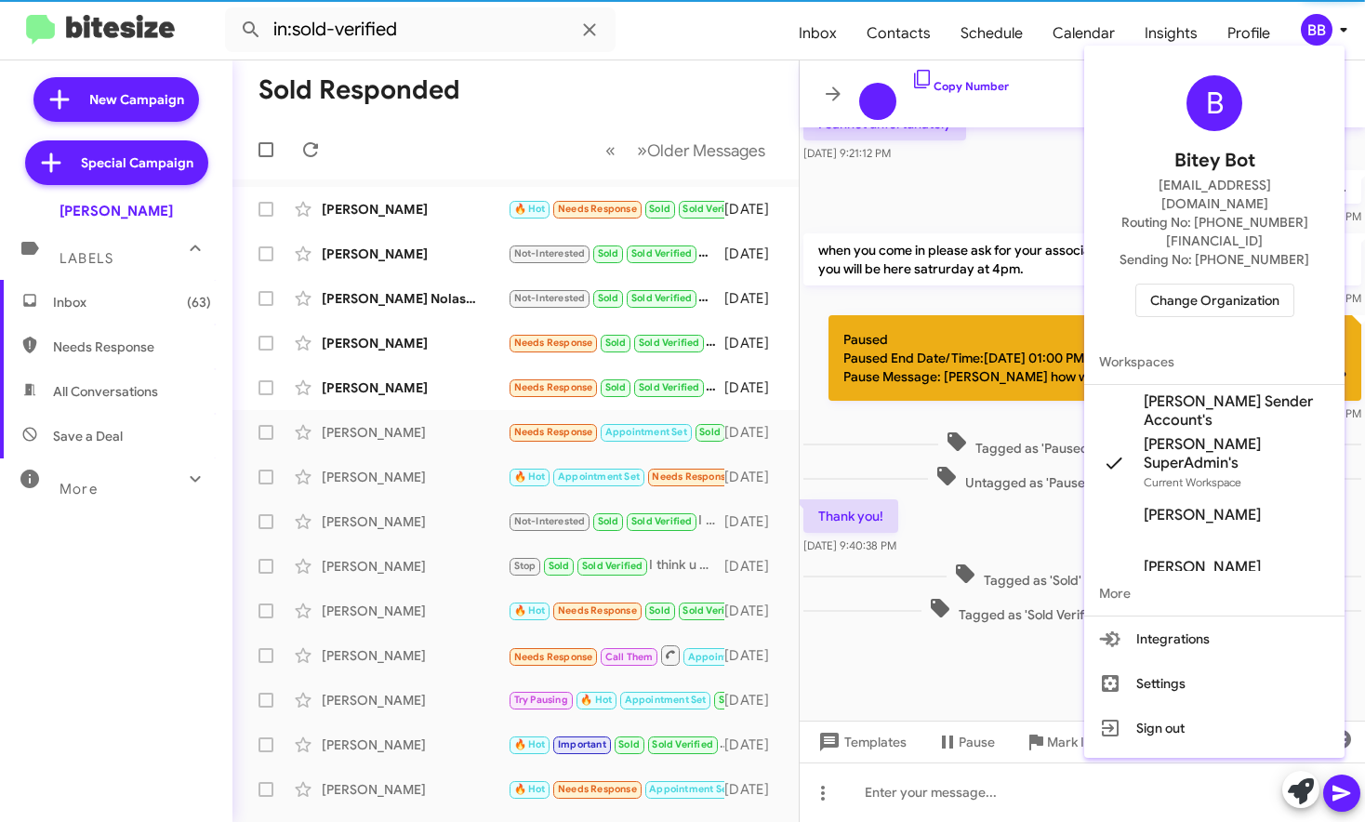
click at [1155, 284] on span "Change Organization" at bounding box center [1214, 300] width 129 height 32
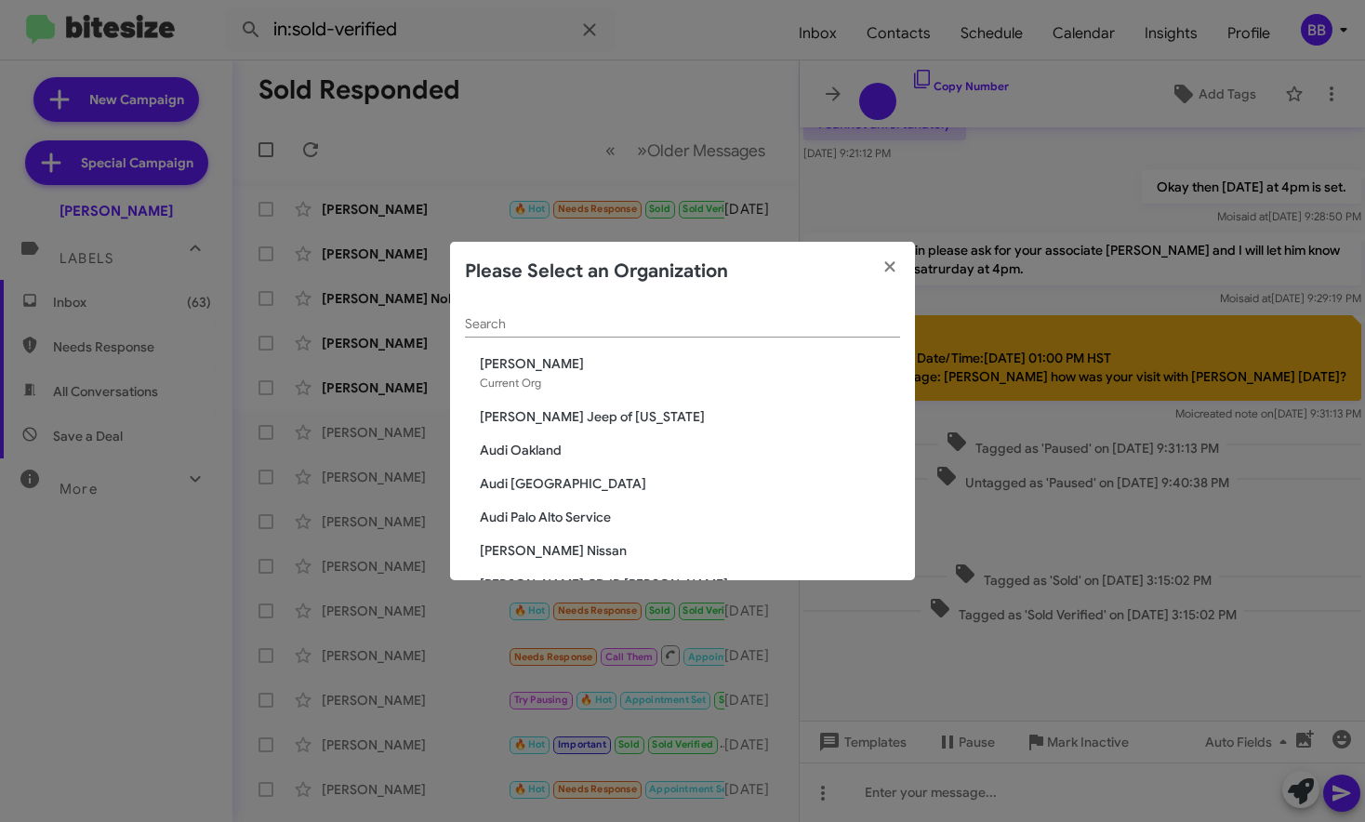
click at [576, 323] on input "Search" at bounding box center [682, 324] width 435 height 15
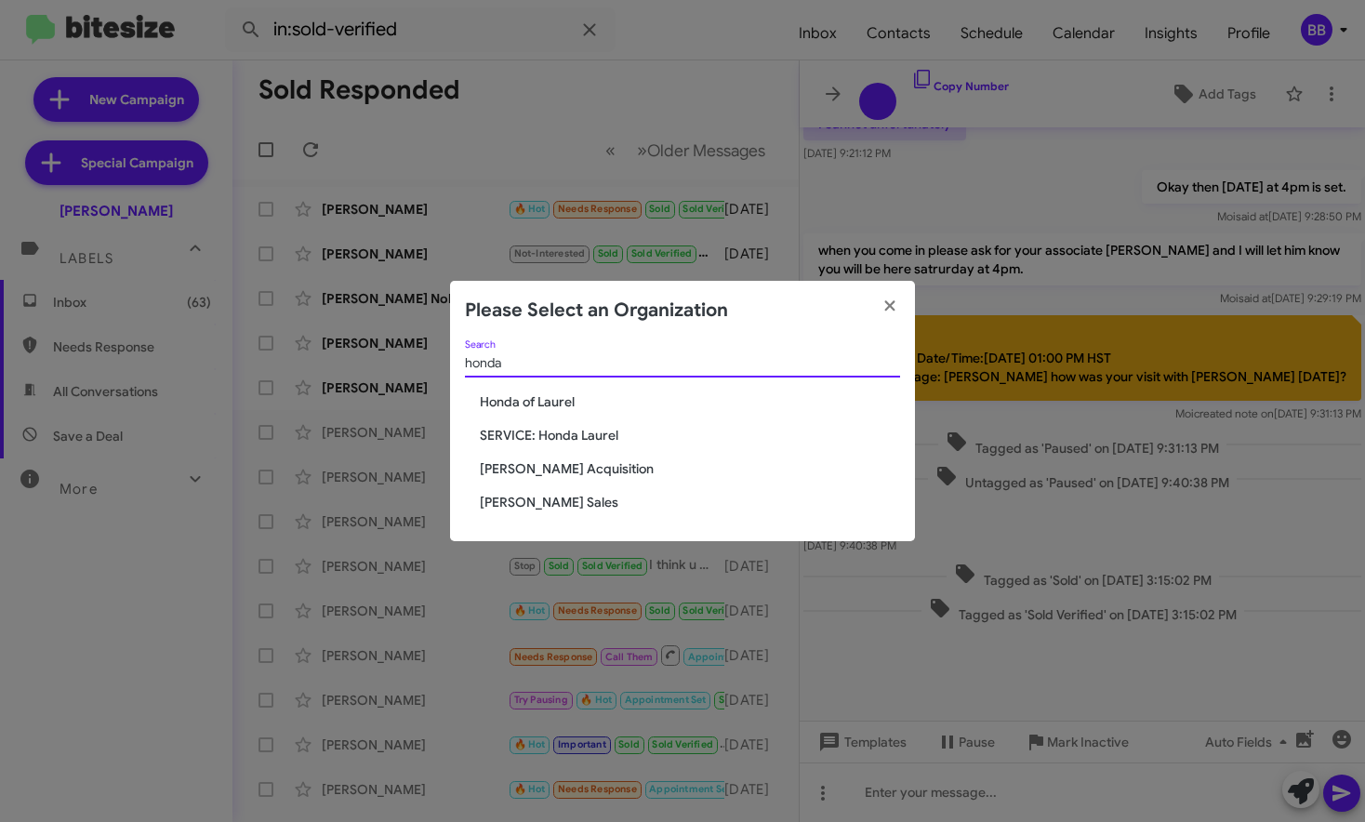
type input "honda"
click at [537, 505] on span "[PERSON_NAME] Sales" at bounding box center [690, 502] width 420 height 19
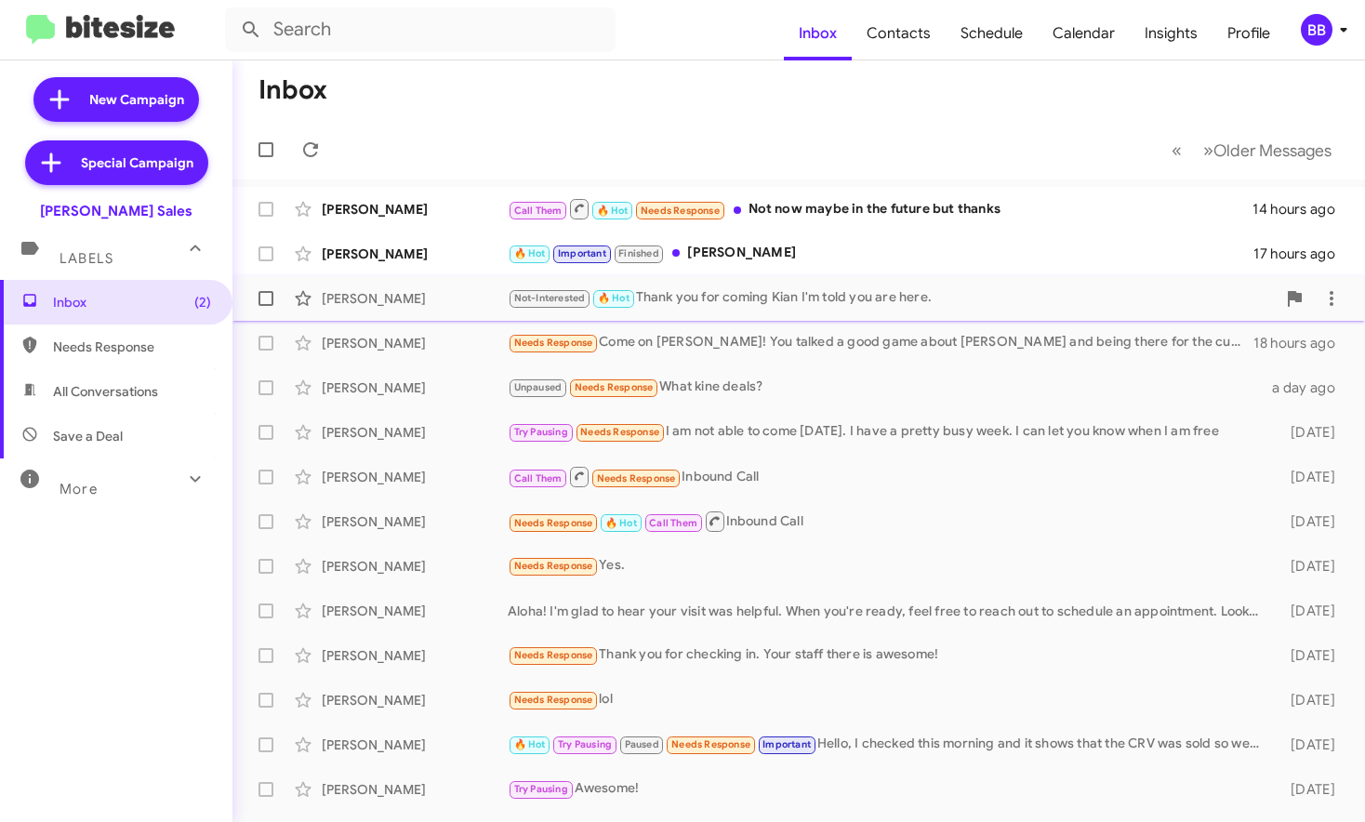
click at [364, 303] on div "Kian Kido" at bounding box center [415, 298] width 186 height 19
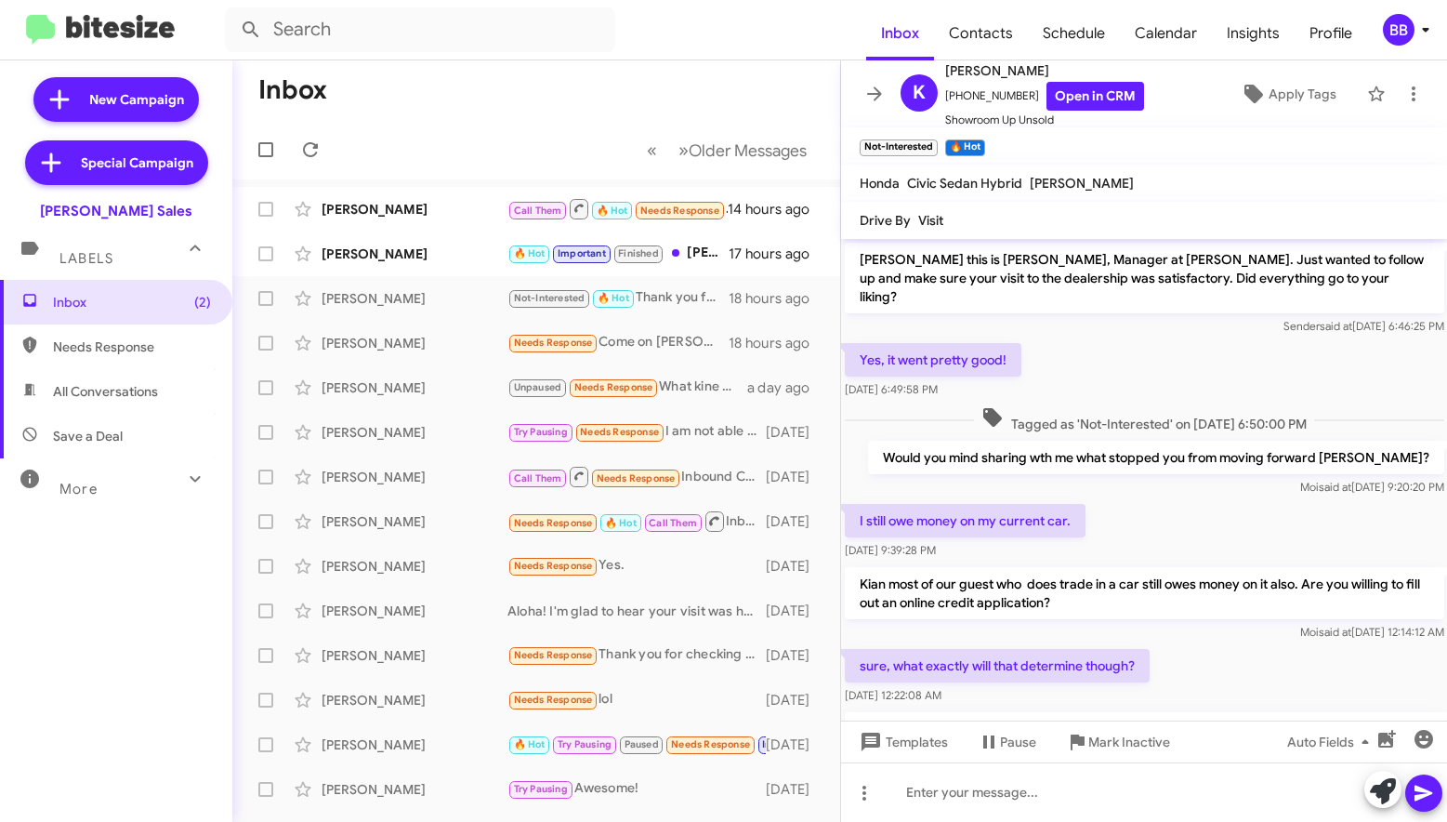
click at [115, 483] on div "More" at bounding box center [97, 481] width 165 height 34
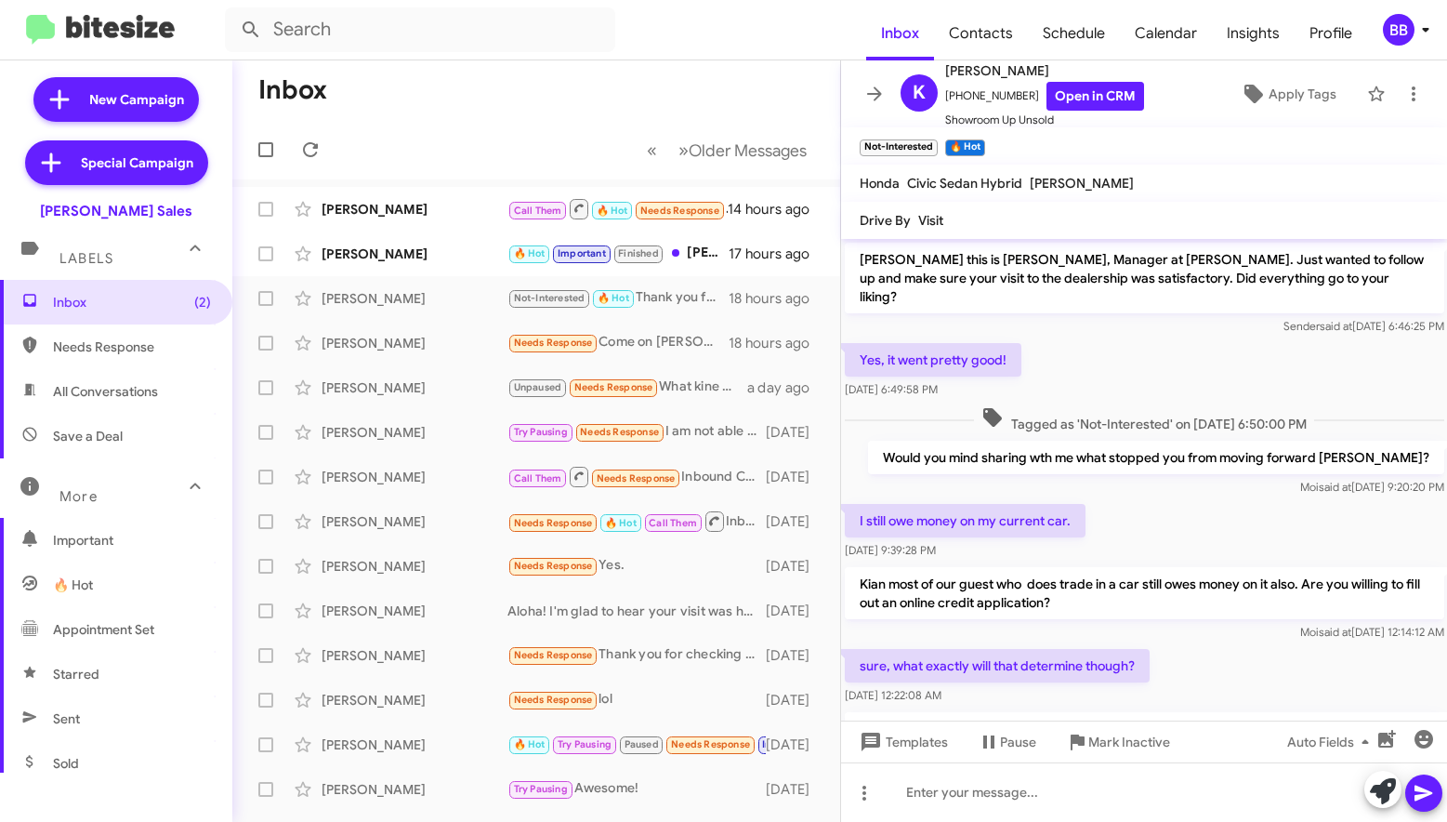
scroll to position [384, 0]
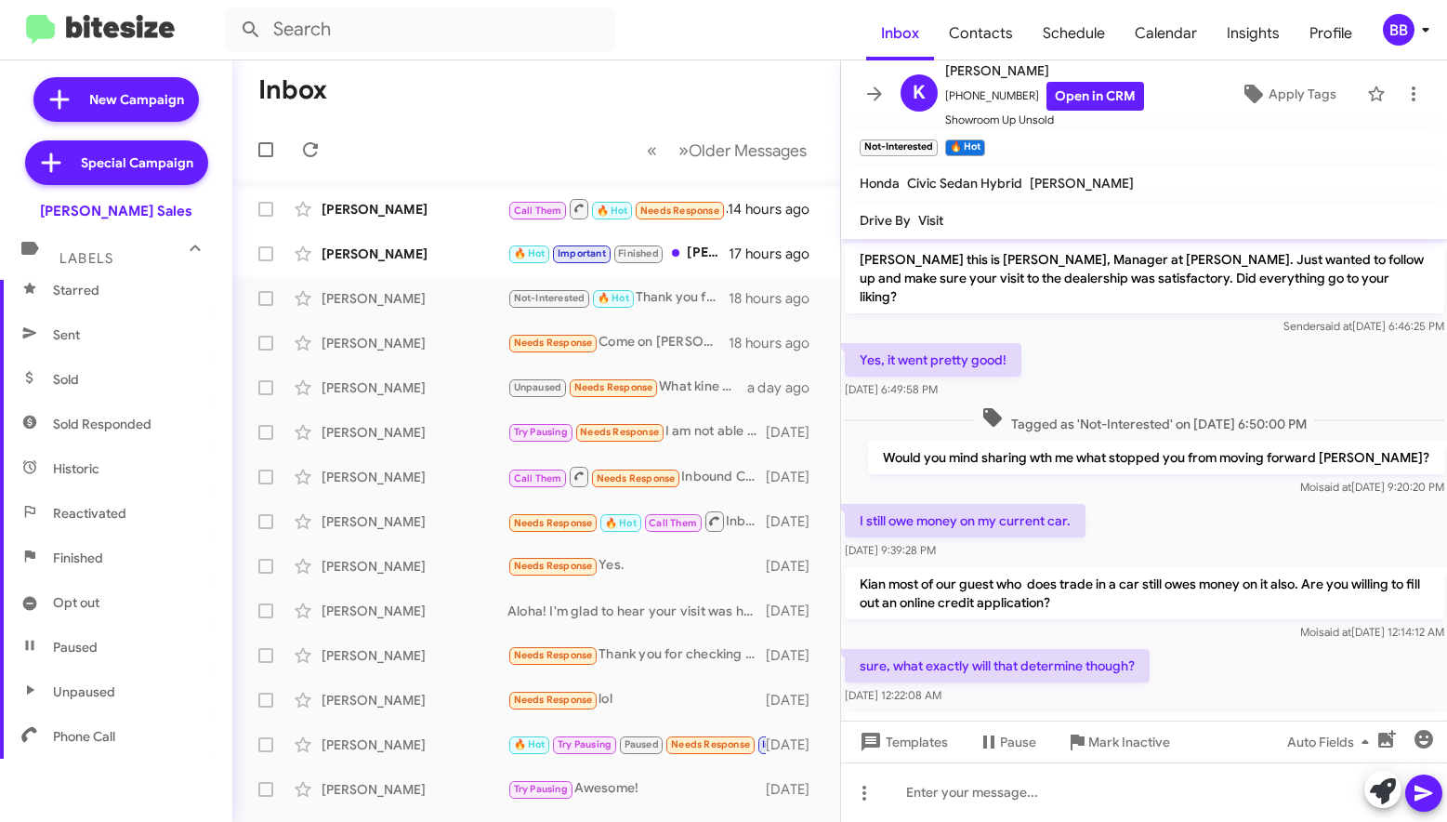
click at [134, 417] on span "Sold Responded" at bounding box center [102, 424] width 99 height 19
type input "in:sold-verified"
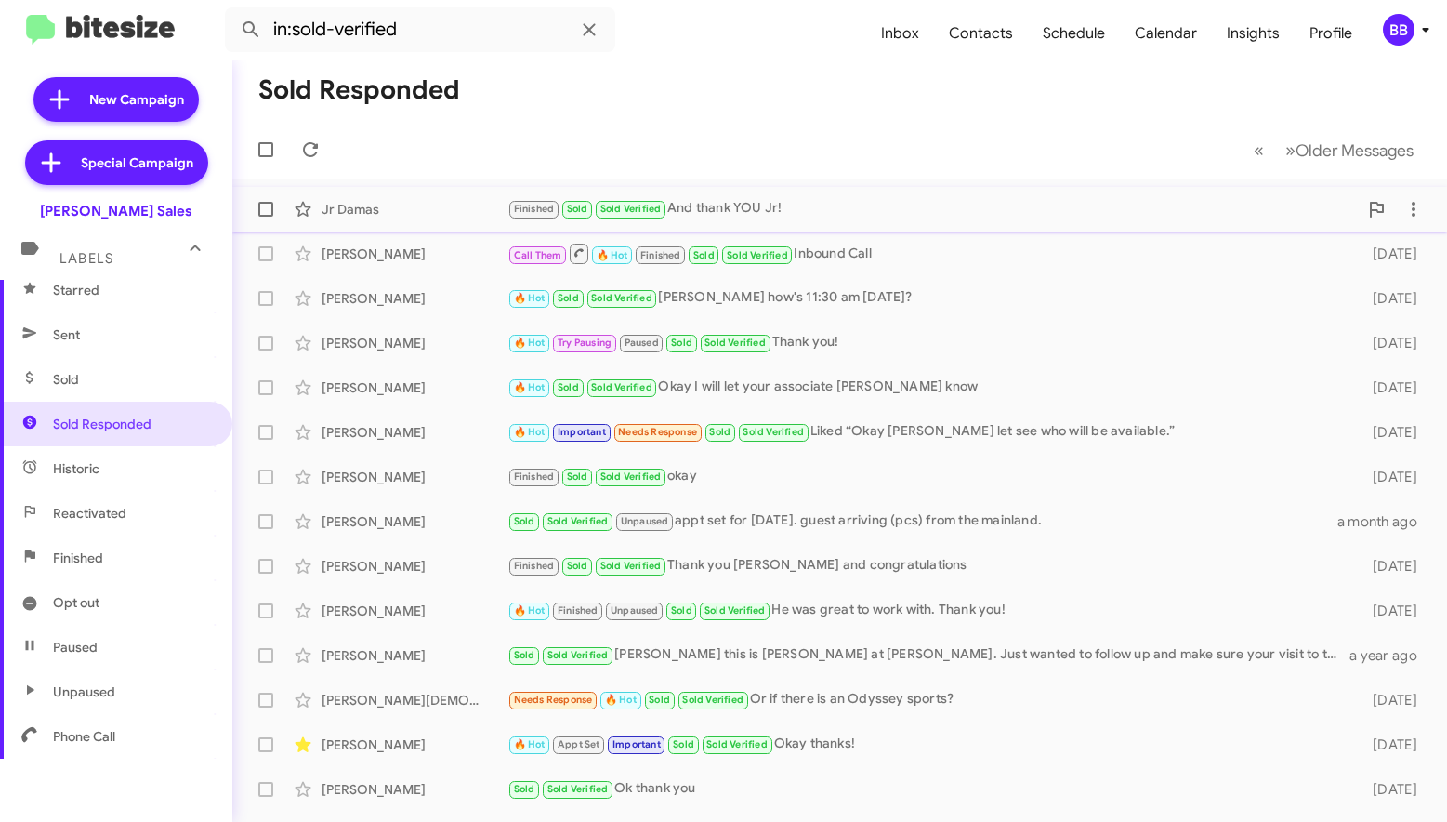
click at [410, 204] on div "Jr Damas" at bounding box center [415, 209] width 186 height 19
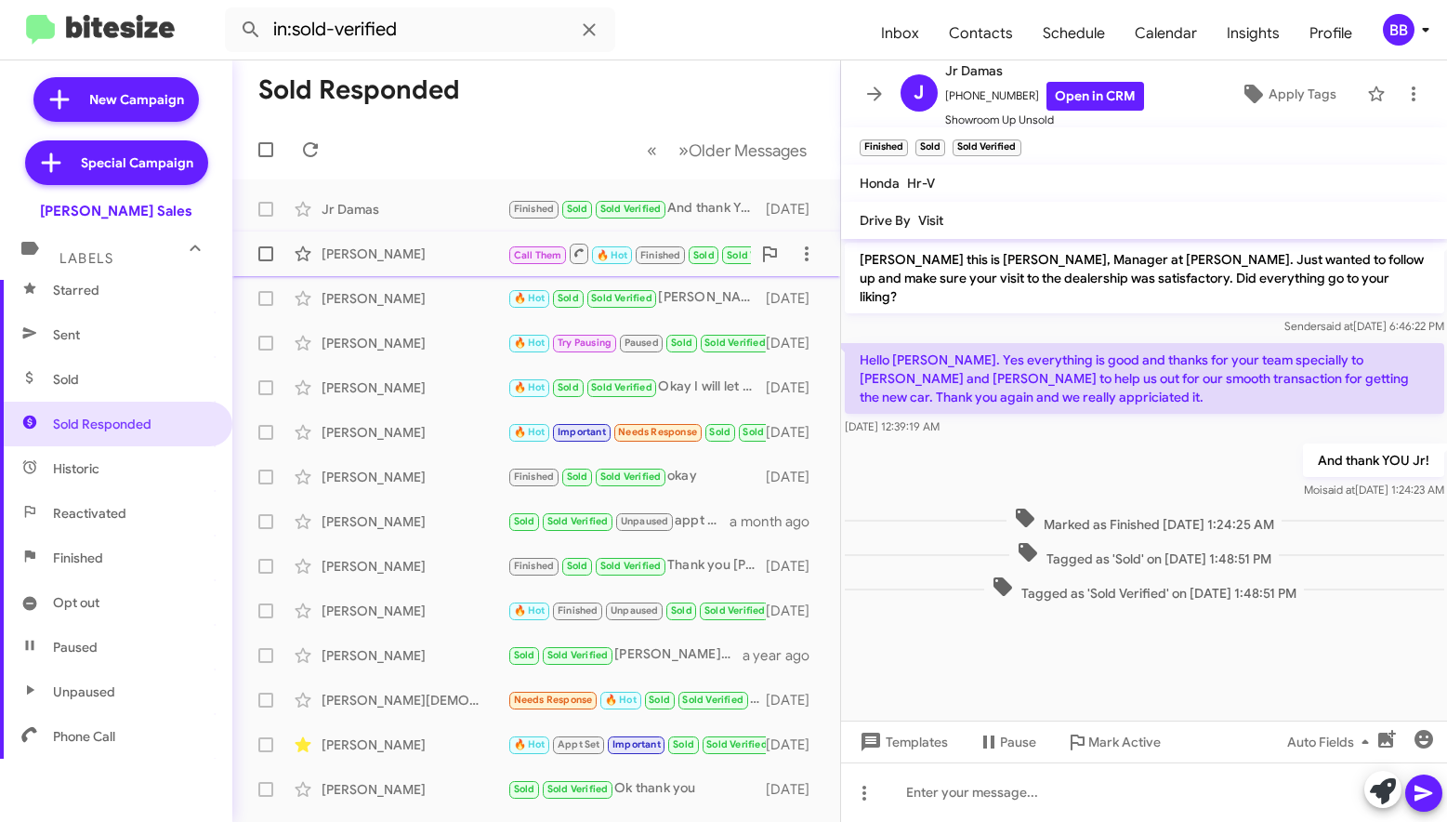
click at [431, 260] on div "Arlene Sunada" at bounding box center [415, 253] width 186 height 19
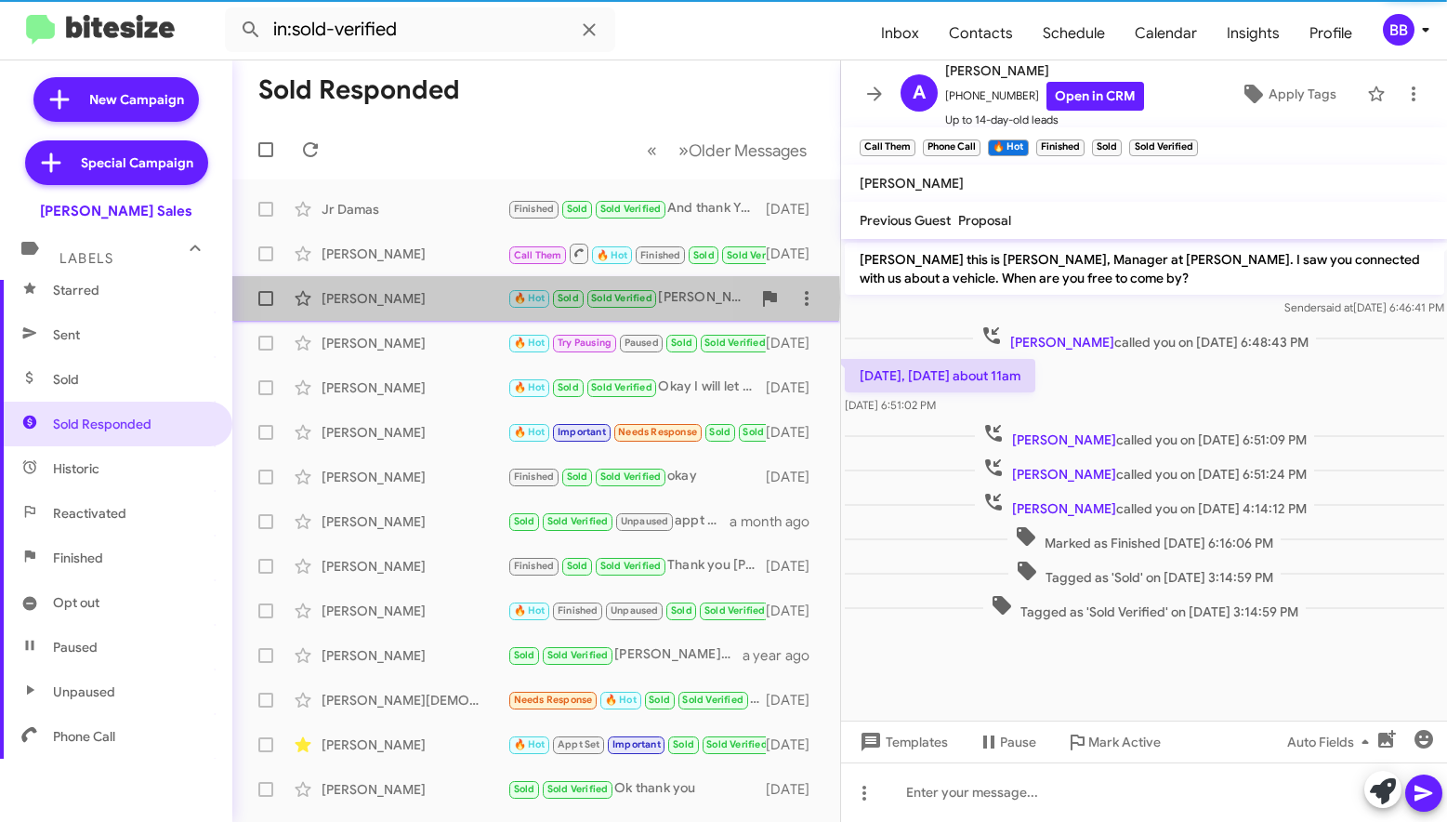
click at [432, 297] on div "Christopher Southard" at bounding box center [415, 298] width 186 height 19
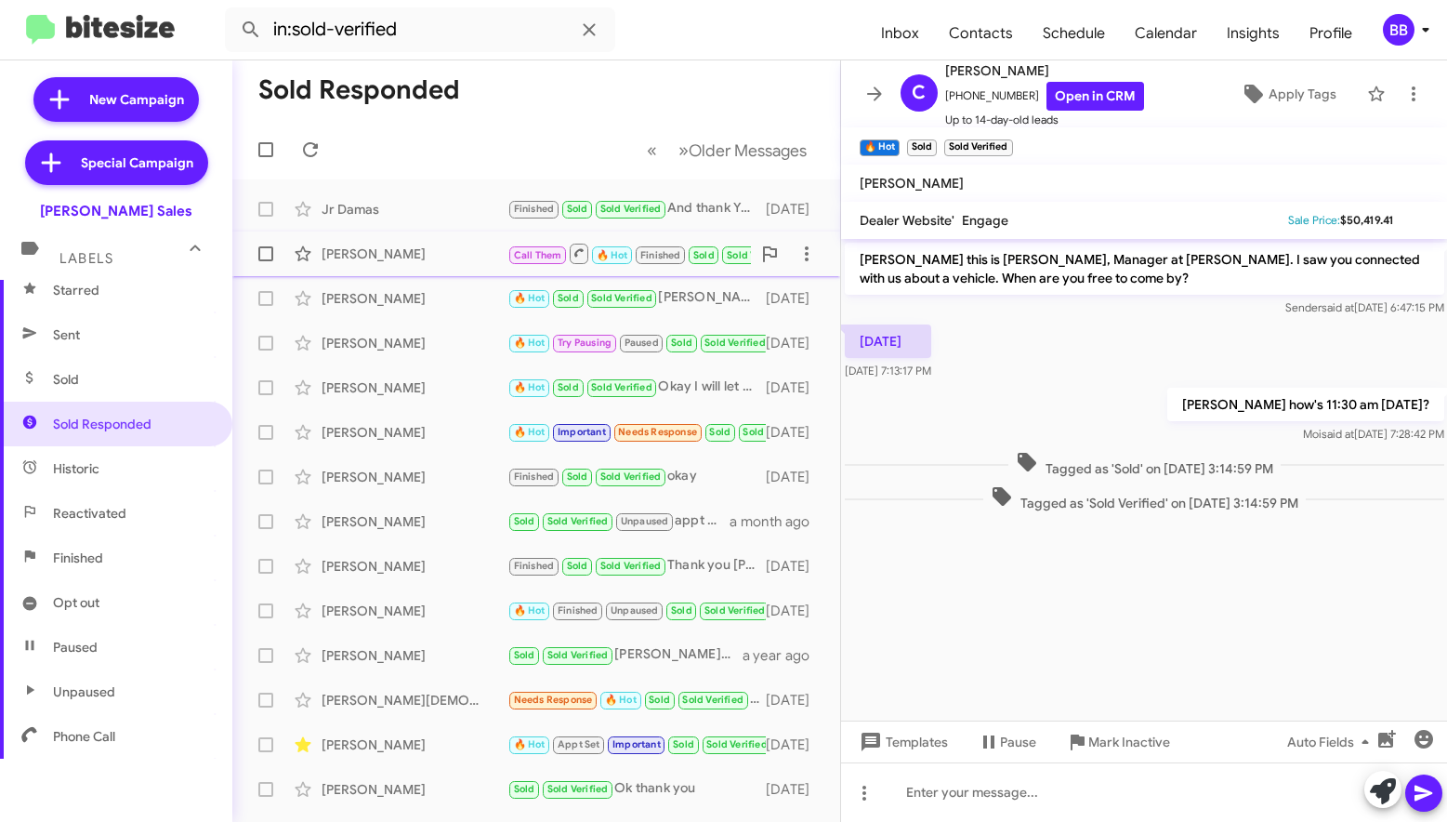
click at [441, 268] on div "Arlene Sunada Call Them 🔥 Hot Finished Sold Sold Verified Inbound Call 6 days a…" at bounding box center [536, 253] width 578 height 37
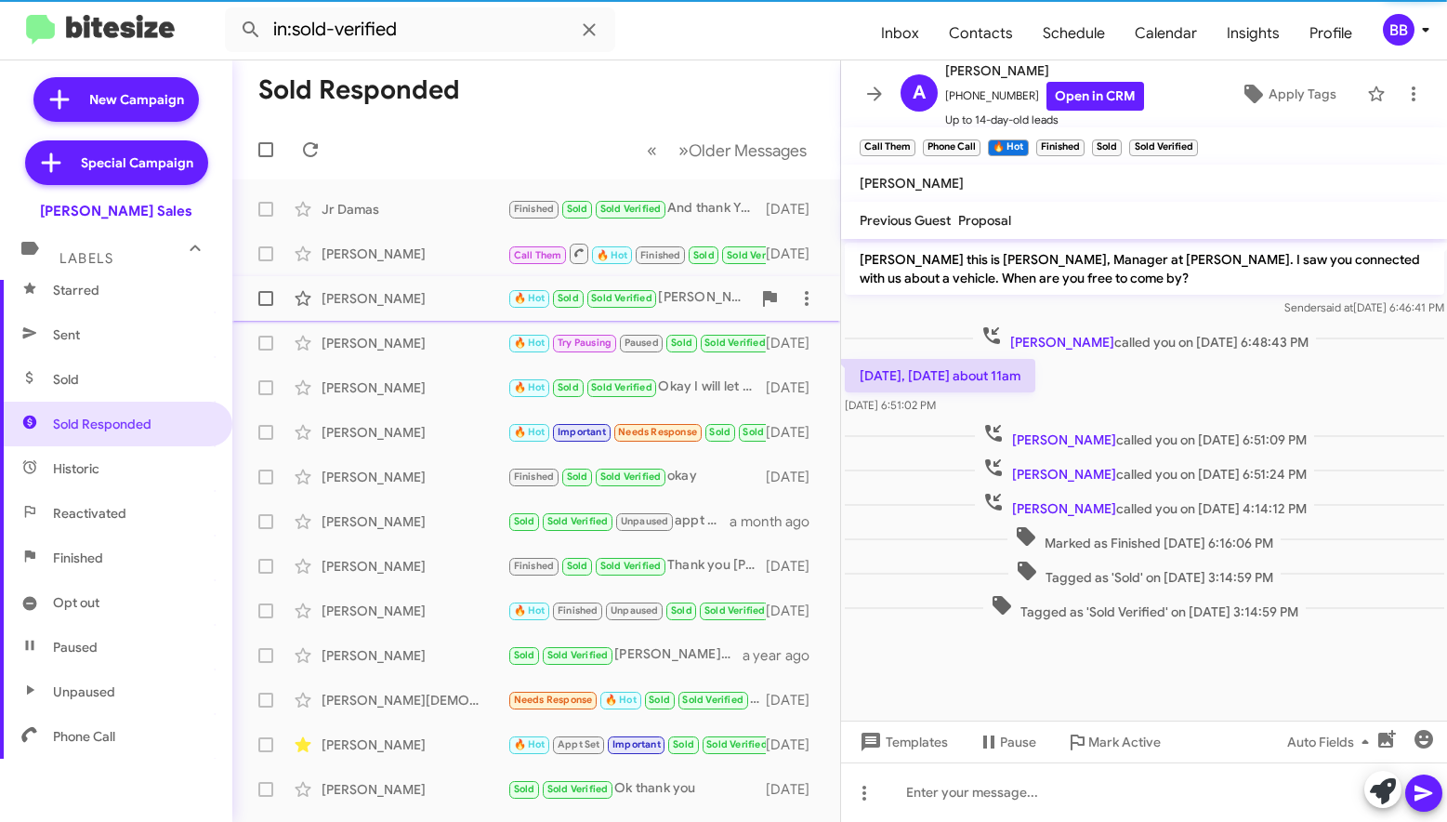
click at [441, 292] on div "Christopher Southard" at bounding box center [415, 298] width 186 height 19
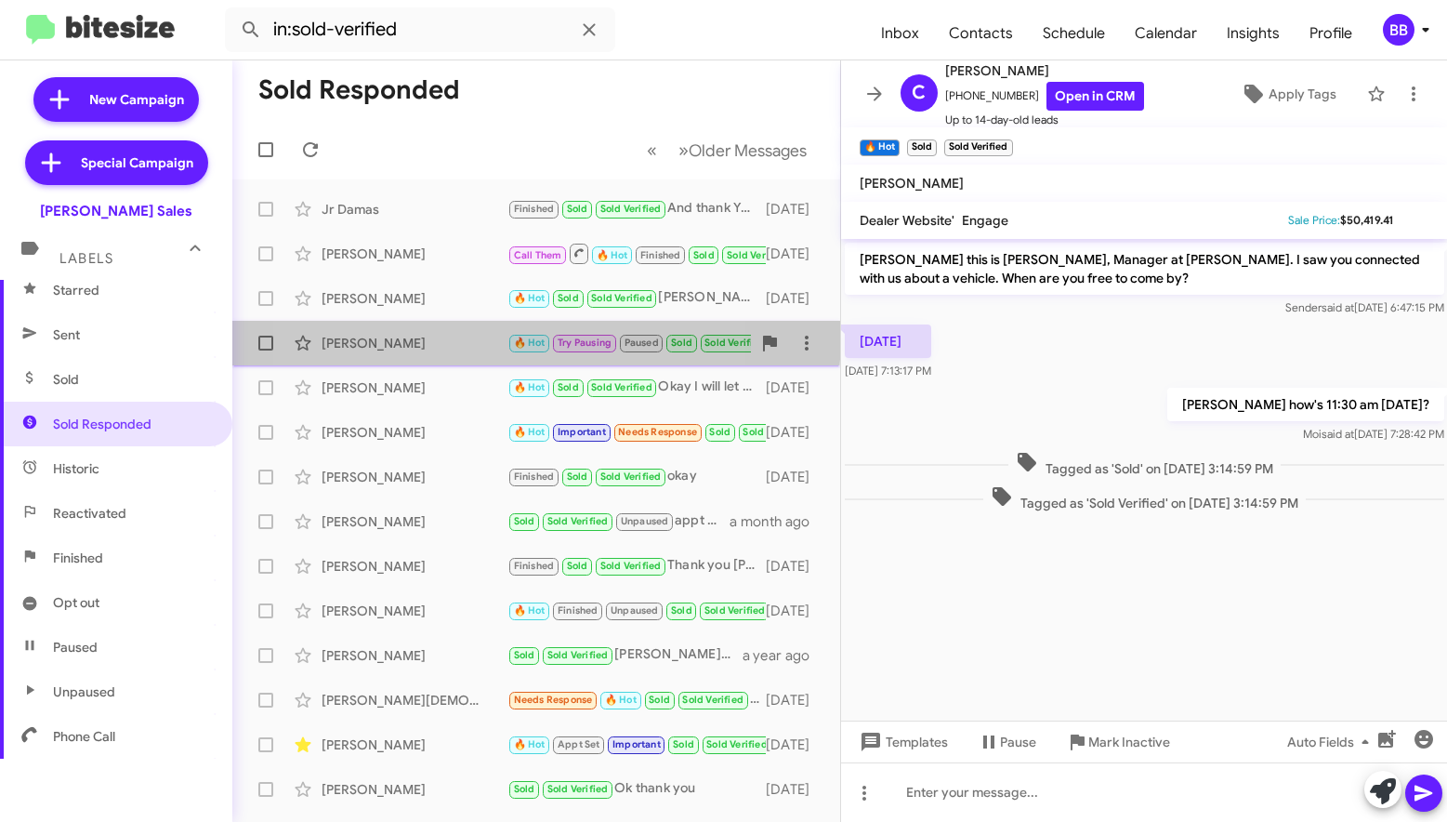
click at [439, 334] on div "Jana Cabrera" at bounding box center [415, 343] width 186 height 19
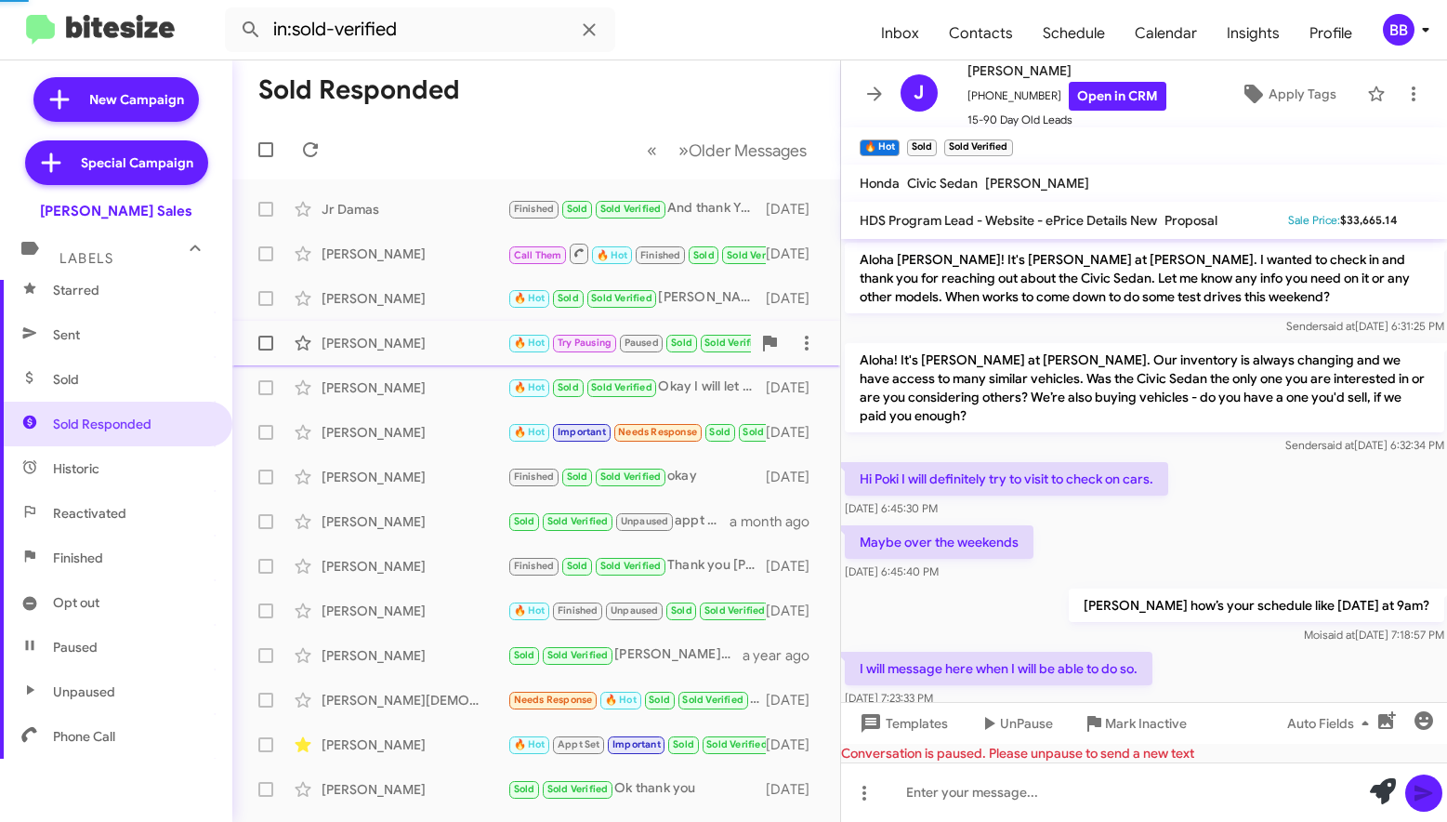
scroll to position [1000, 0]
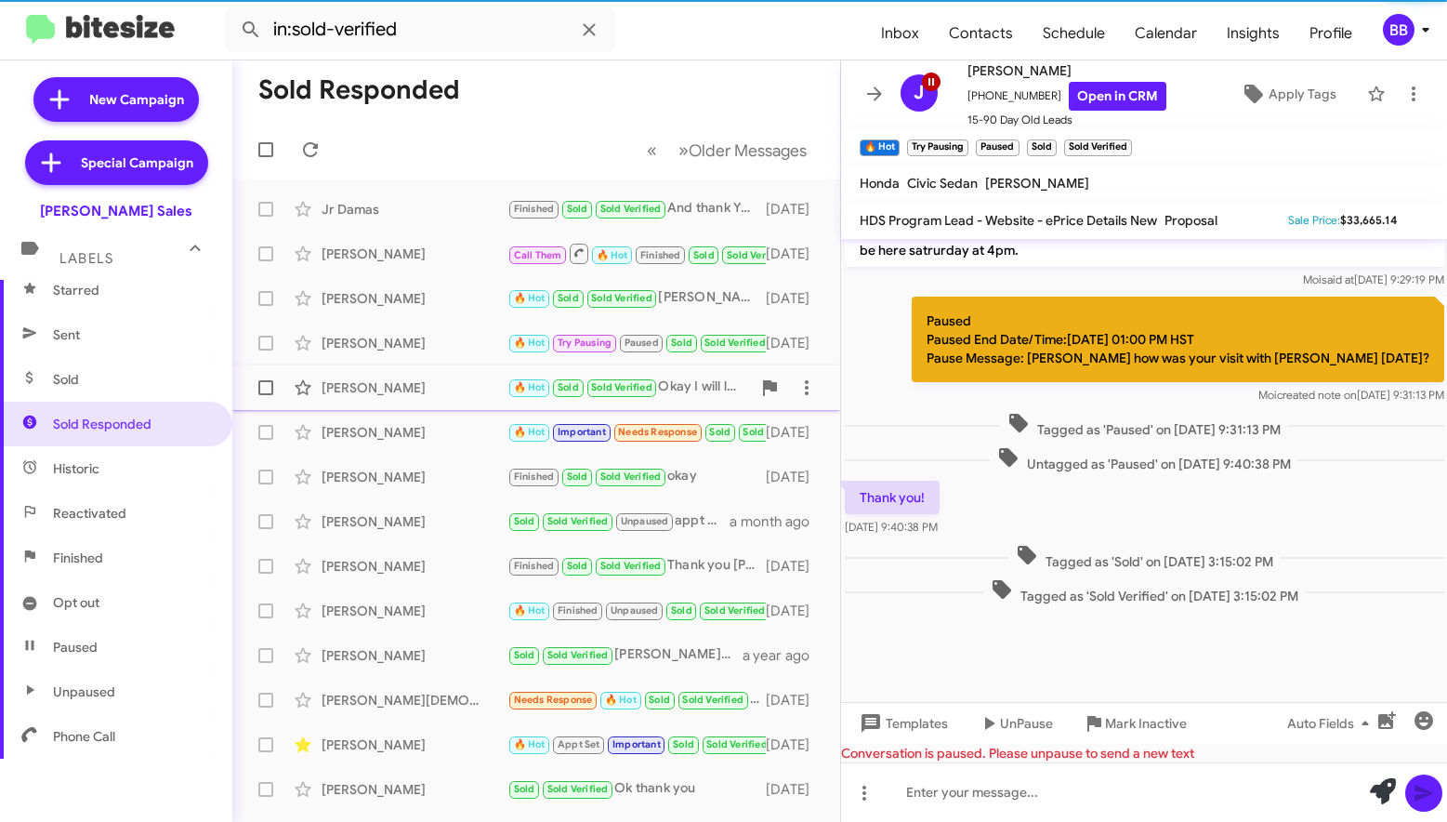
click at [441, 392] on div "Jacob Reyes" at bounding box center [415, 387] width 186 height 19
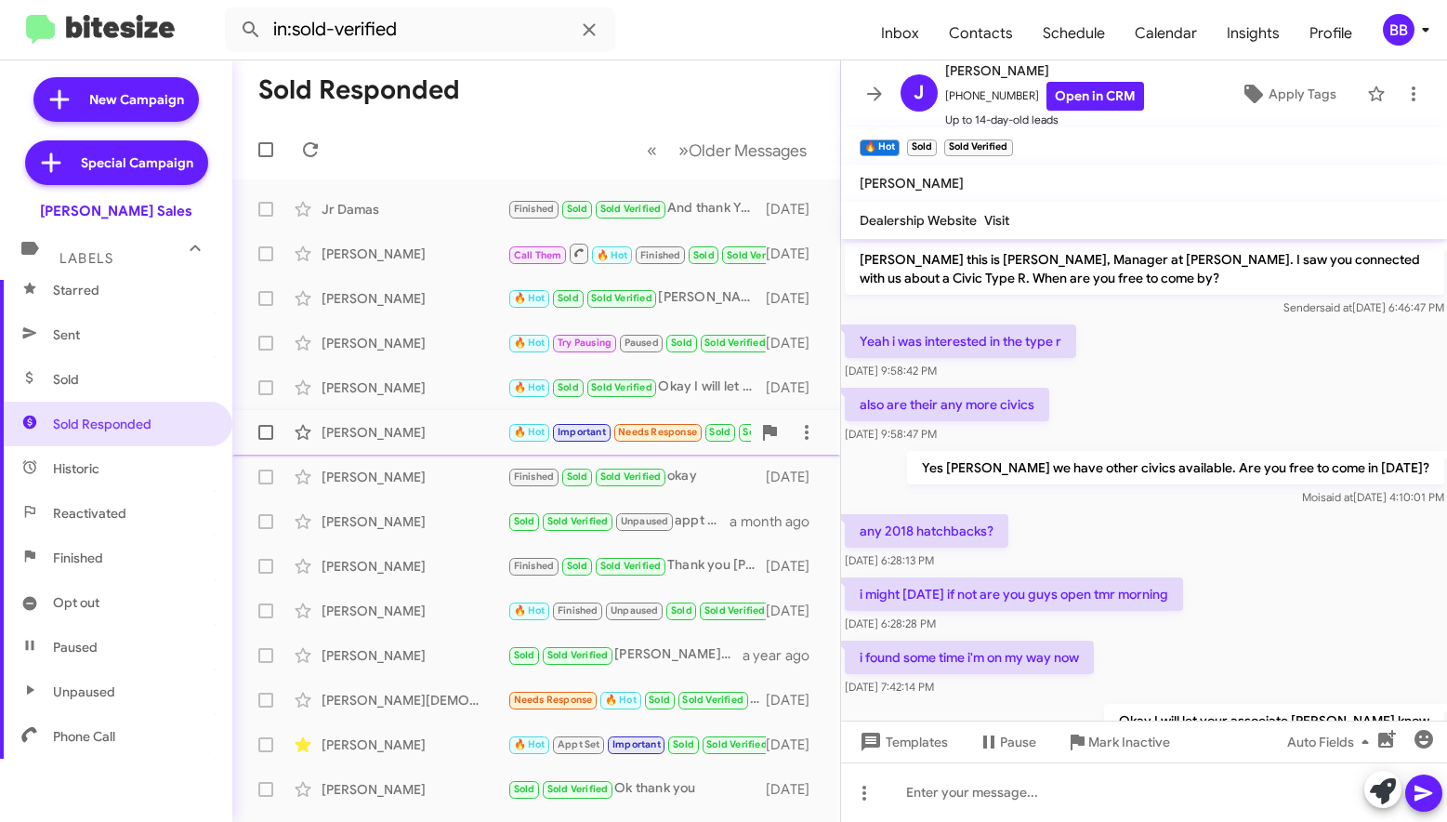
click at [446, 431] on div "Greg Williams" at bounding box center [415, 432] width 186 height 19
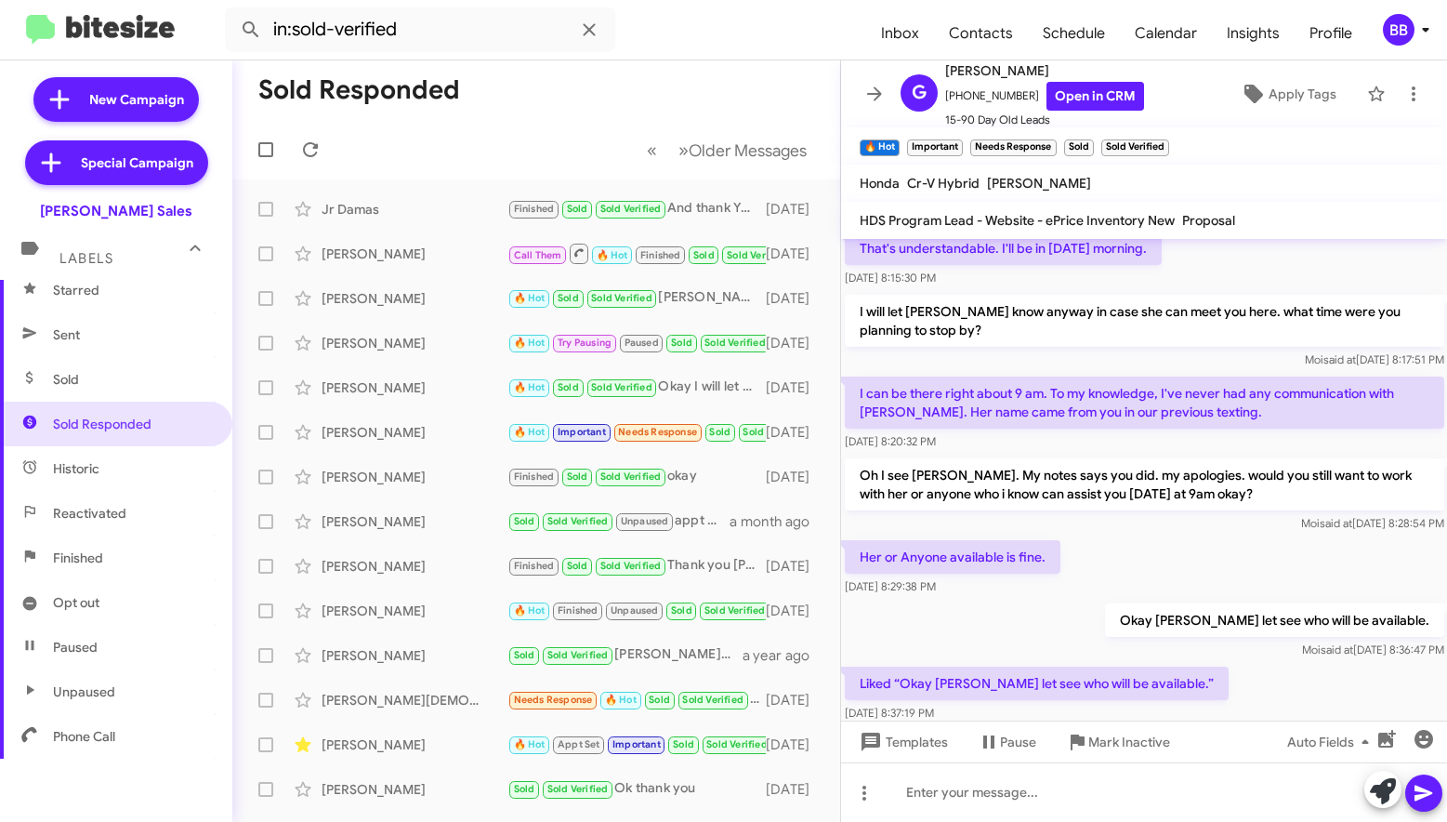
scroll to position [1968, 0]
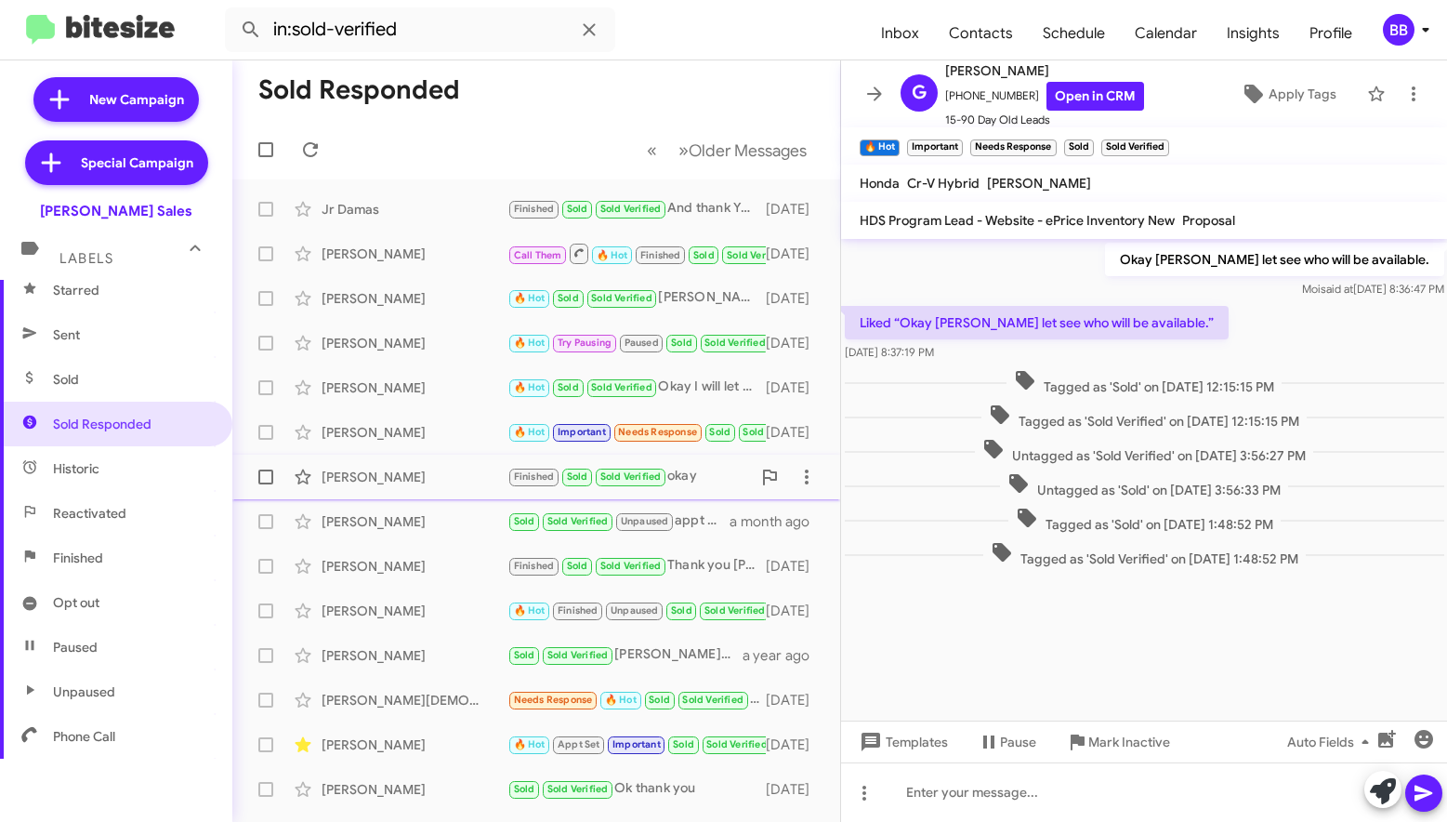
click at [448, 472] on div "Joseph Cordeiro" at bounding box center [415, 477] width 186 height 19
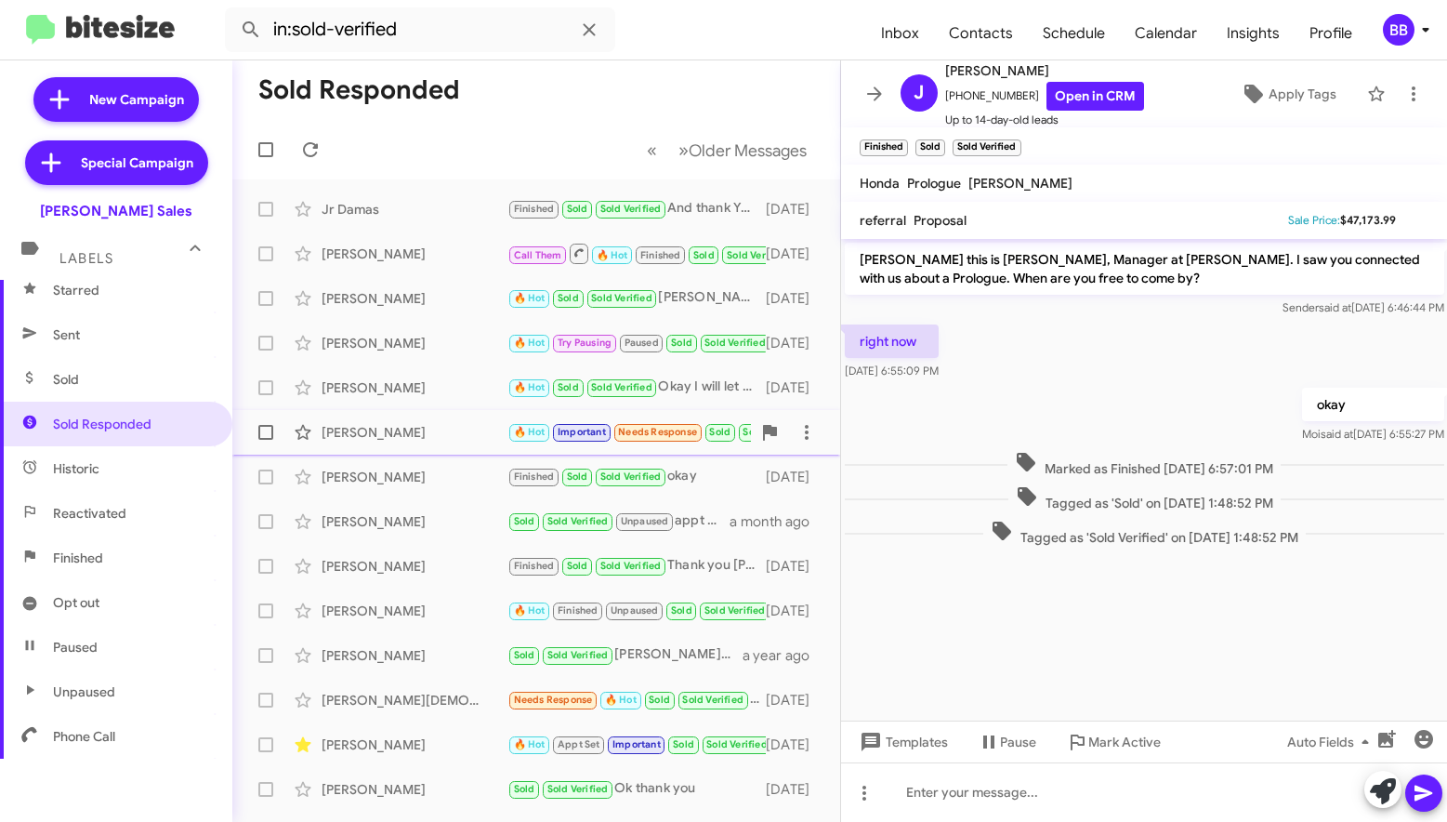
click at [440, 433] on div "Greg Williams" at bounding box center [415, 432] width 186 height 19
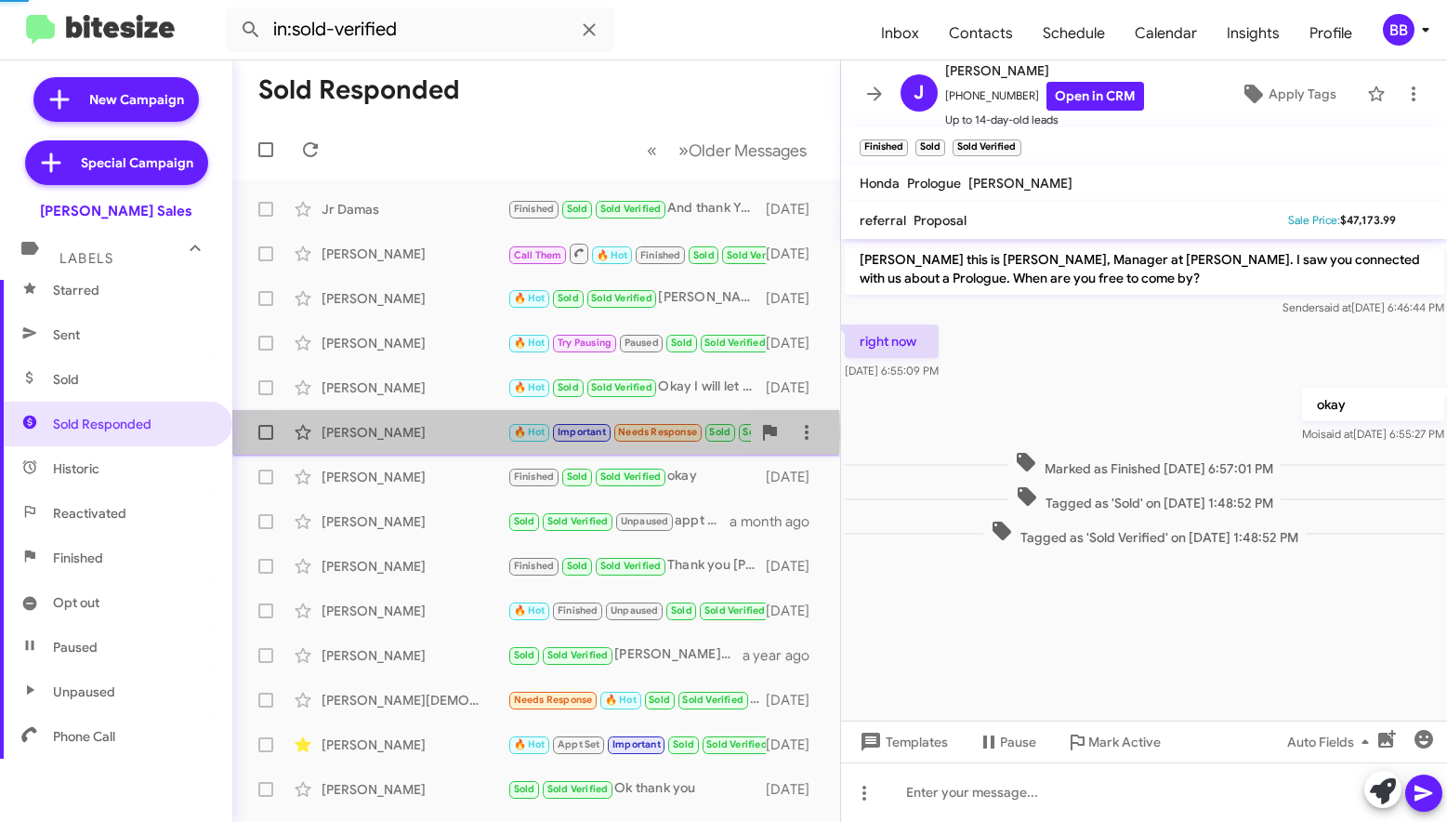
scroll to position [788, 0]
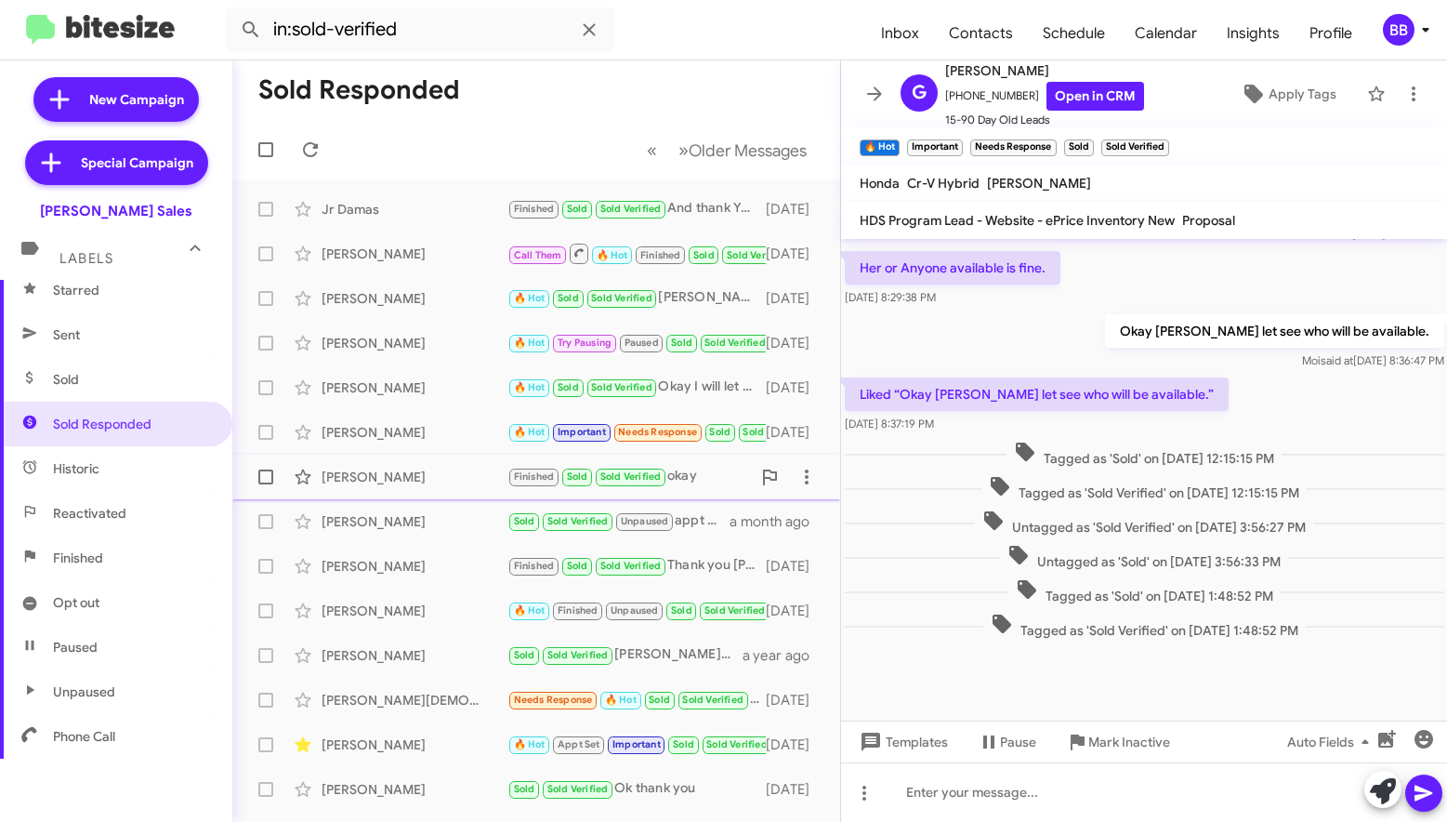
click at [439, 472] on div "Joseph Cordeiro" at bounding box center [415, 477] width 186 height 19
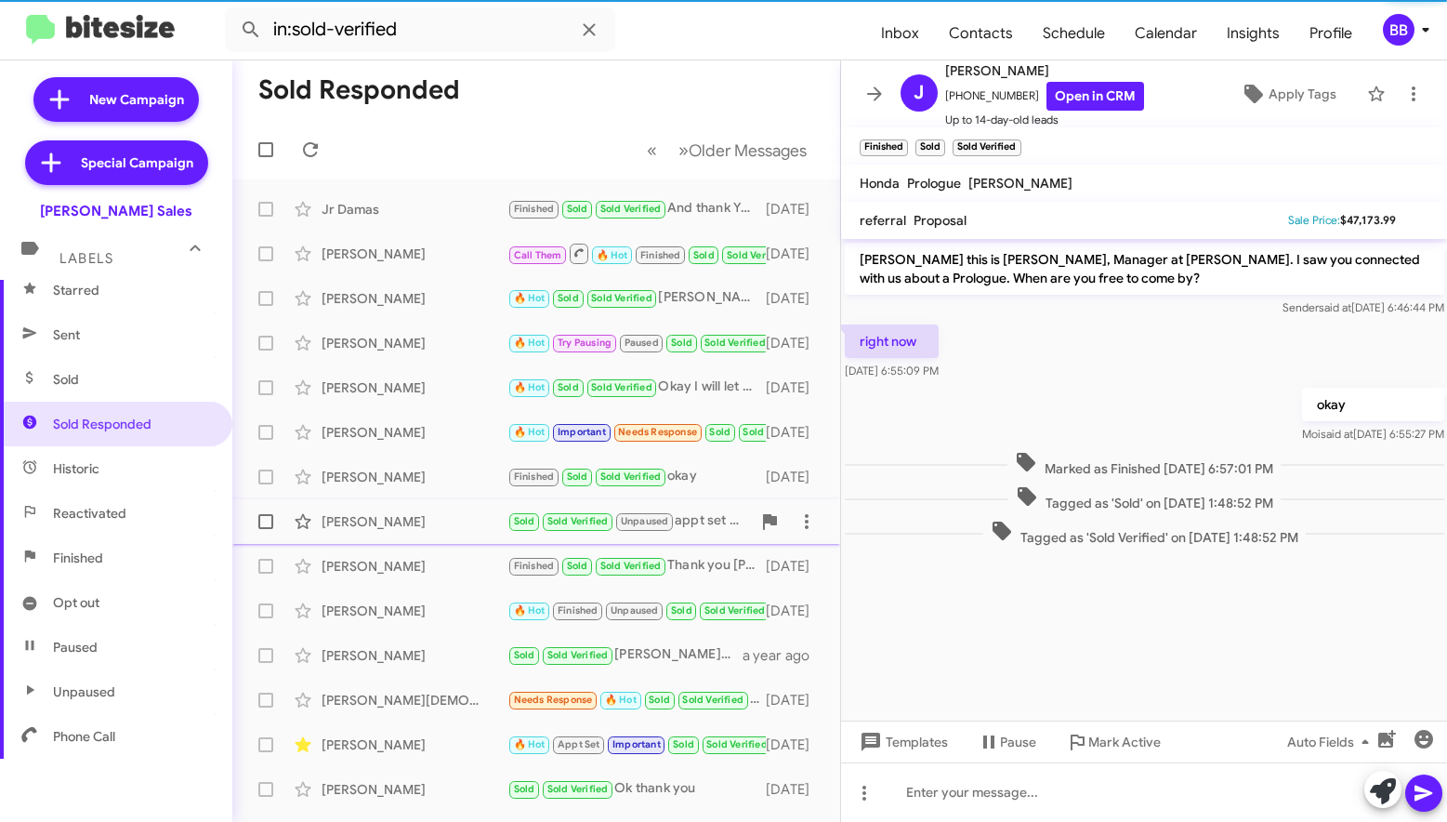
click at [429, 512] on div "Kevin Tavel" at bounding box center [415, 521] width 186 height 19
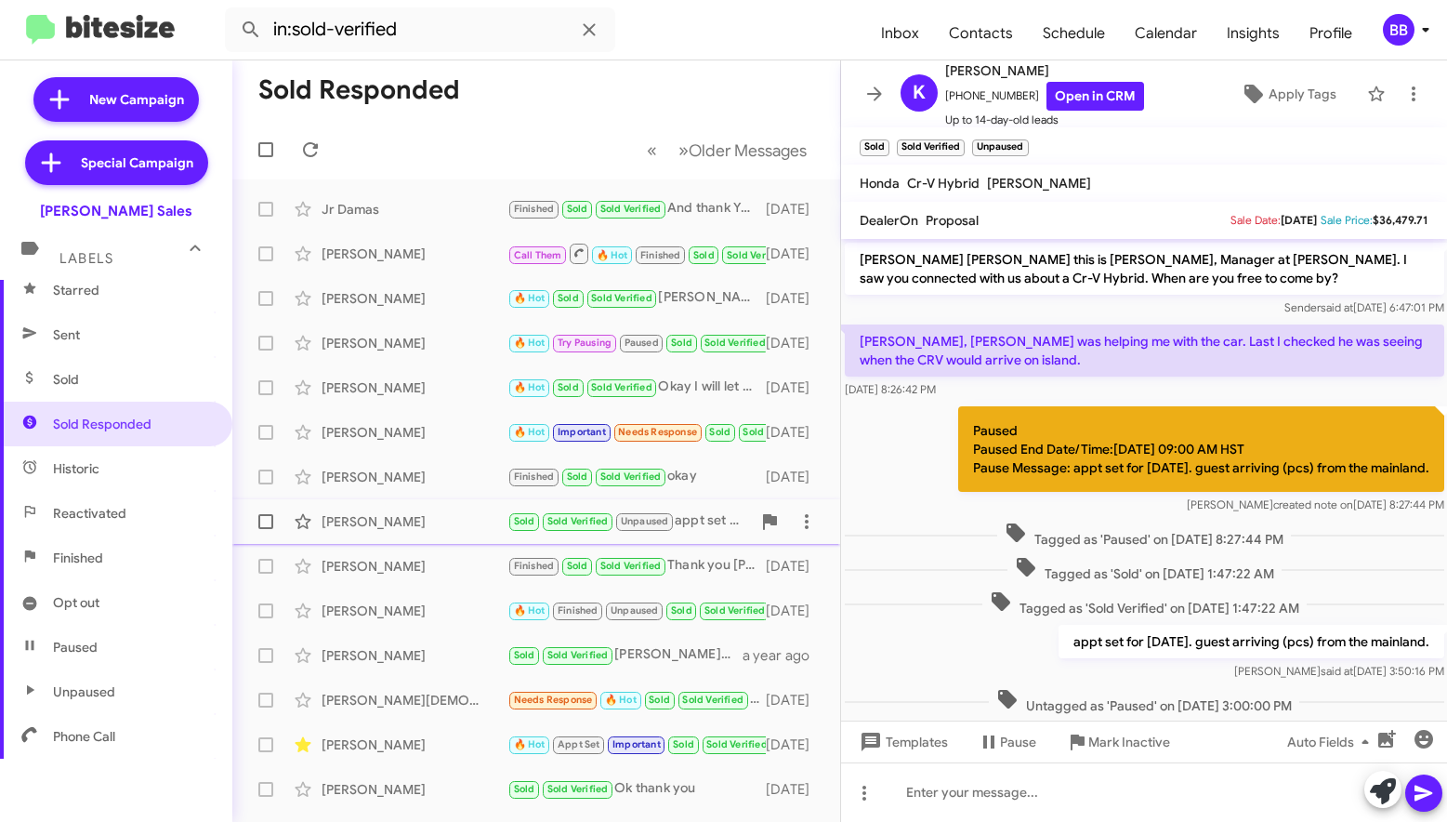
click at [420, 542] on span "Kevin Tavel Sold Sold Verified Unpaused appt set for saturday aug 30th. guest a…" at bounding box center [536, 521] width 608 height 45
click at [422, 574] on div "Cynthia Jeffers" at bounding box center [415, 566] width 186 height 19
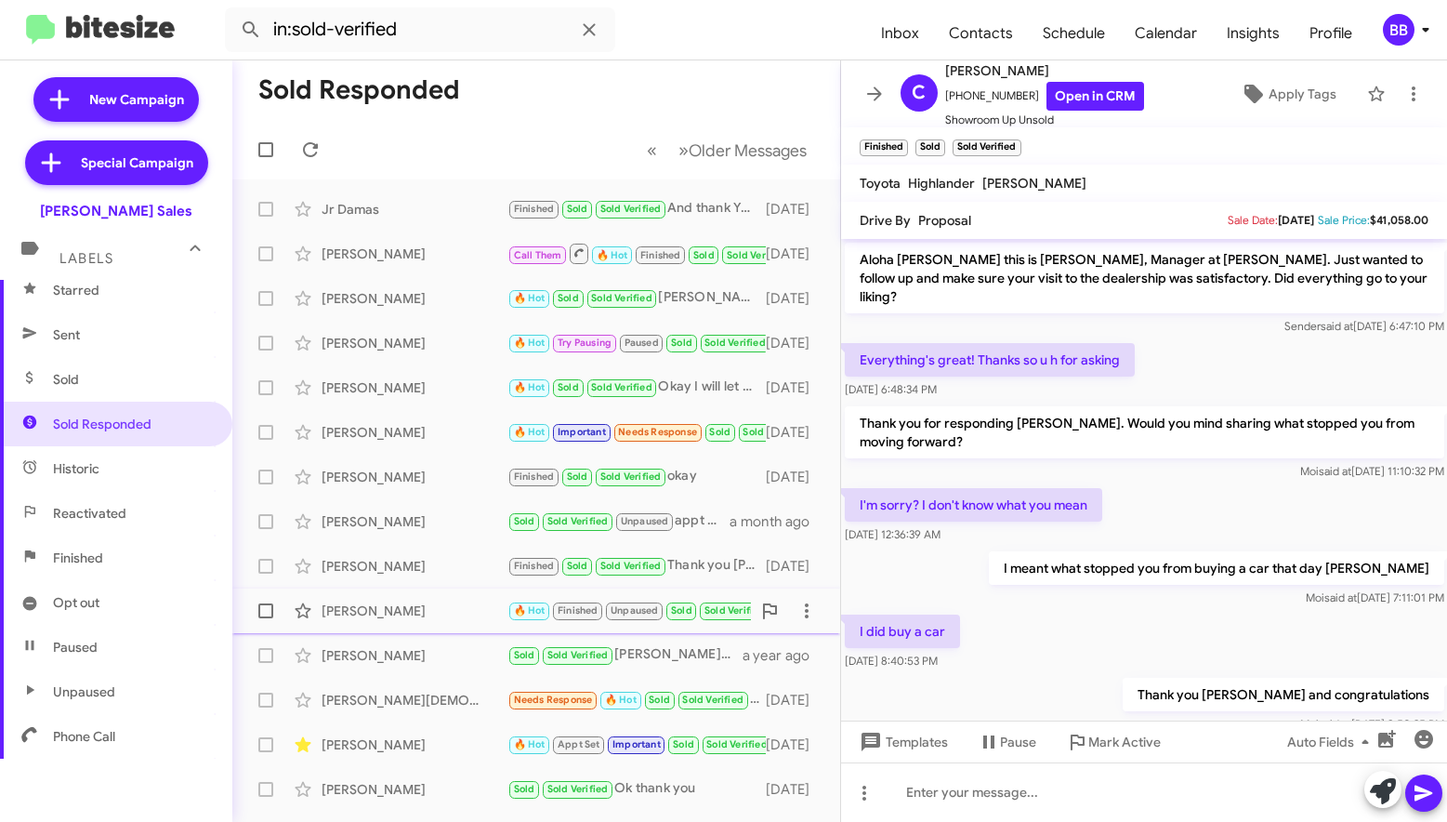
click at [443, 623] on div "Kim Eddinger 🔥 Hot Finished Unpaused Sold Sold Verified He was great to work wi…" at bounding box center [536, 610] width 578 height 37
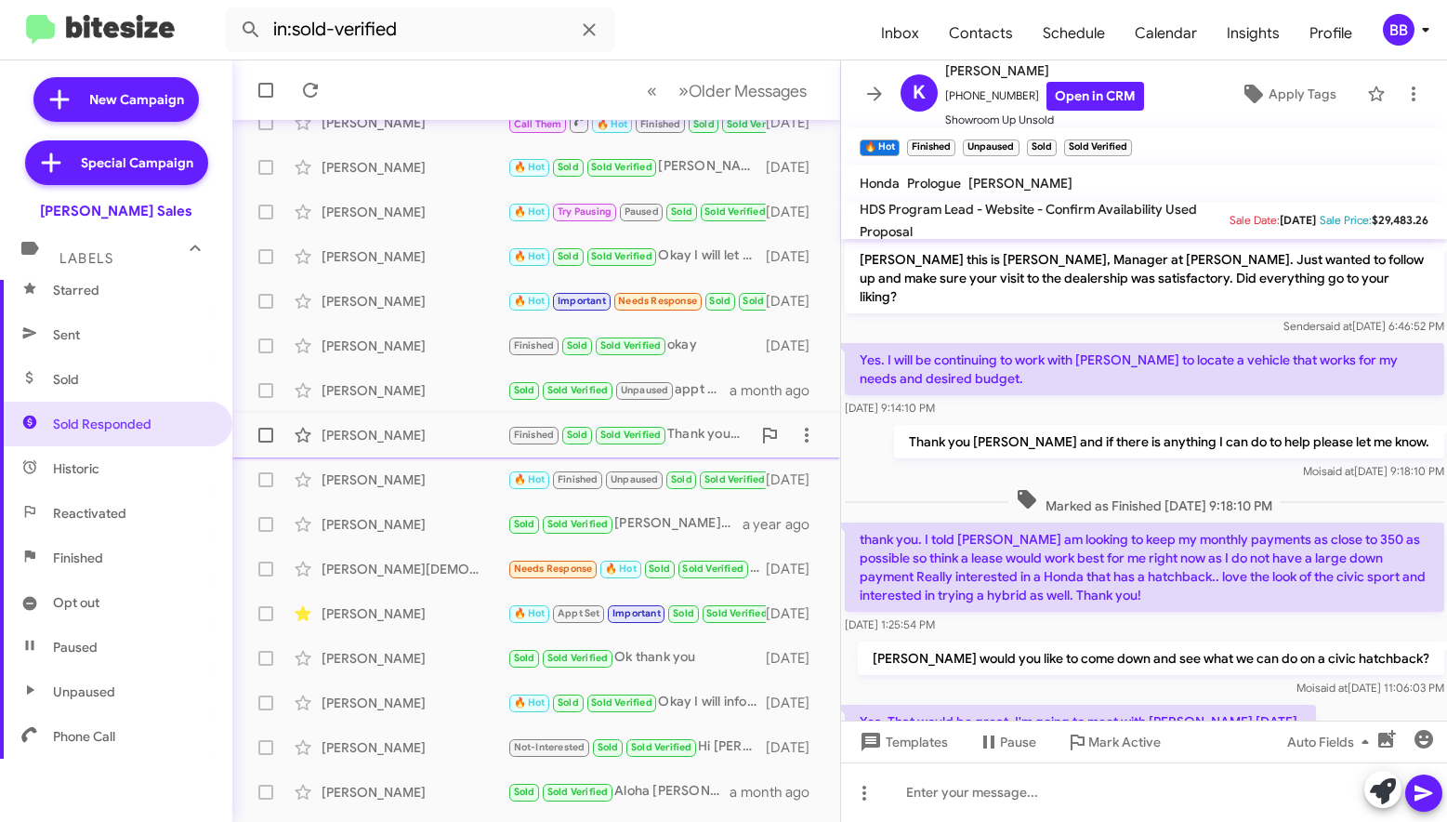
scroll to position [168, 0]
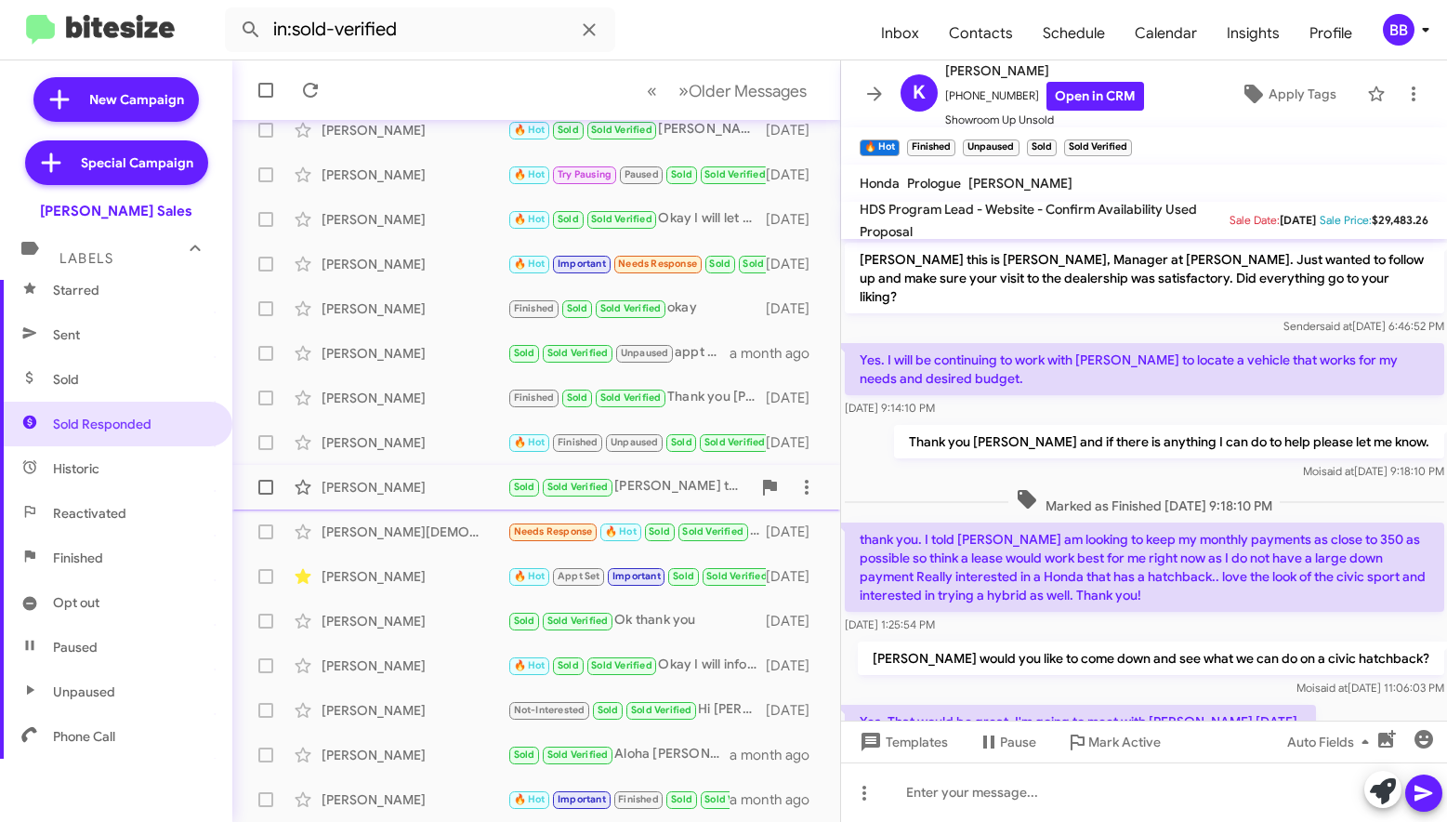
click at [414, 490] on div "Abraham Nuuanu" at bounding box center [415, 487] width 186 height 19
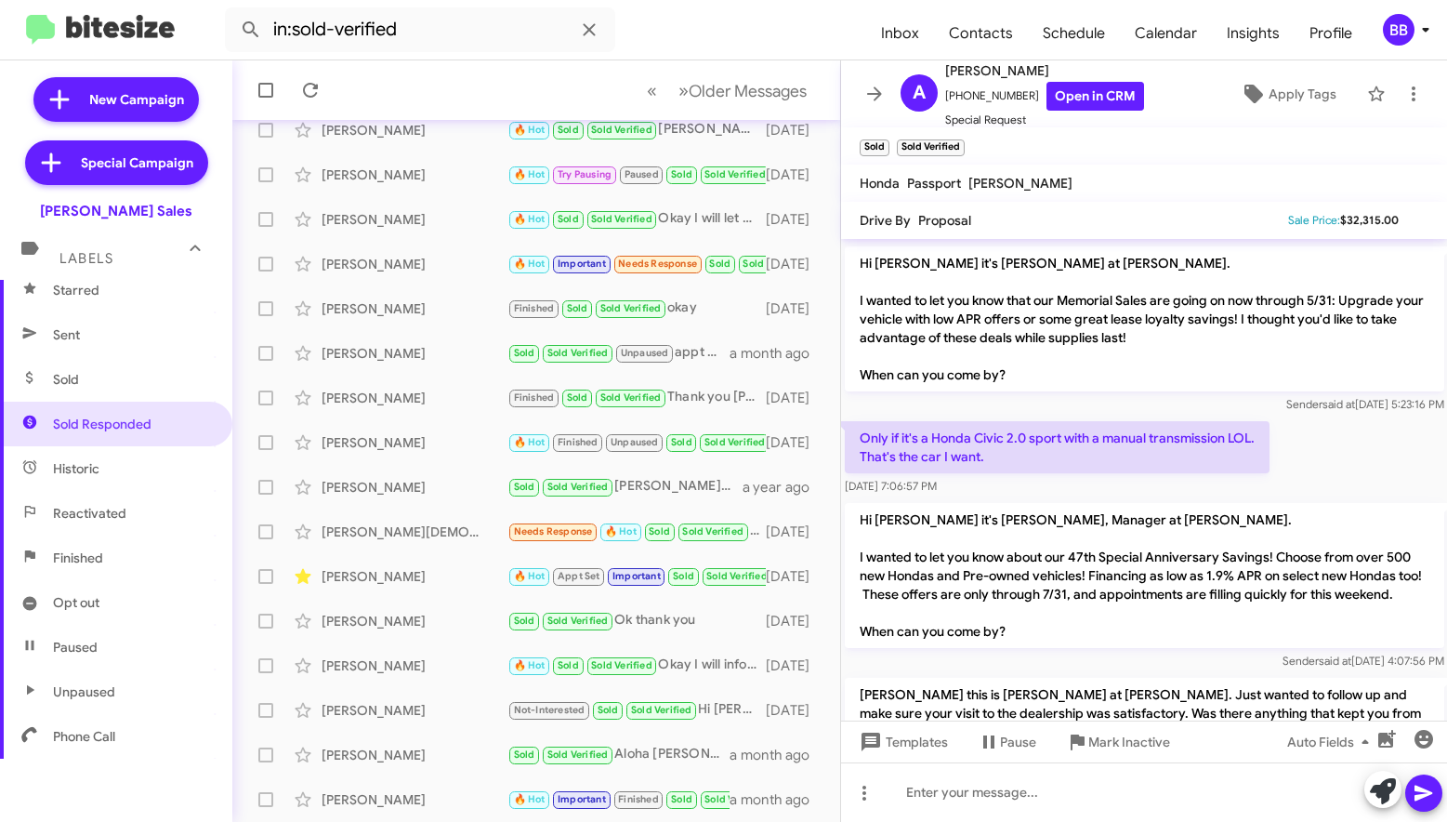
scroll to position [389, 0]
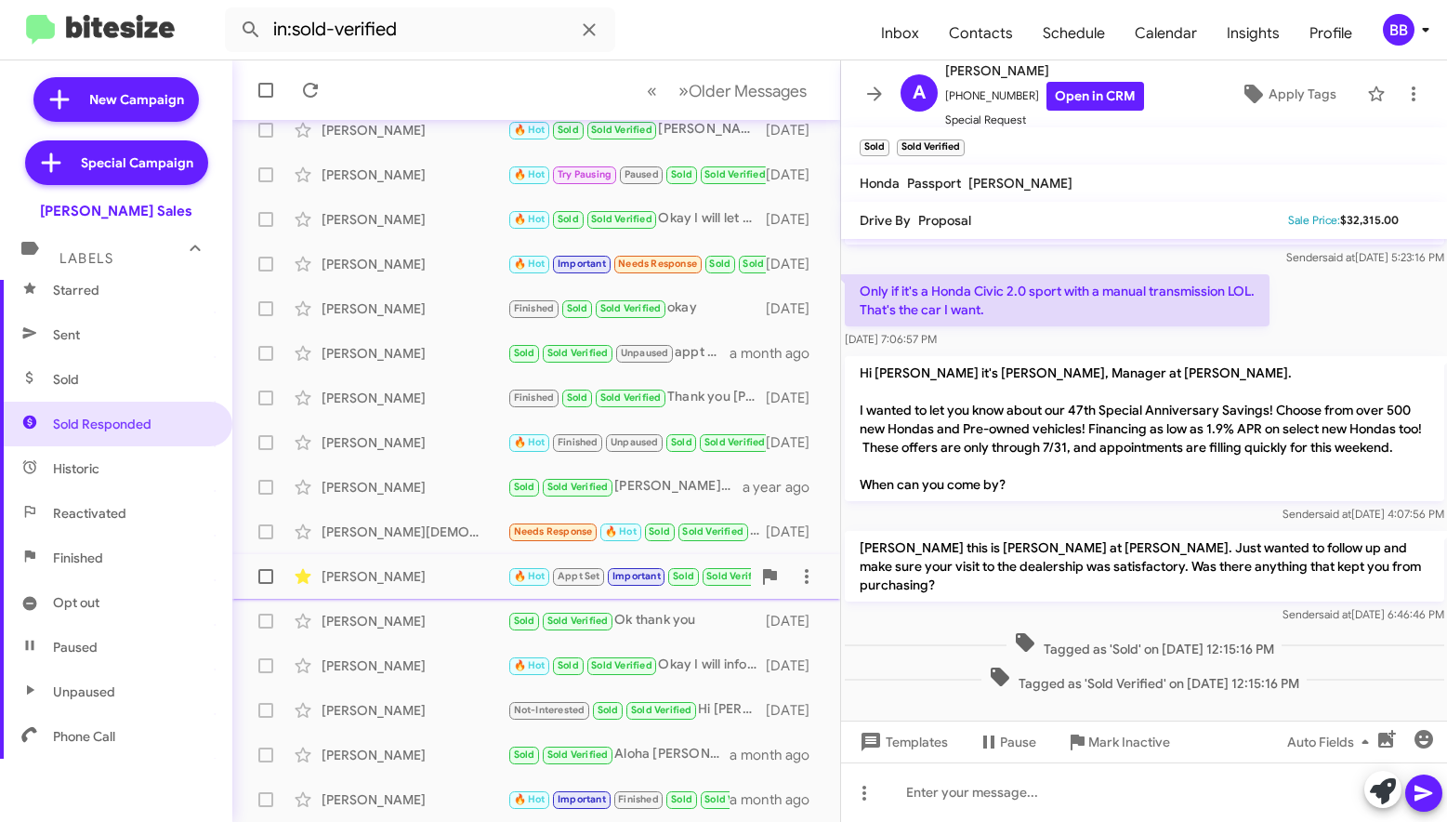
click at [468, 569] on div "Christine Cajimat" at bounding box center [415, 576] width 186 height 19
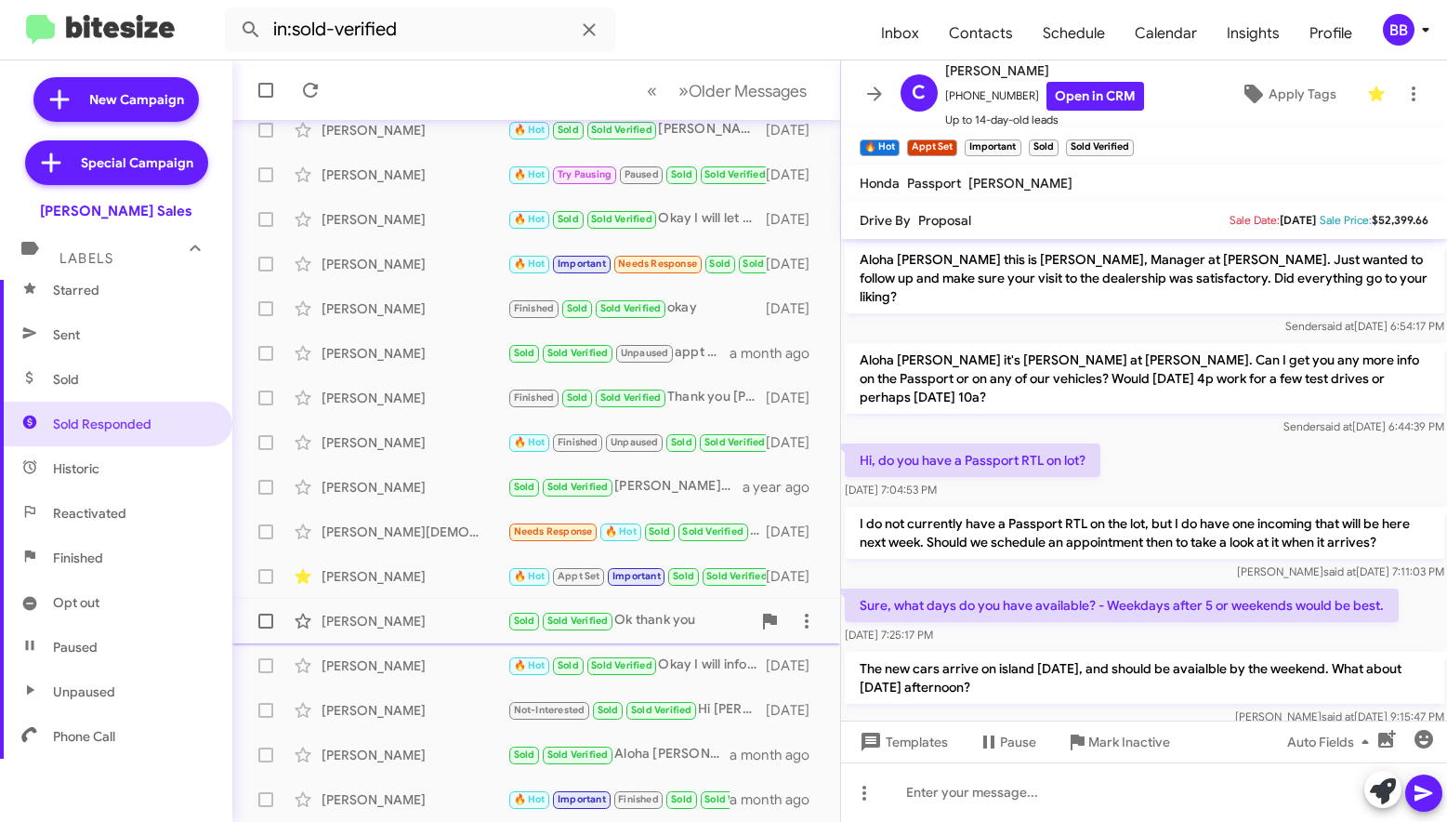
click at [410, 631] on div "Casey Tadios Sold Sold Verified Ok thank you 21 days ago" at bounding box center [536, 620] width 578 height 37
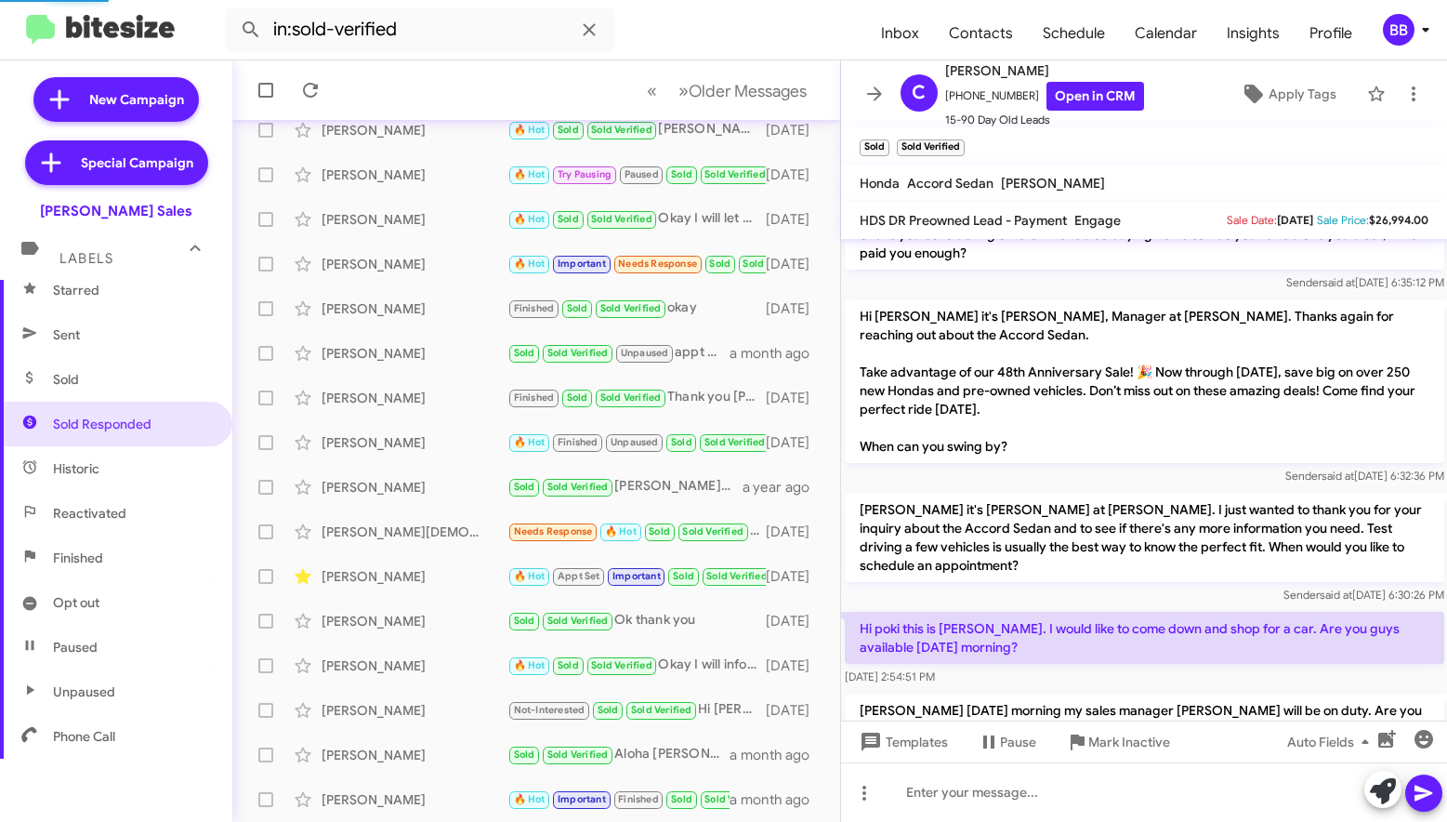
scroll to position [1649, 0]
